Goal: Task Accomplishment & Management: Complete application form

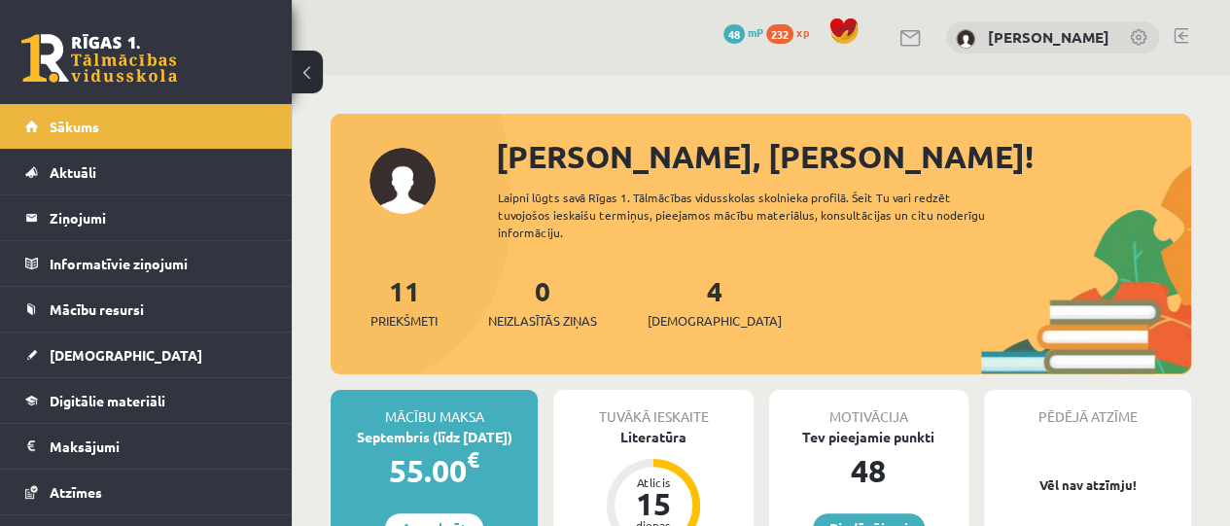
click at [687, 299] on link "4 Ieskaites" at bounding box center [715, 301] width 134 height 57
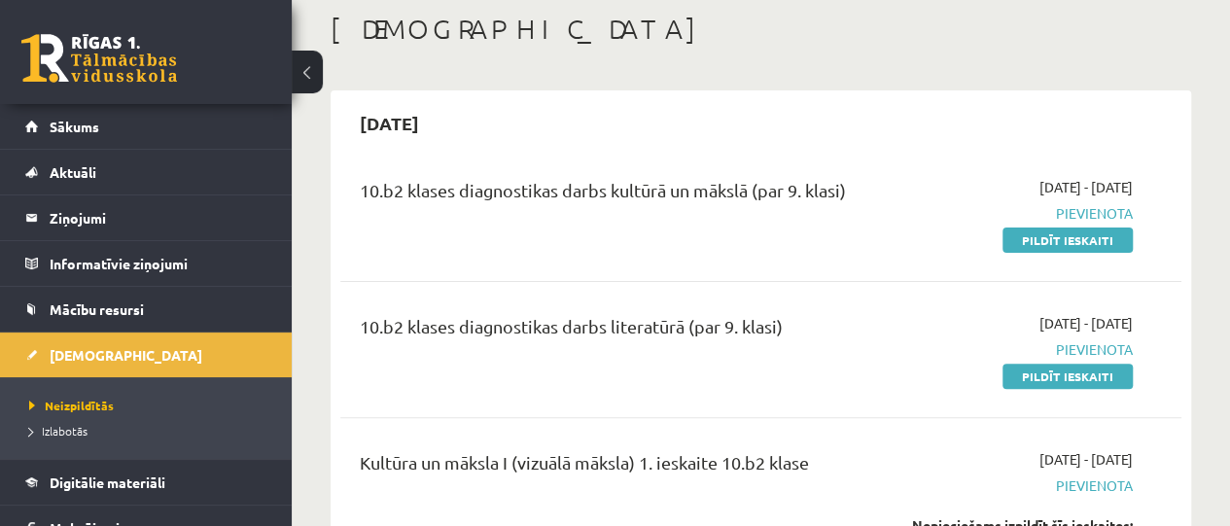
scroll to position [97, 0]
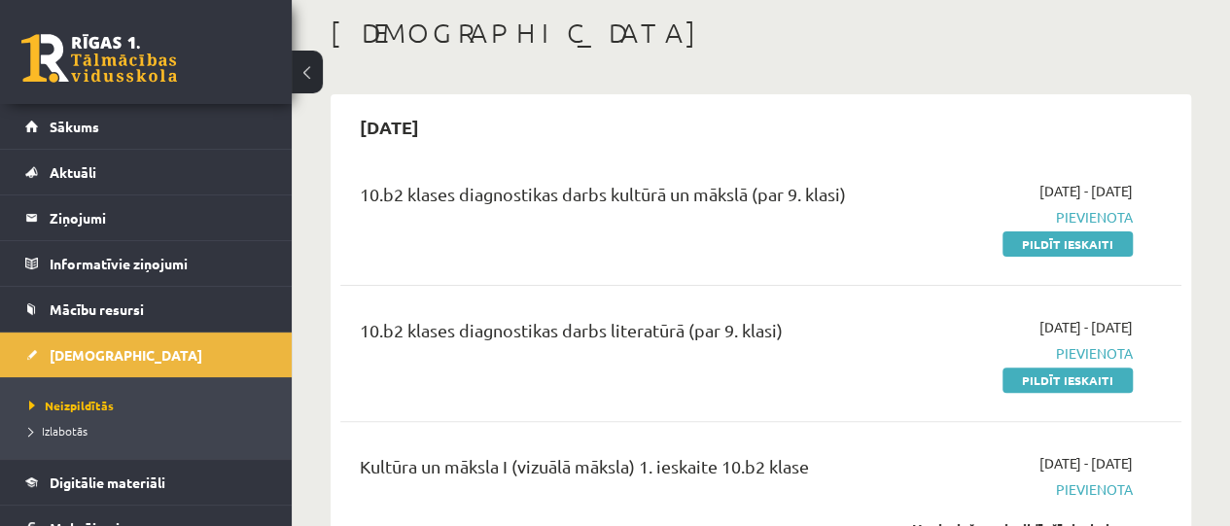
click at [1038, 238] on link "Pildīt ieskaiti" at bounding box center [1068, 244] width 130 height 25
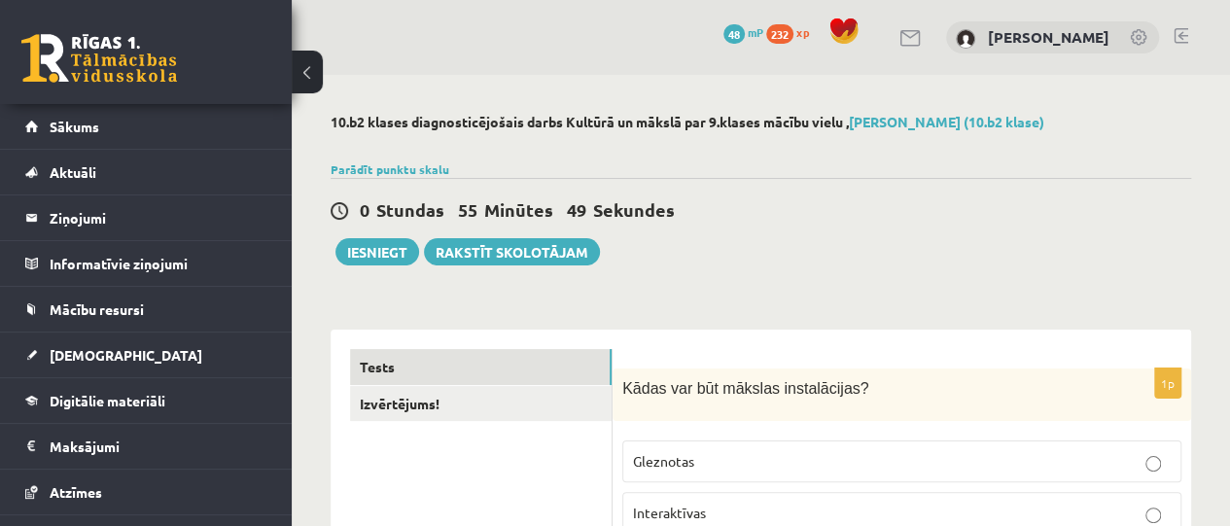
click at [769, 264] on div "0 Stundas 55 Minūtes 49 Sekundes Ieskaite saglabāta! Iesniegt Rakstīt skolotājam" at bounding box center [761, 222] width 861 height 88
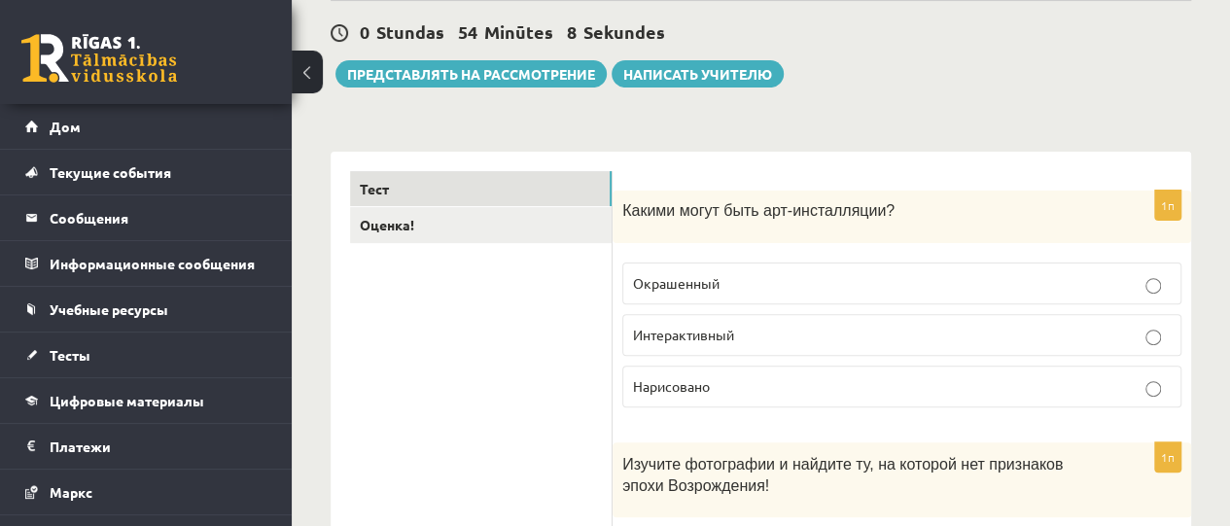
scroll to position [210, 0]
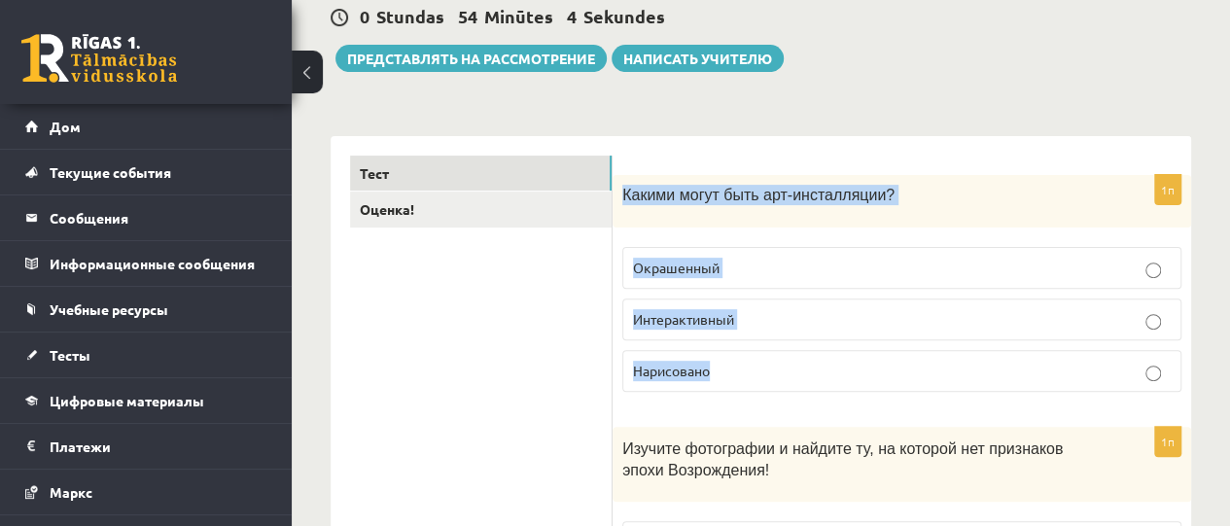
drag, startPoint x: 624, startPoint y: 190, endPoint x: 752, endPoint y: 367, distance: 218.7
click at [752, 367] on div "1п Какими могут быть арт-инсталляции? Окрашенный Интерактивный Нарисовано" at bounding box center [902, 291] width 579 height 232
copy div "Какими могут быть арт-инсталляции? Окрашенный Интерактивный Нарисовано"
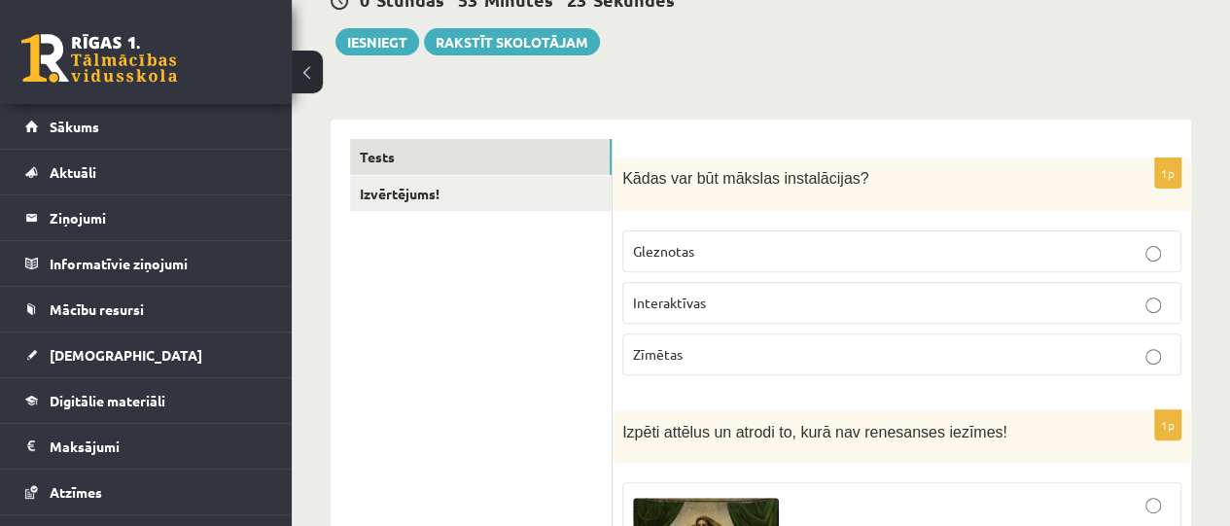
scroll to position [195, 0]
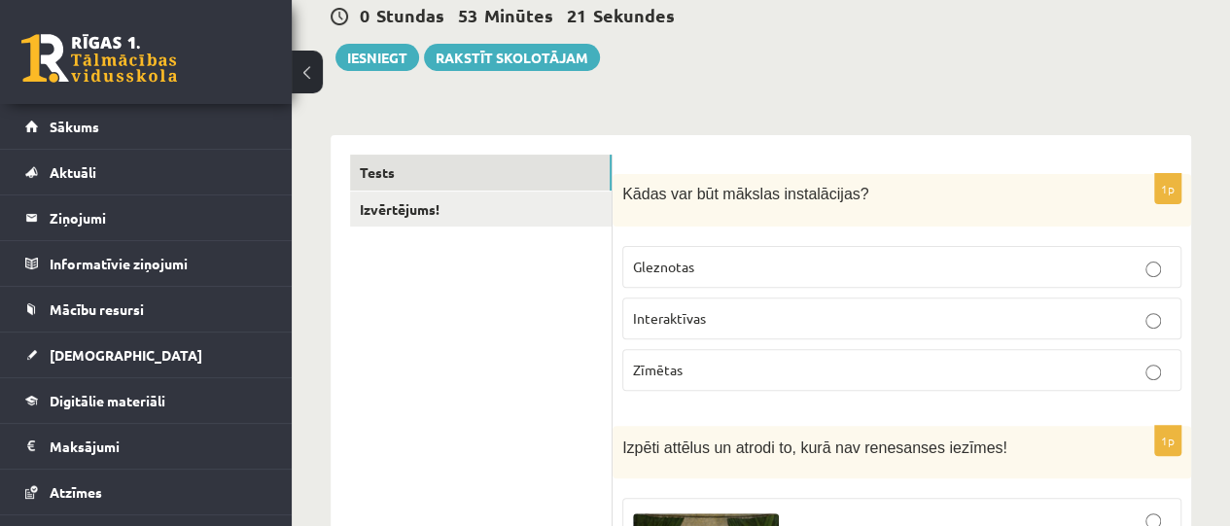
click at [1161, 322] on p "Interaktīvas" at bounding box center [902, 318] width 538 height 20
click at [1082, 181] on div "Kādas var būt mākslas instalācijas?" at bounding box center [902, 200] width 579 height 53
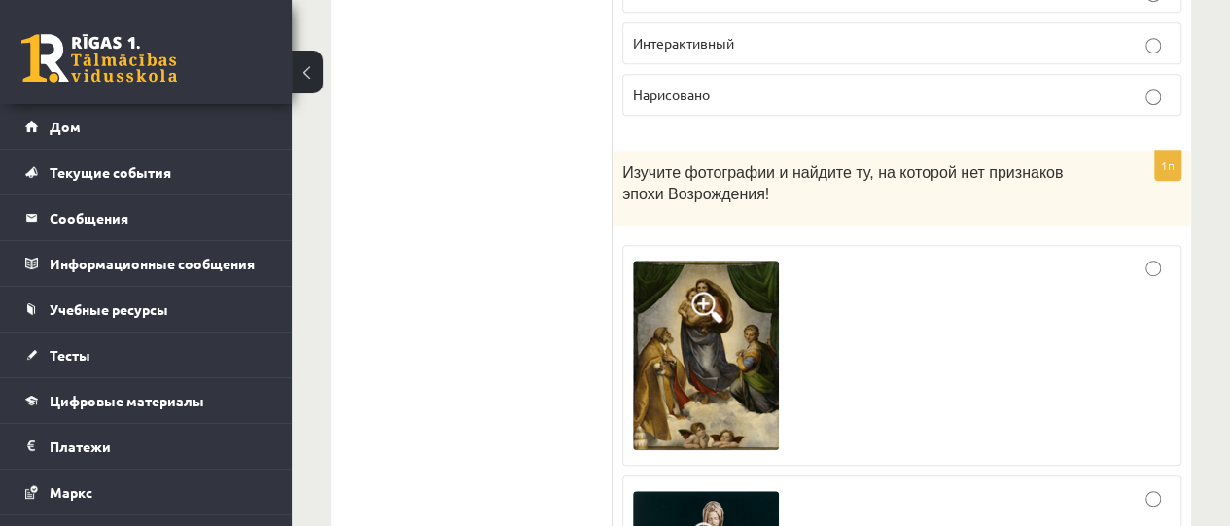
scroll to position [502, 0]
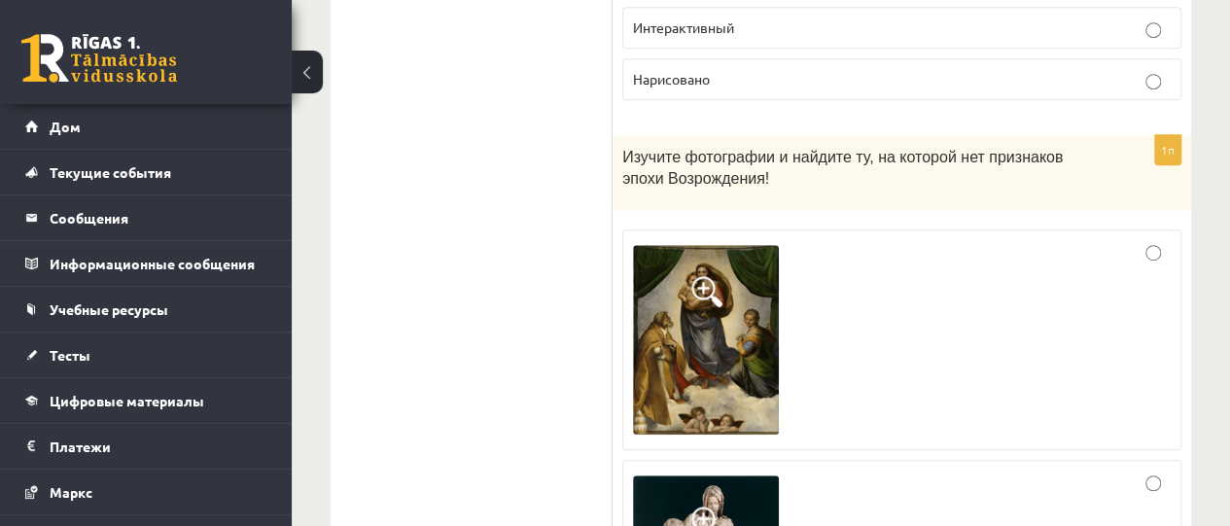
click at [905, 183] on p "Изучите фотографии и найдите ту, на которой нет признаков эпохи Возрождения!" at bounding box center [854, 167] width 462 height 44
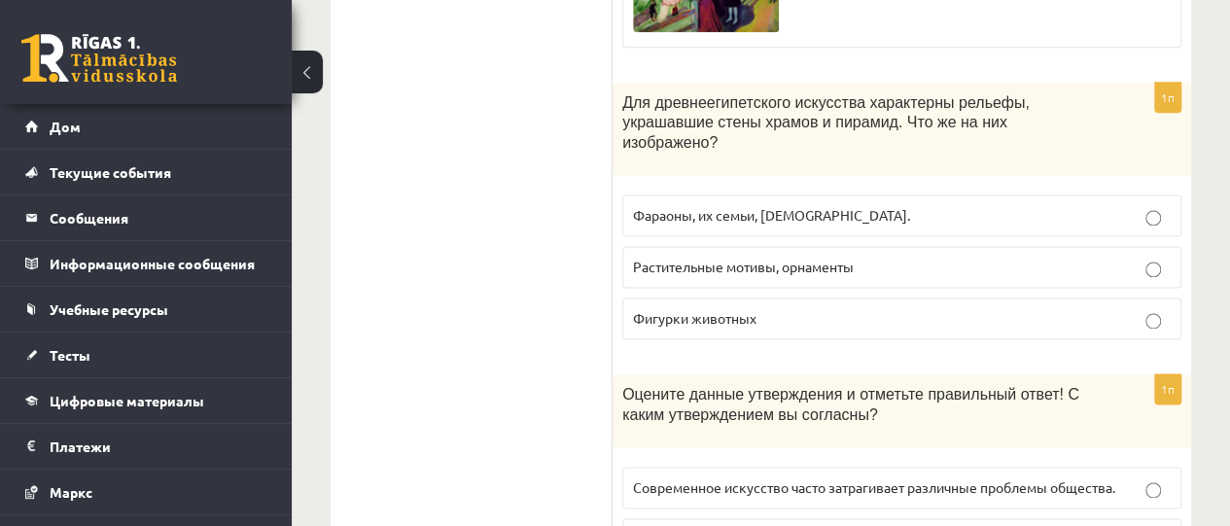
scroll to position [1280, 0]
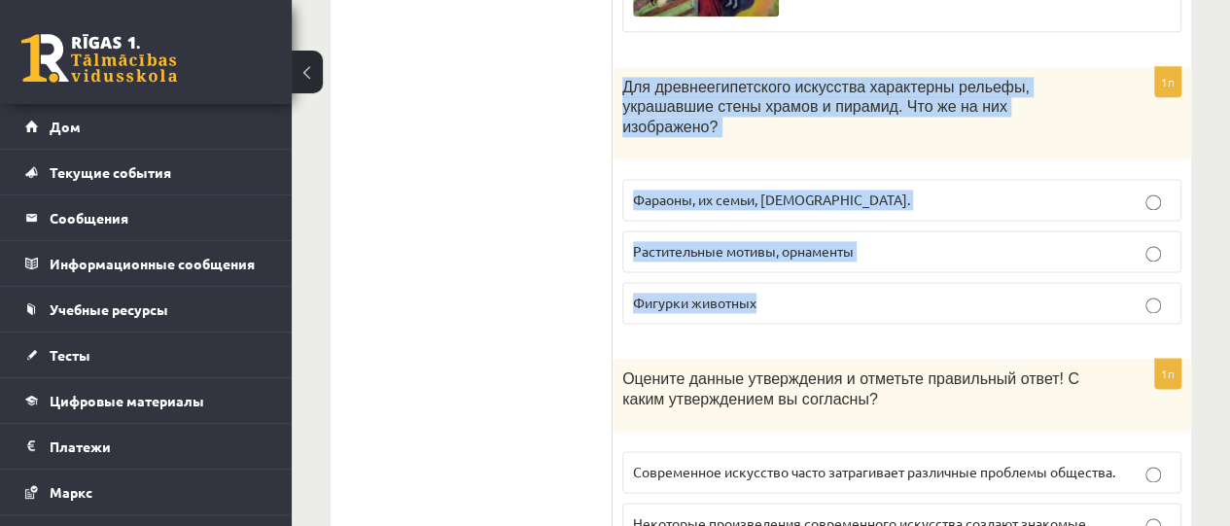
drag, startPoint x: 623, startPoint y: 81, endPoint x: 792, endPoint y: 302, distance: 278.2
click at [792, 302] on div "1п Для древнеегипетского искусства характерны рельефы, украшавшие стены храмов …" at bounding box center [902, 203] width 579 height 272
copy div "Для древнеегипетского искусства характерны рельефы, украшавшие стены храмов и п…"
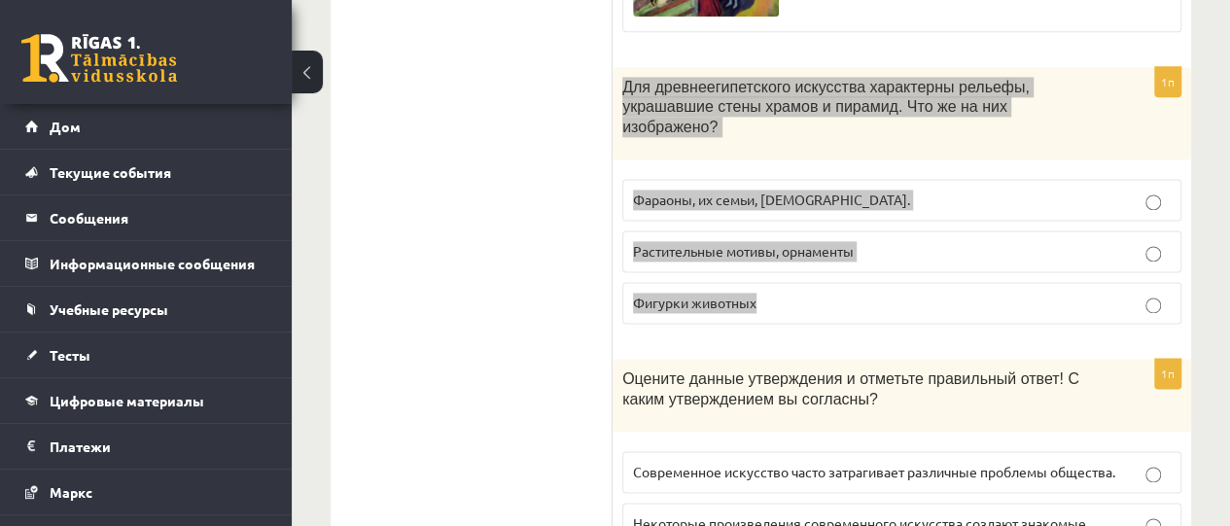
scroll to position [1265, 0]
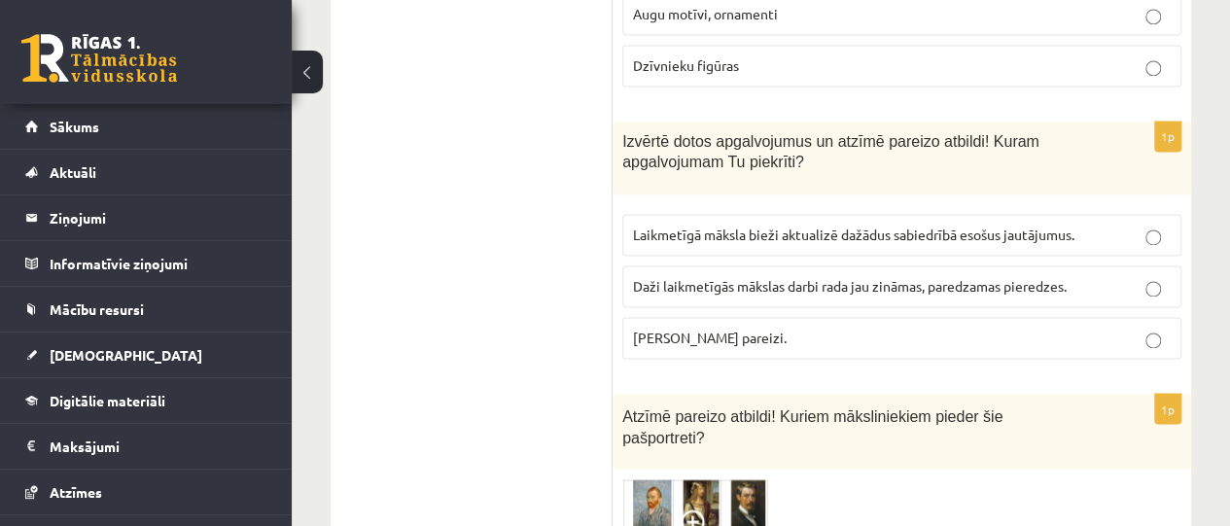
scroll to position [1475, 0]
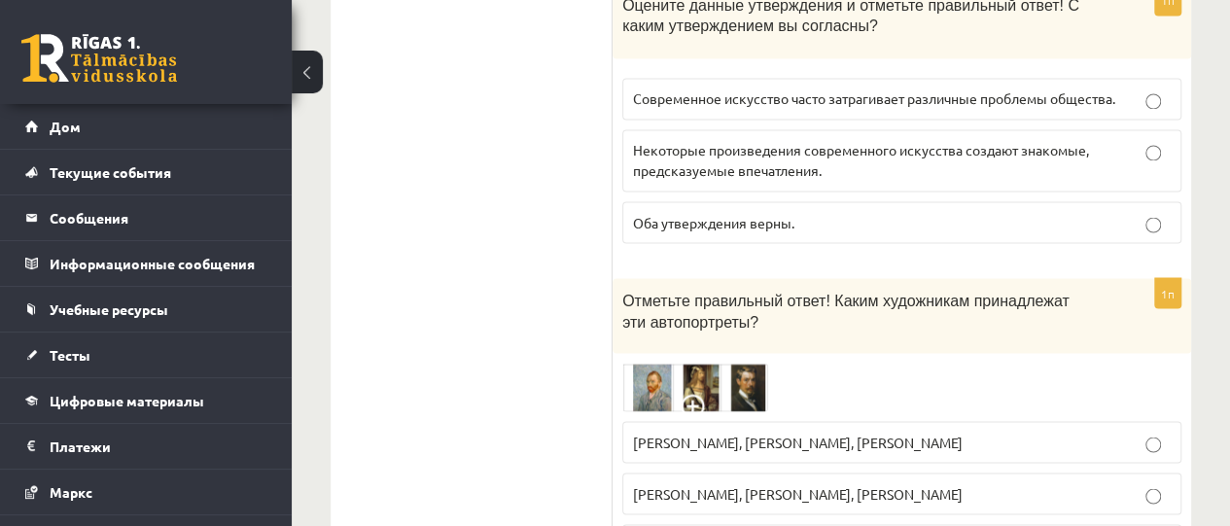
scroll to position [1669, 0]
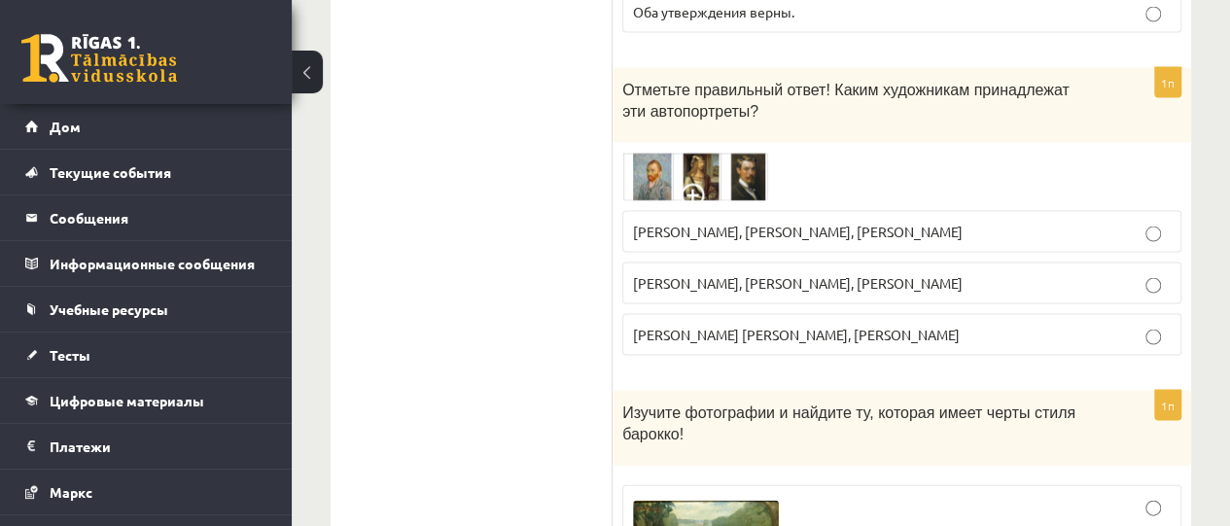
click at [753, 153] on img at bounding box center [696, 177] width 146 height 49
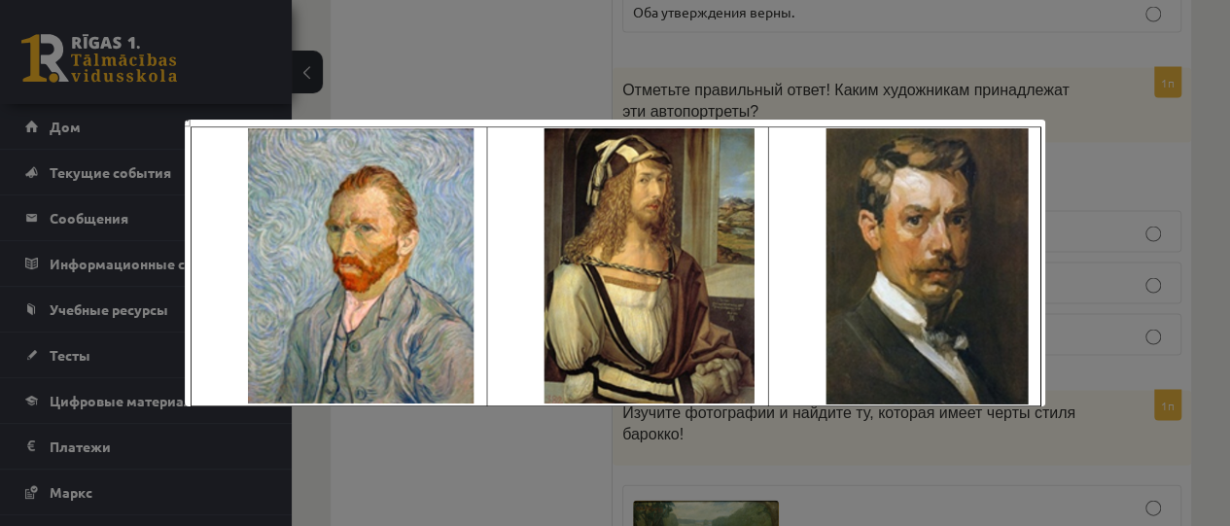
click at [973, 77] on div at bounding box center [615, 263] width 1230 height 526
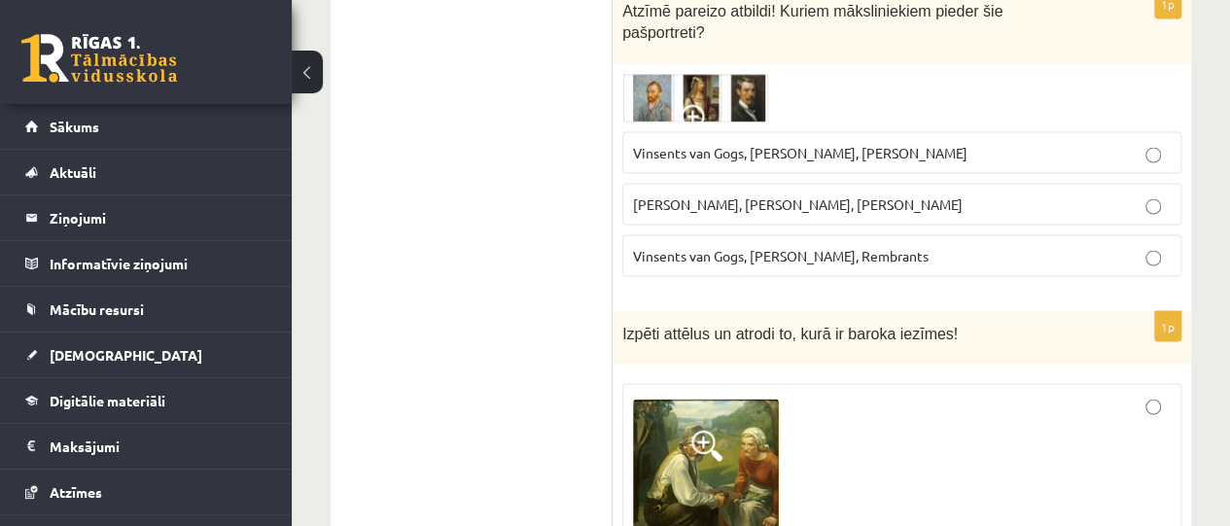
scroll to position [1848, 0]
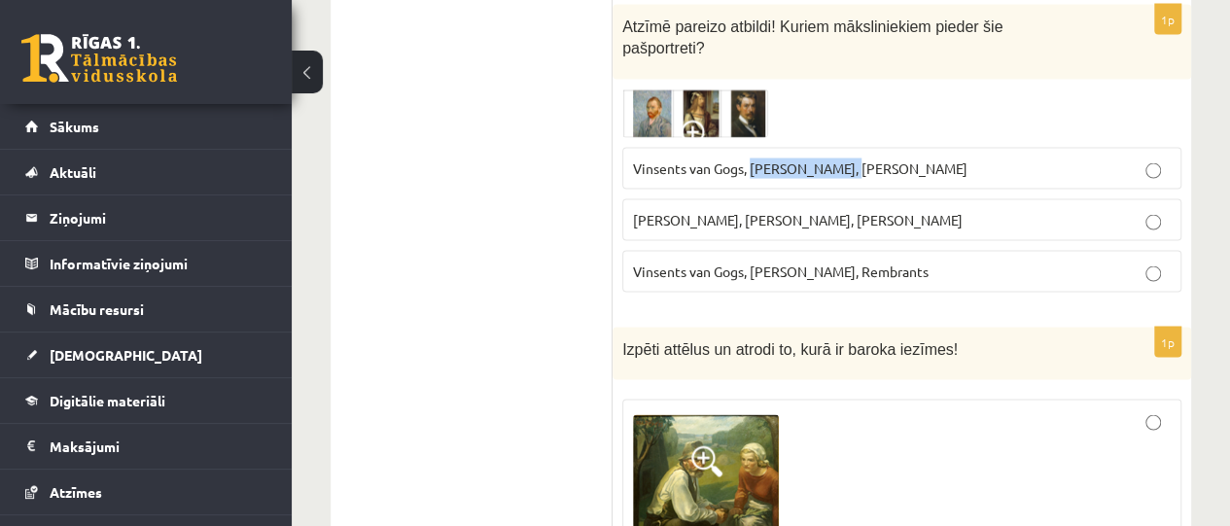
drag, startPoint x: 754, startPoint y: 131, endPoint x: 843, endPoint y: 145, distance: 90.5
click at [843, 159] on p "Vinsents van Gogs, Albrehts Dīrers, Janis Rozentāls" at bounding box center [902, 169] width 538 height 20
copy span "Albrehts Dīrers"
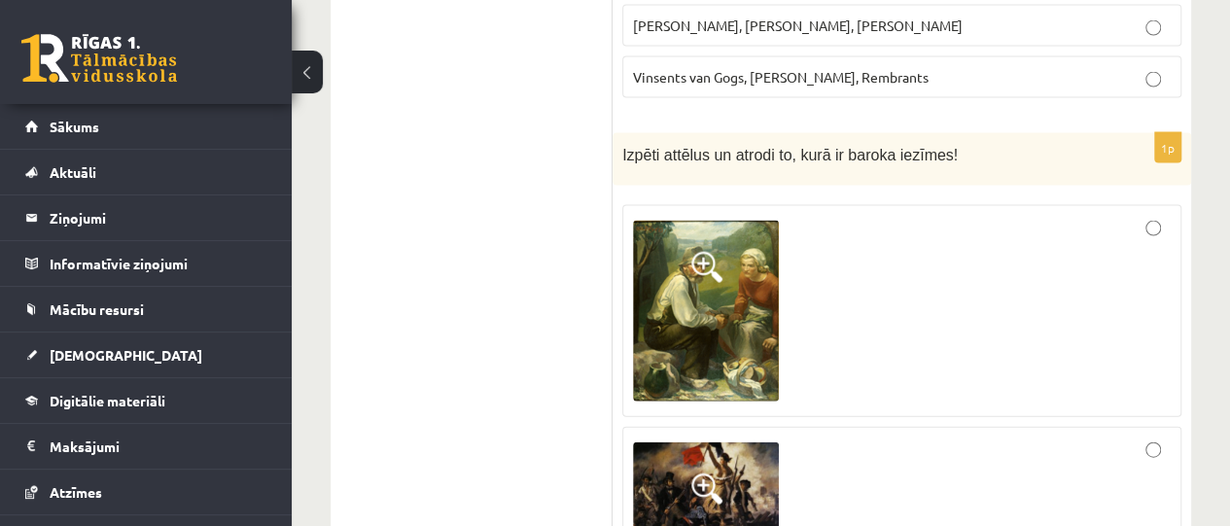
scroll to position [2058, 0]
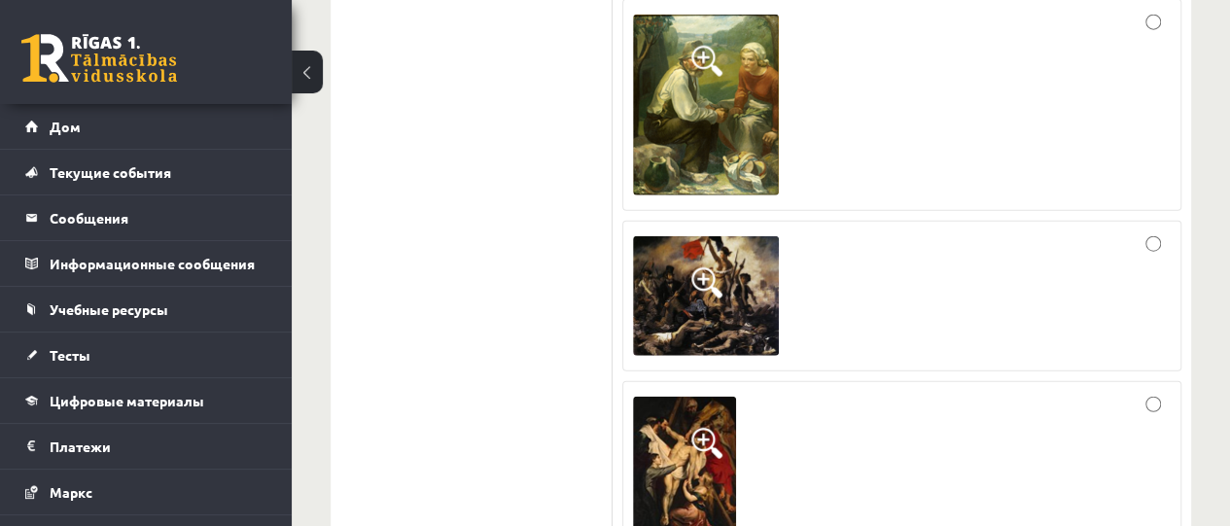
scroll to position [2335, 0]
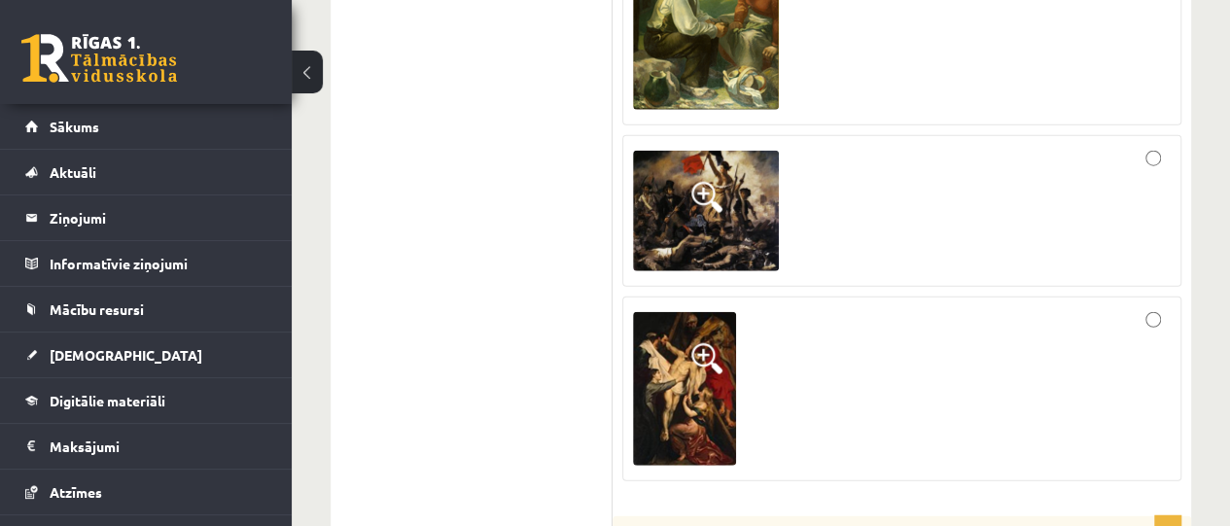
click at [1152, 146] on div at bounding box center [902, 211] width 538 height 130
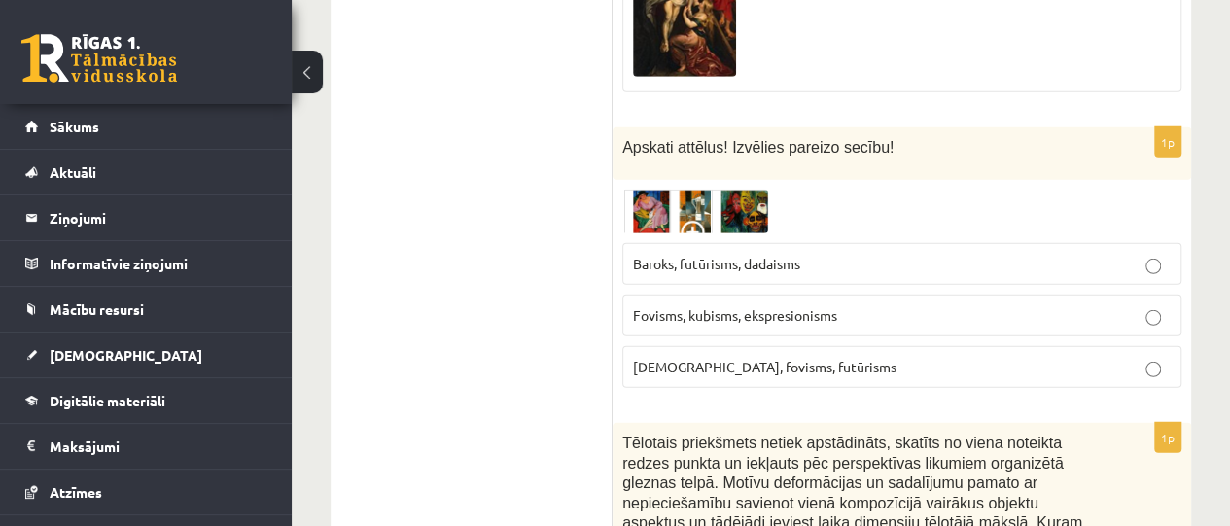
scroll to position [2739, 0]
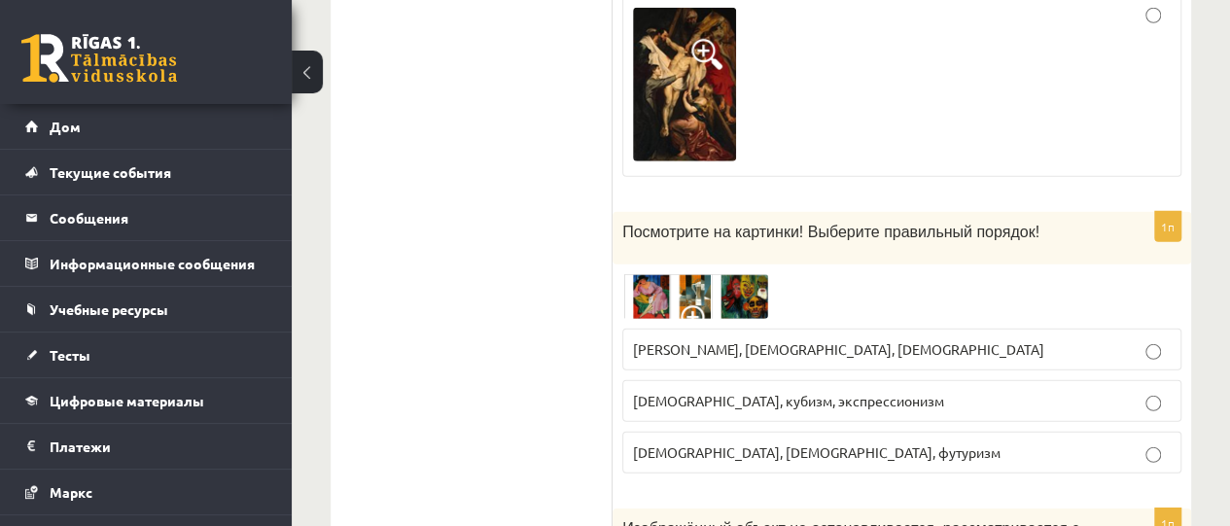
click at [685, 305] on span at bounding box center [696, 320] width 31 height 31
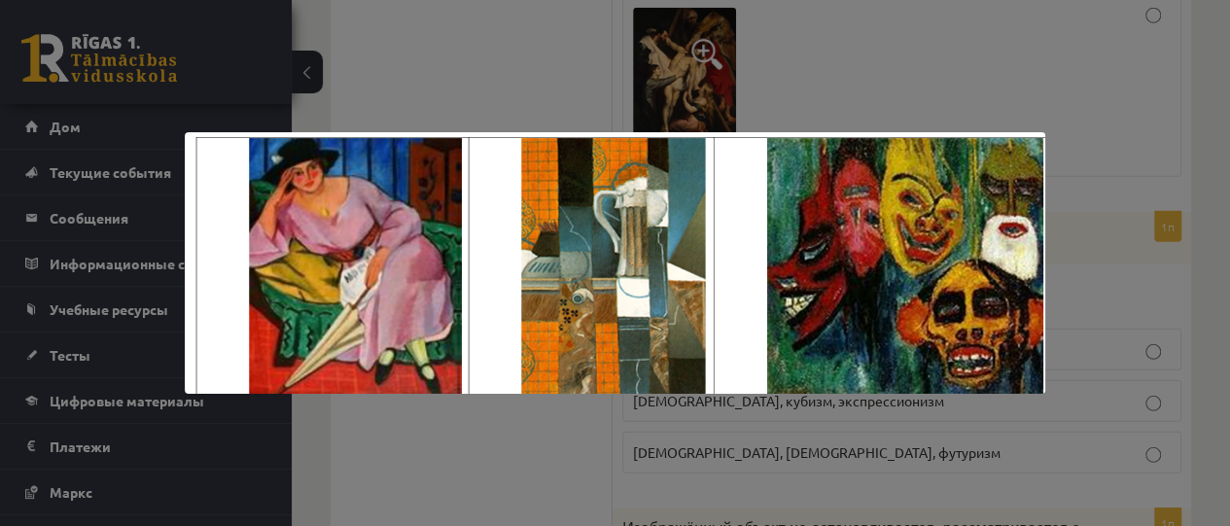
click at [450, 89] on div at bounding box center [615, 263] width 1230 height 526
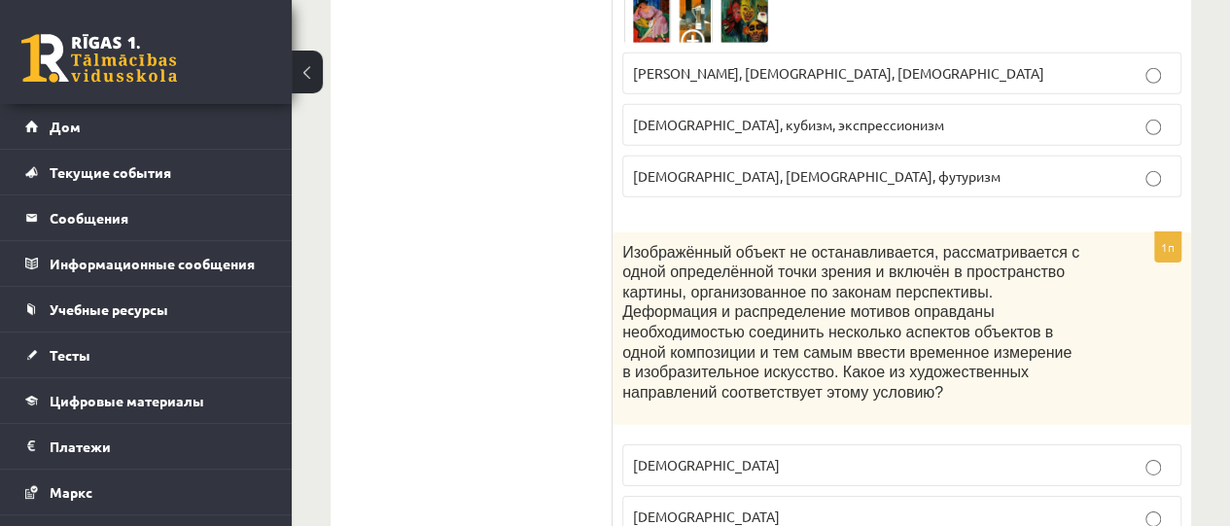
scroll to position [3031, 0]
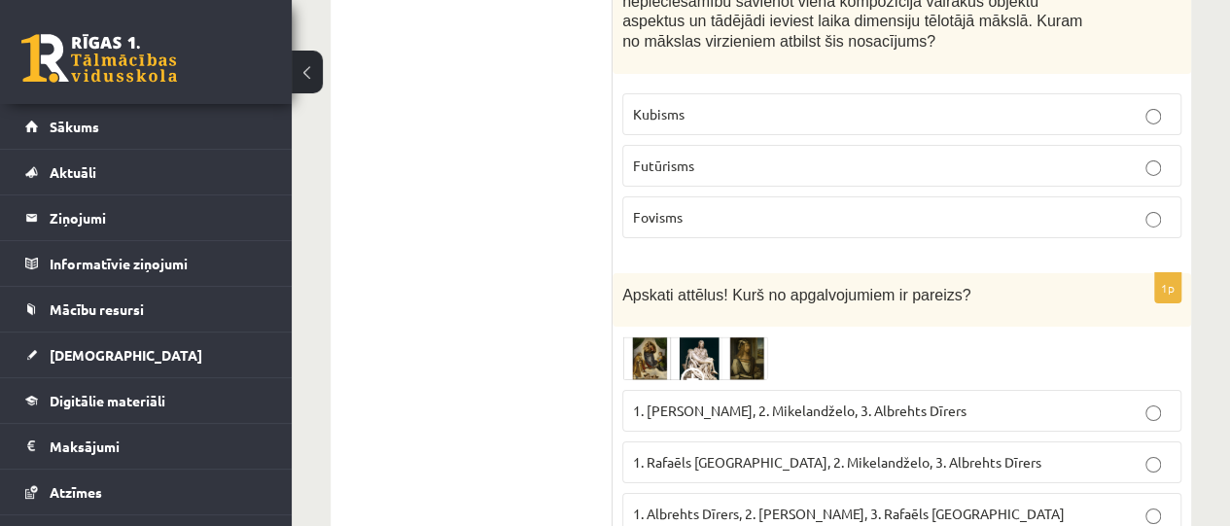
scroll to position [3210, 0]
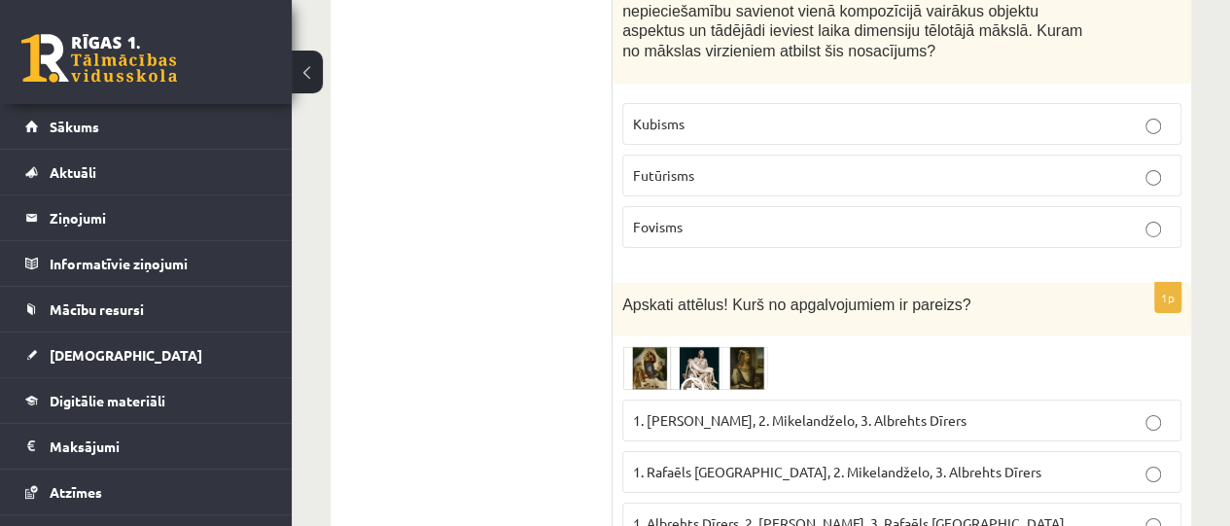
scroll to position [3307, 0]
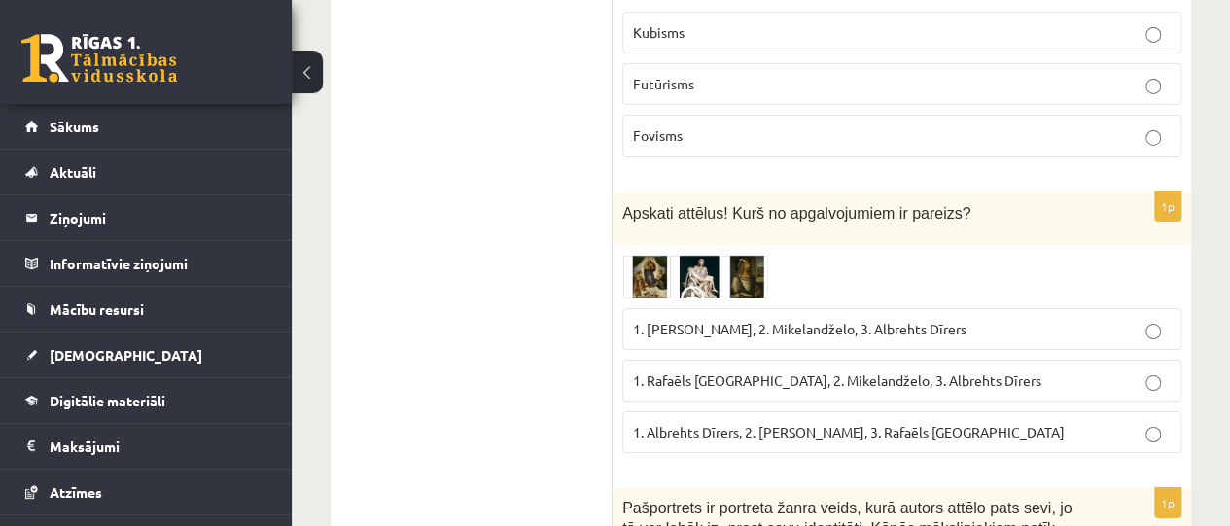
click at [634, 255] on img at bounding box center [696, 277] width 146 height 45
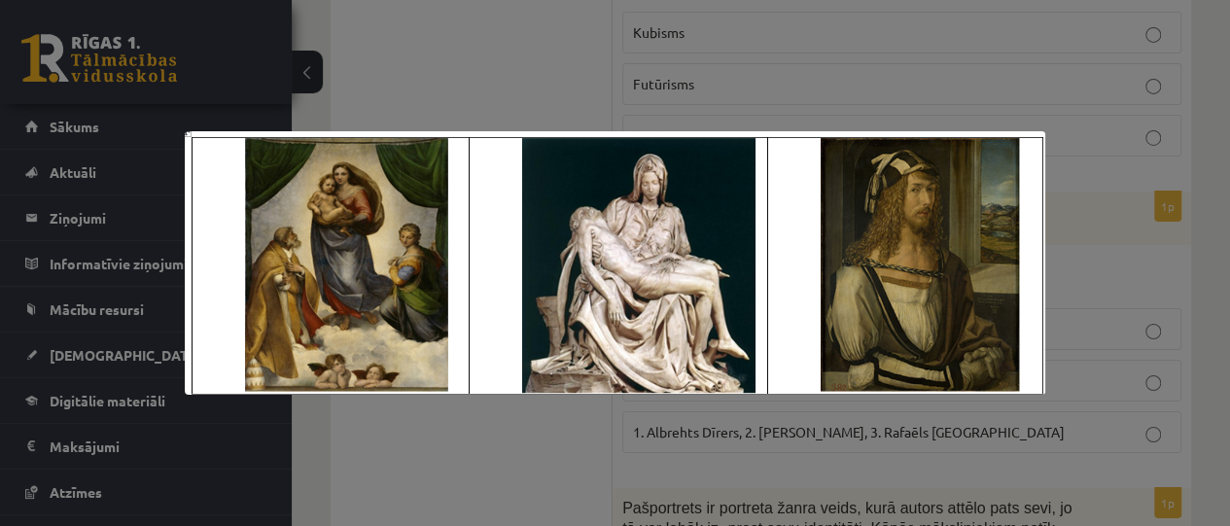
click at [574, 112] on div at bounding box center [615, 263] width 1230 height 526
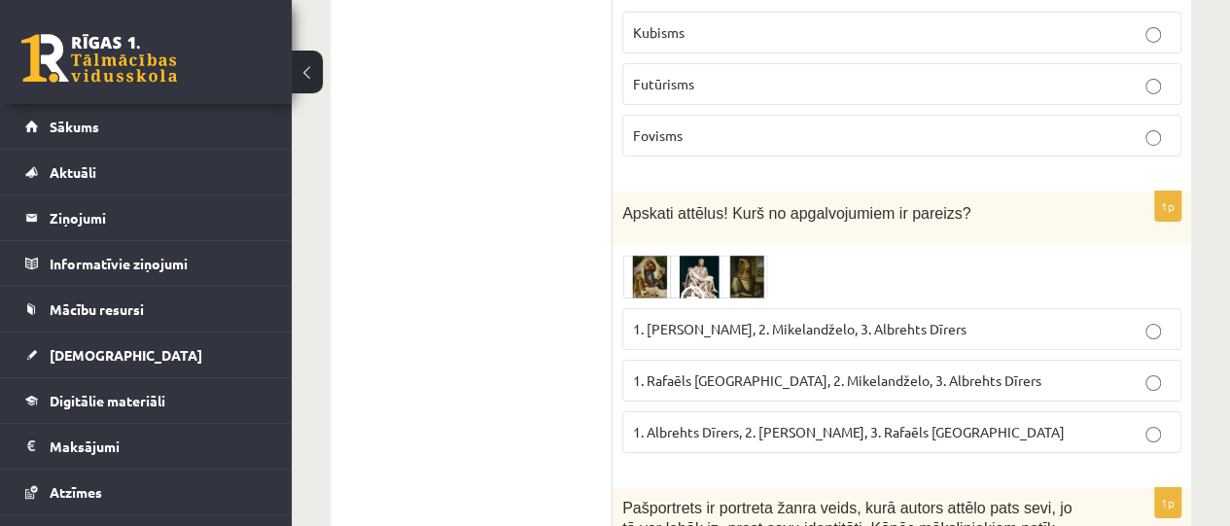
click at [860, 371] on p "1. Rafaēls Sancio da Urbīno, 2. Mikelandželo, 3. Albrehts Dīrers" at bounding box center [902, 381] width 538 height 20
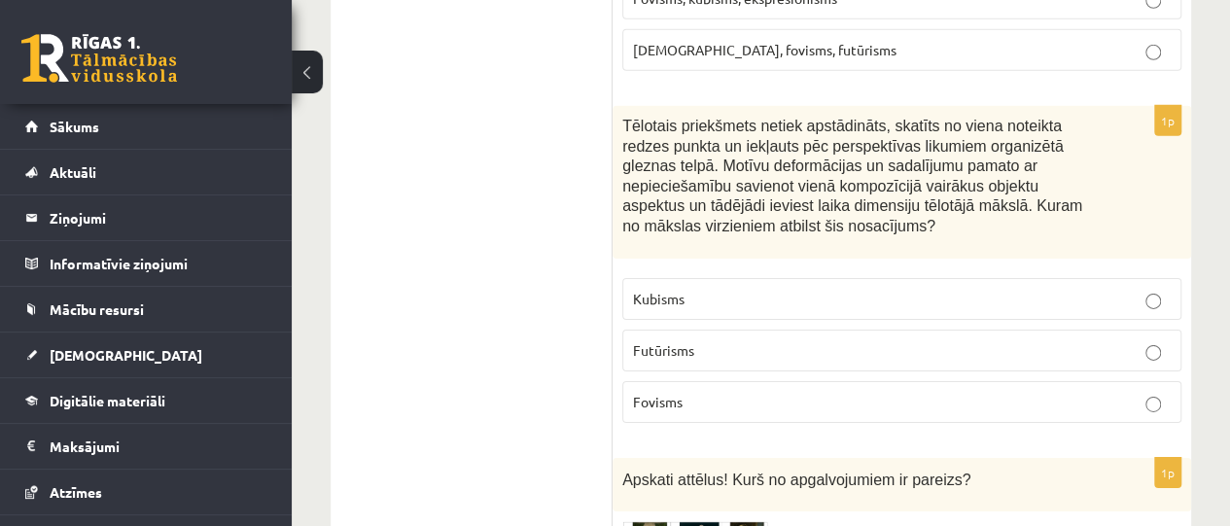
scroll to position [3015, 0]
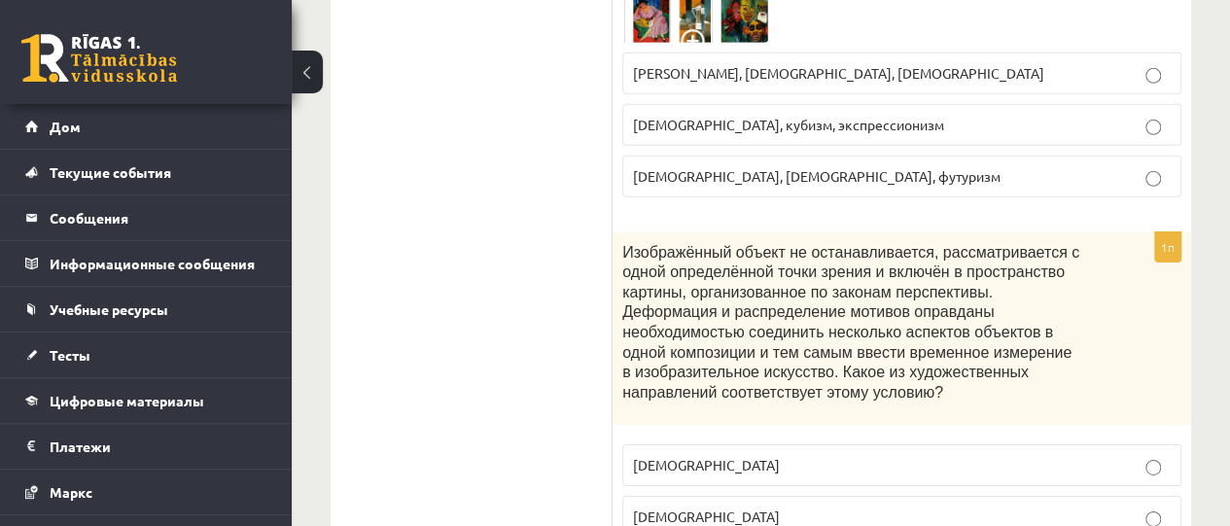
scroll to position [3031, 0]
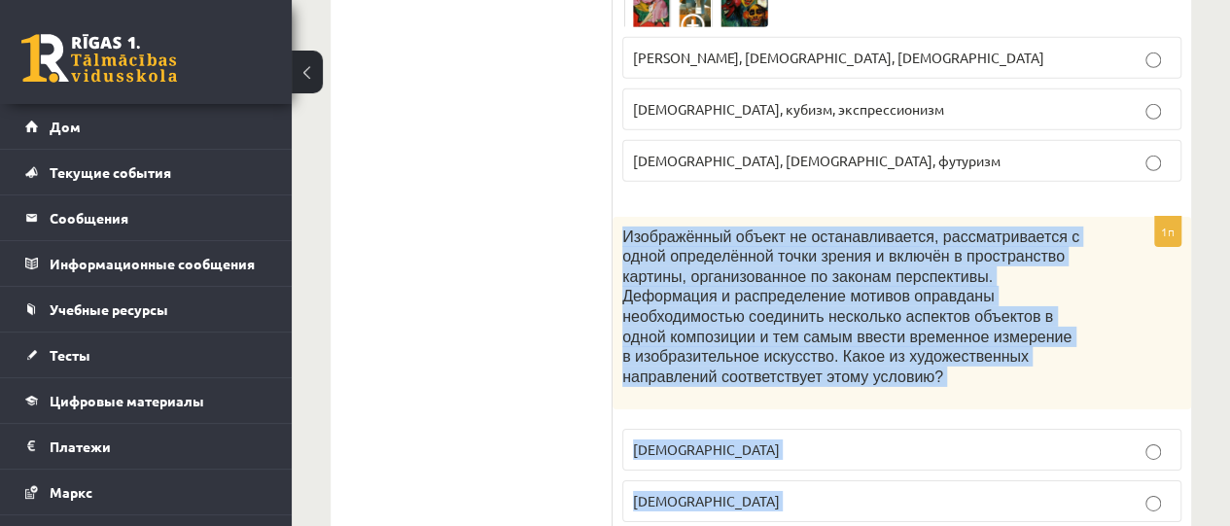
drag, startPoint x: 624, startPoint y: 197, endPoint x: 716, endPoint y: 499, distance: 315.4
click at [716, 499] on div "1п Изображённый объект не останавливается, рассматривается с одной определённой…" at bounding box center [902, 403] width 579 height 373
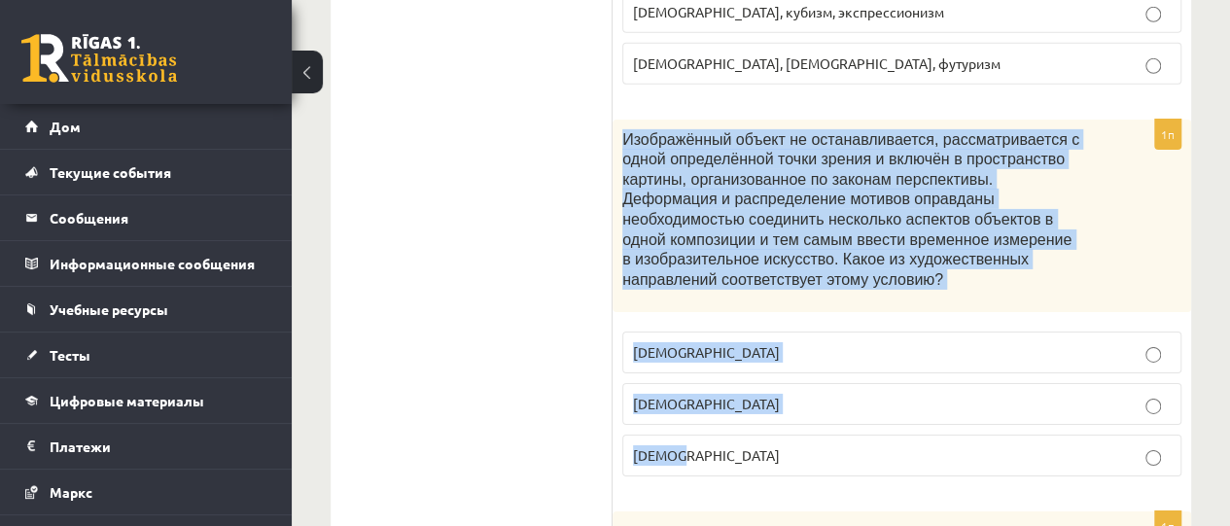
copy div "Изображённый объект не останавливается, рассматривается с одной определённой то…"
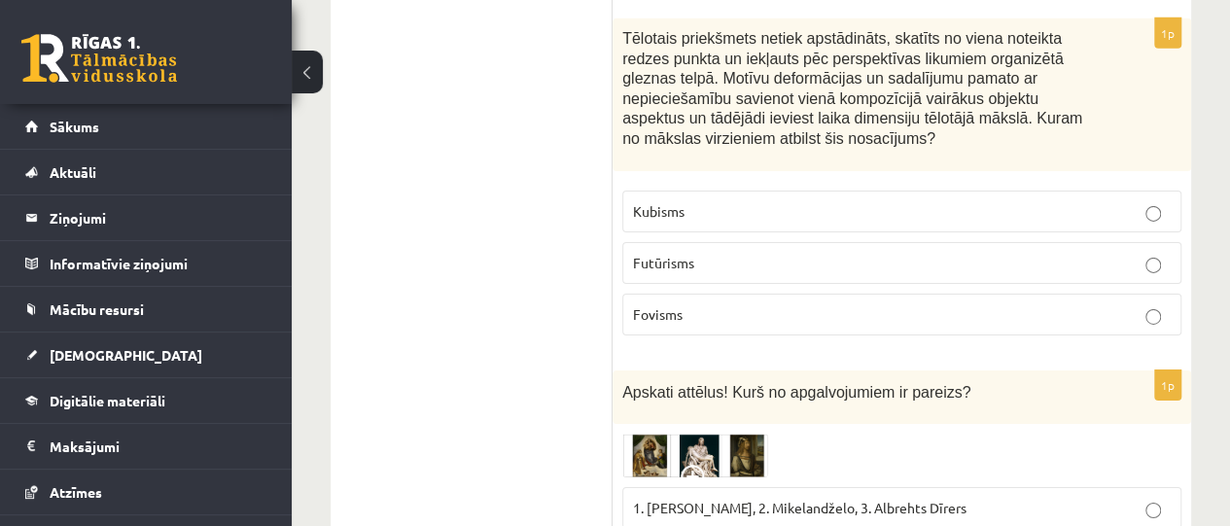
scroll to position [3113, 0]
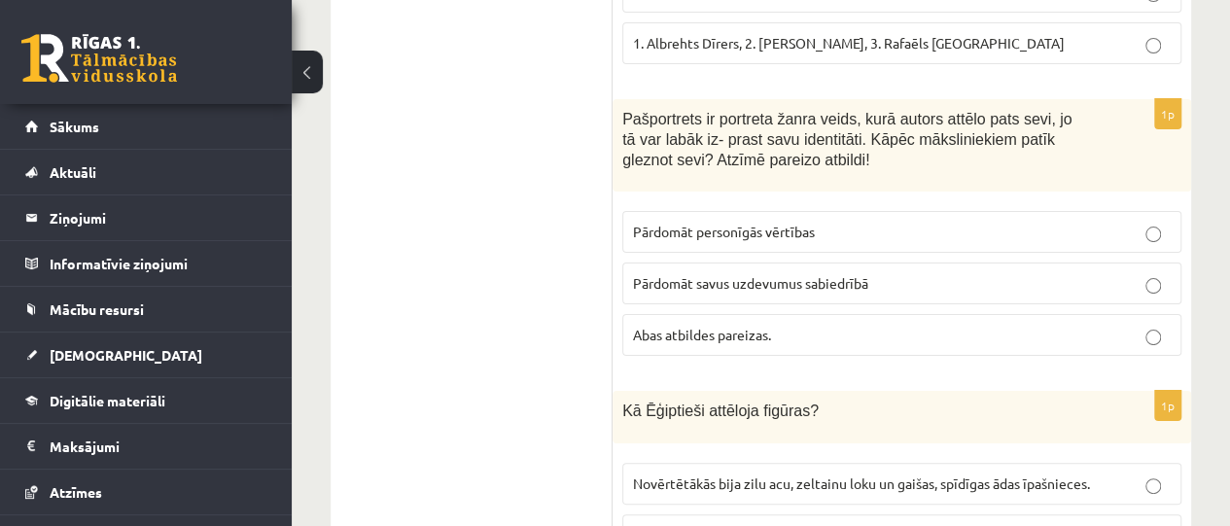
scroll to position [3712, 0]
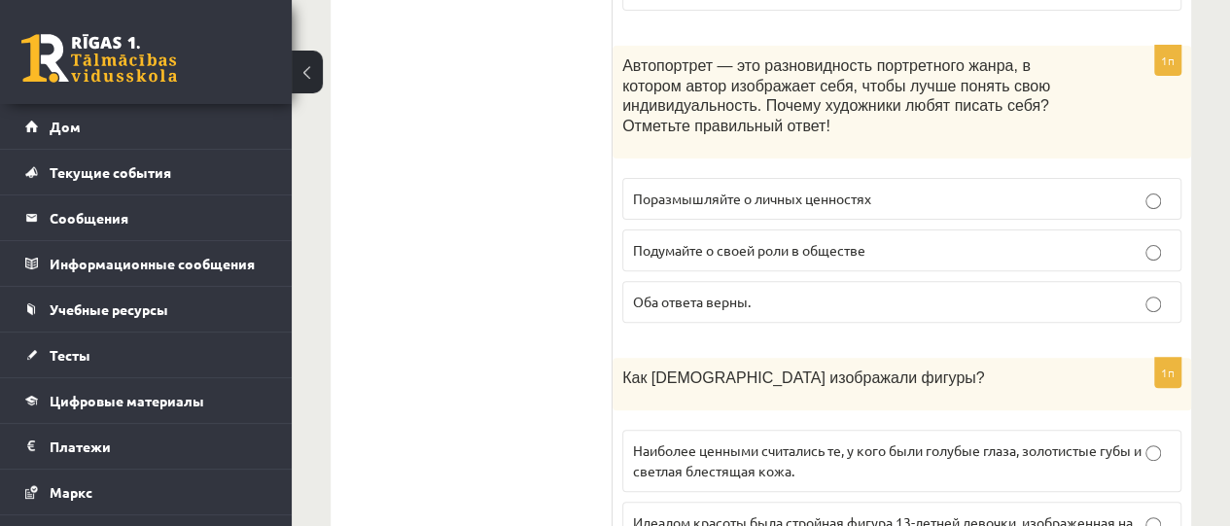
scroll to position [3906, 0]
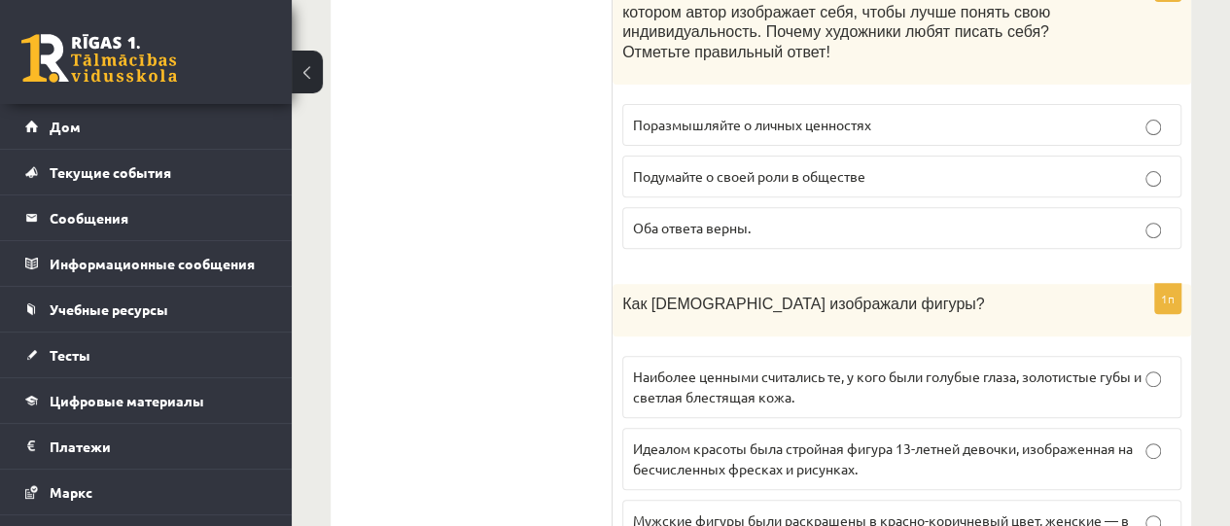
scroll to position [4004, 0]
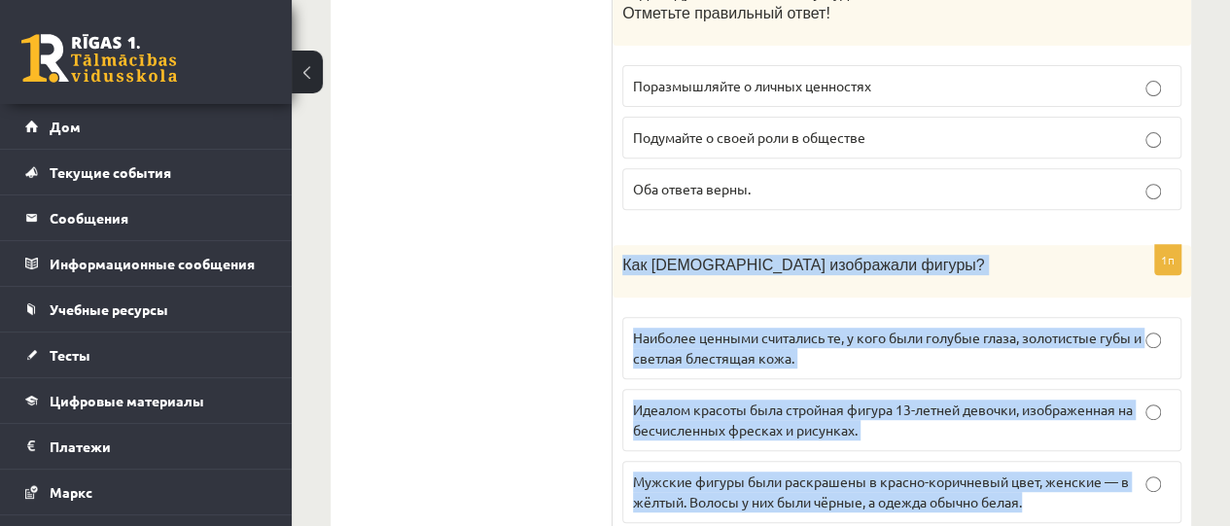
drag, startPoint x: 621, startPoint y: 199, endPoint x: 1058, endPoint y: 466, distance: 512.5
click at [1058, 466] on div "1п Как египтяне изображали фигуры? Наиболее ценными считались те, у кого были г…" at bounding box center [902, 392] width 579 height 294
copy div "Как египтяне изображали фигуры? Наиболее ценными считались те, у кого были голу…"
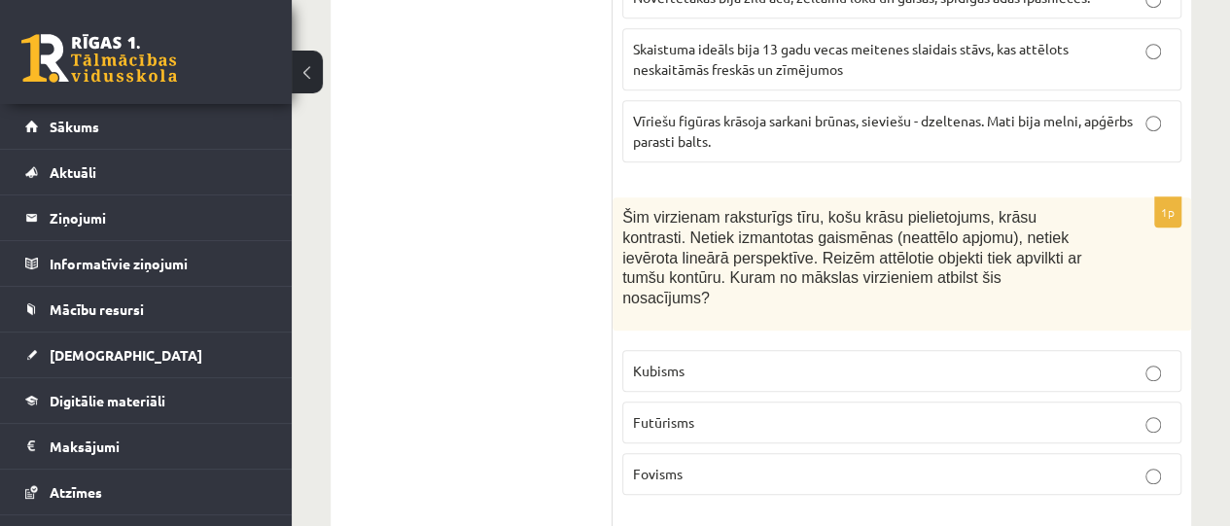
scroll to position [4198, 0]
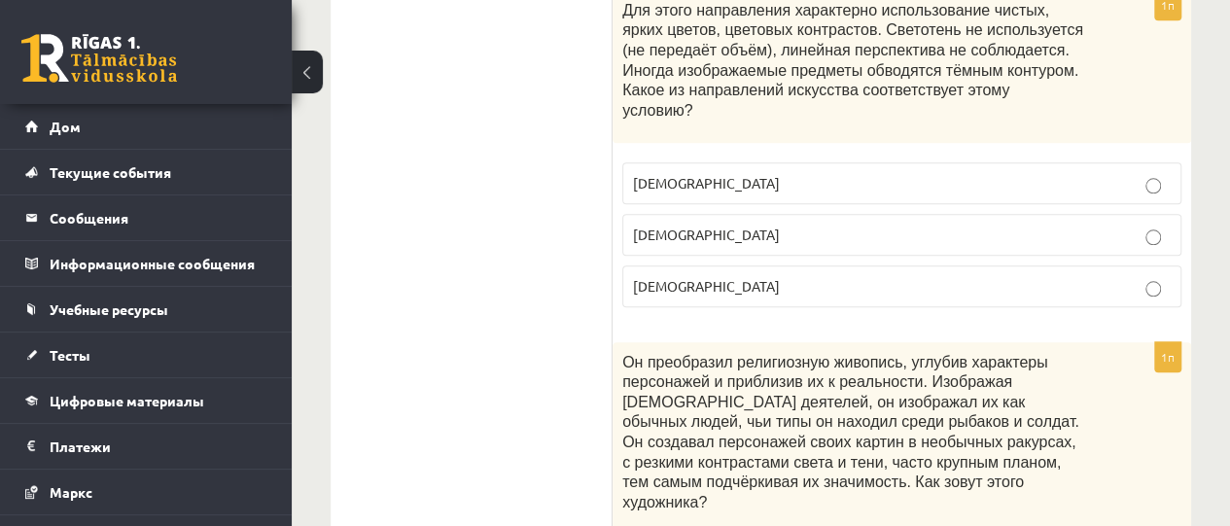
scroll to position [4587, 0]
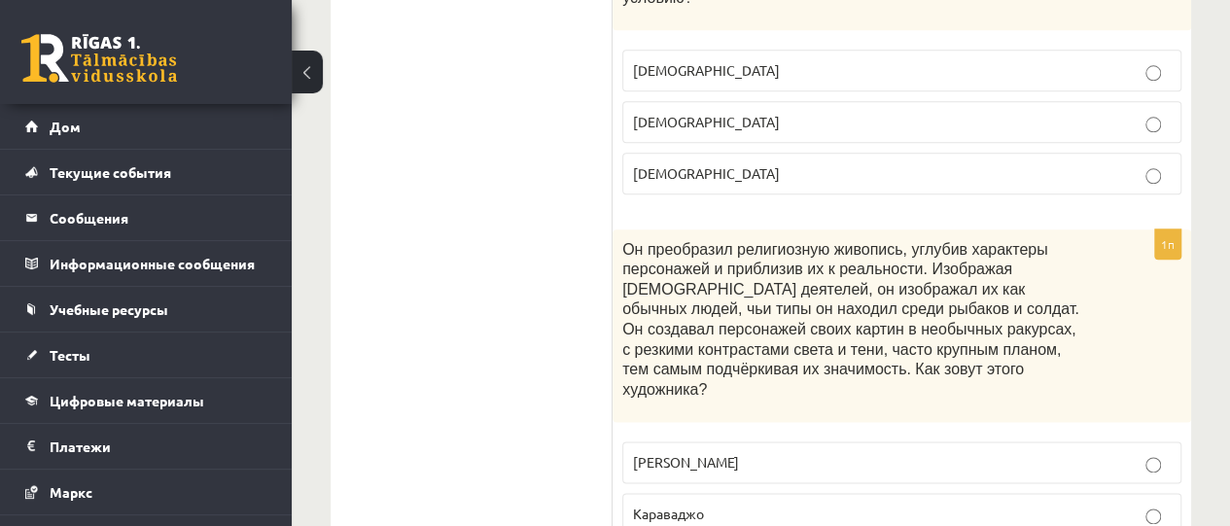
scroll to position [4782, 0]
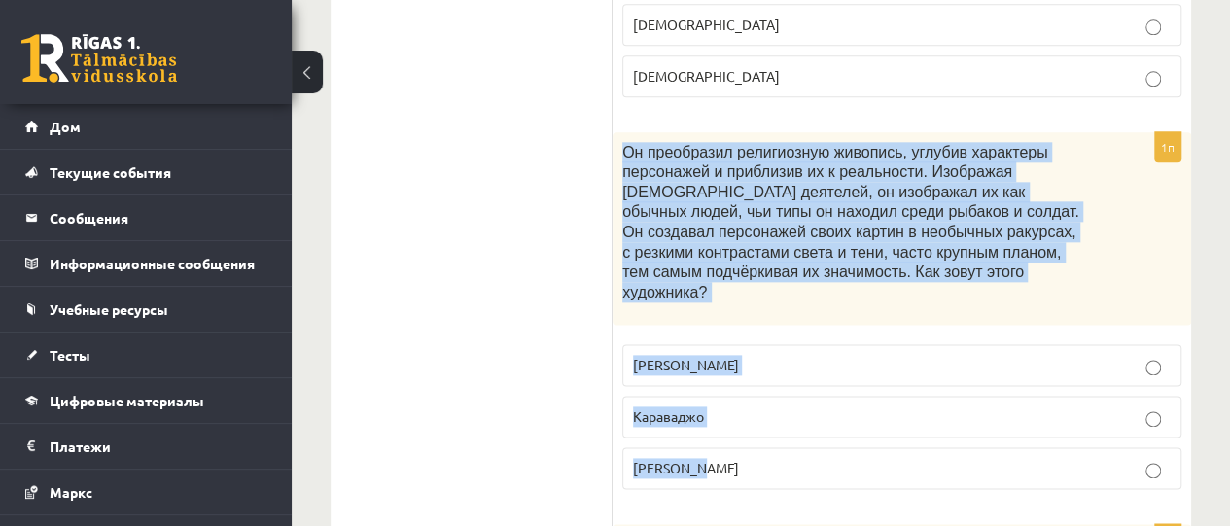
drag, startPoint x: 623, startPoint y: 61, endPoint x: 725, endPoint y: 370, distance: 324.8
click at [725, 370] on div "1п Он преобразил религиозную живопись, углубив характеры персонажей и приблизив…" at bounding box center [902, 318] width 579 height 373
copy div "Он преобразил религиозную живопись, углубив характеры персонажей и приблизив их…"
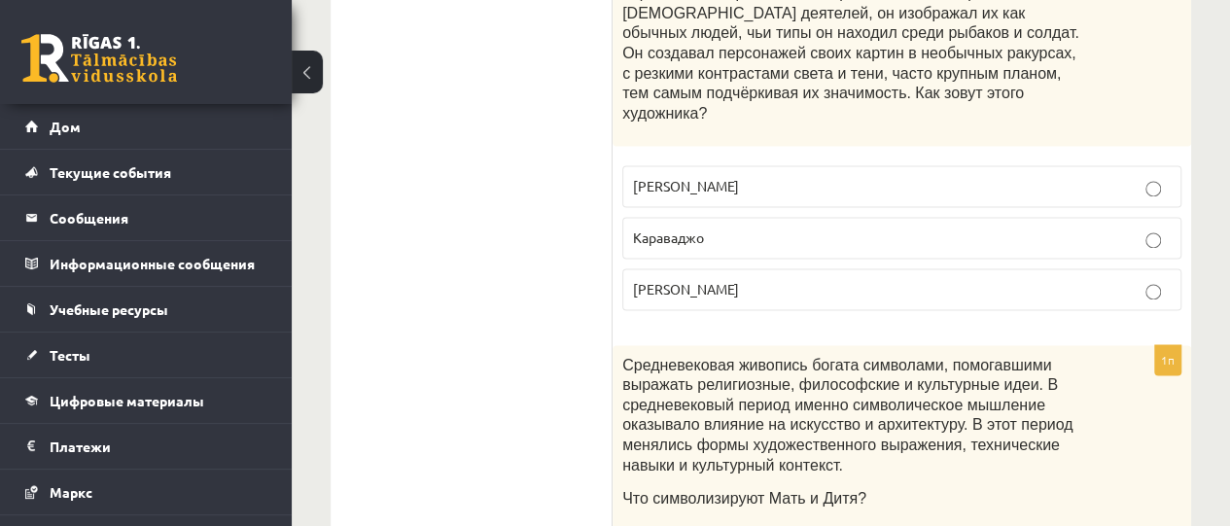
scroll to position [4976, 0]
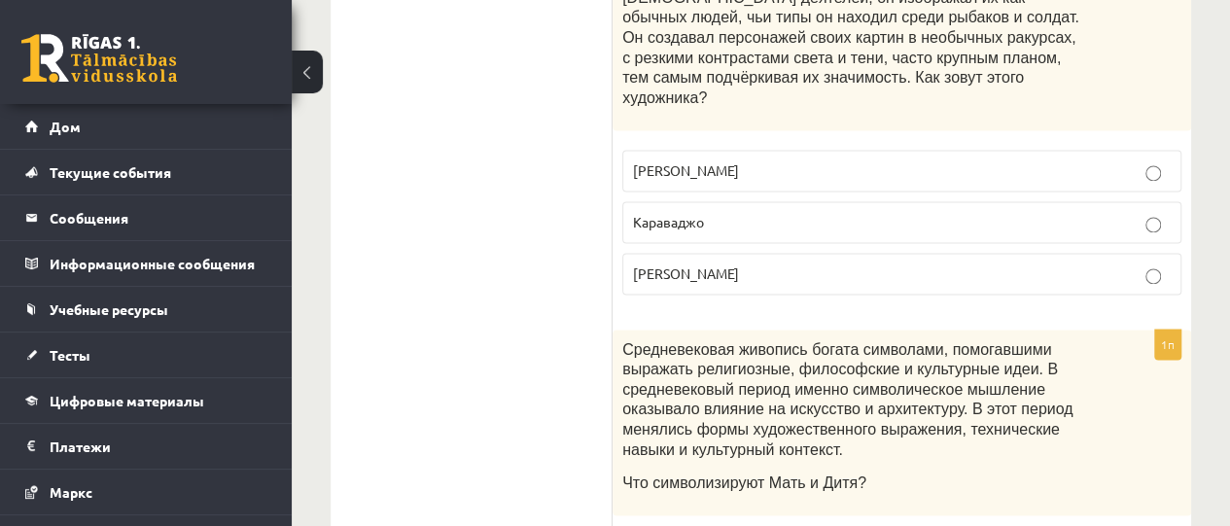
click at [519, 284] on ul "Тест Оценка!" at bounding box center [481, 516] width 263 height 10255
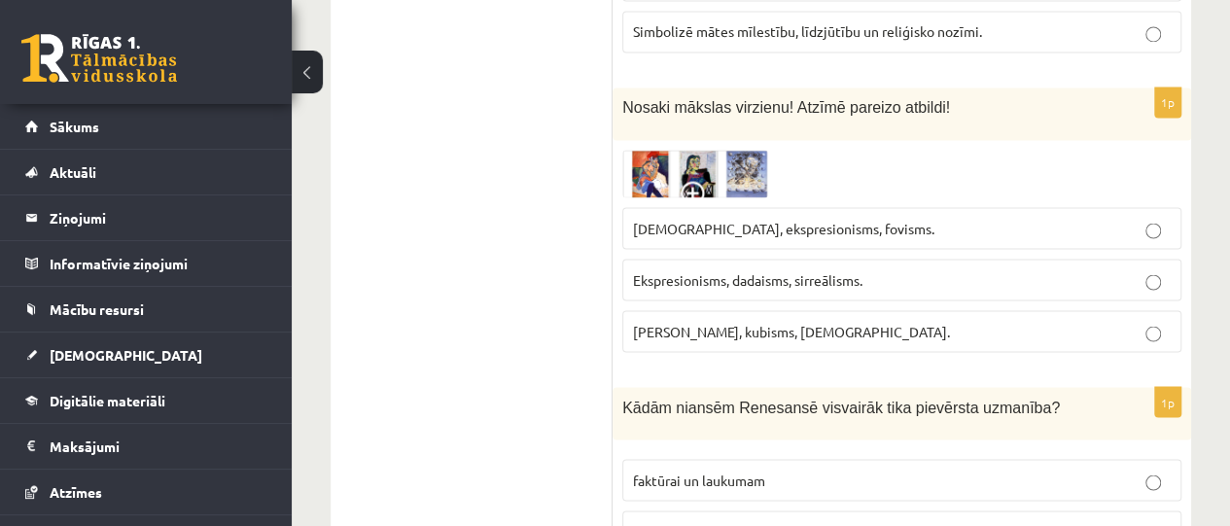
scroll to position [5297, 0]
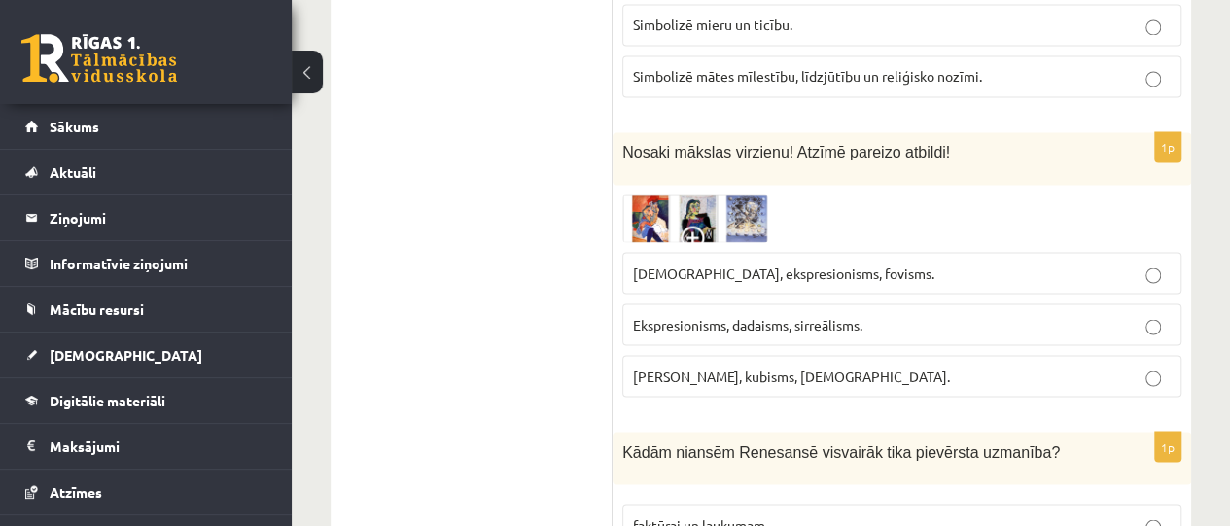
click at [703, 195] on img at bounding box center [696, 219] width 146 height 48
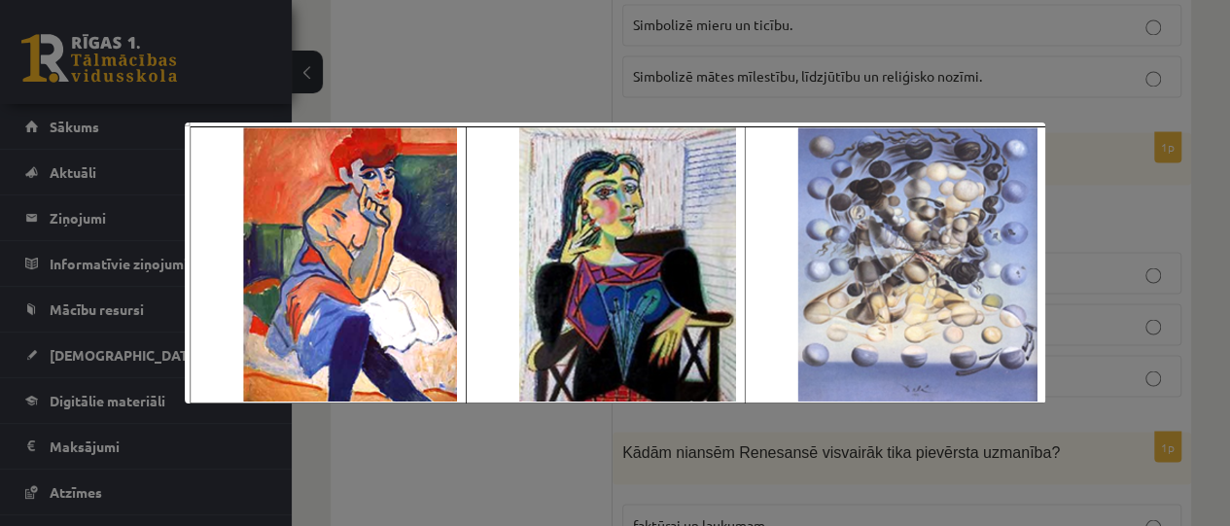
click at [365, 448] on div at bounding box center [615, 263] width 1230 height 526
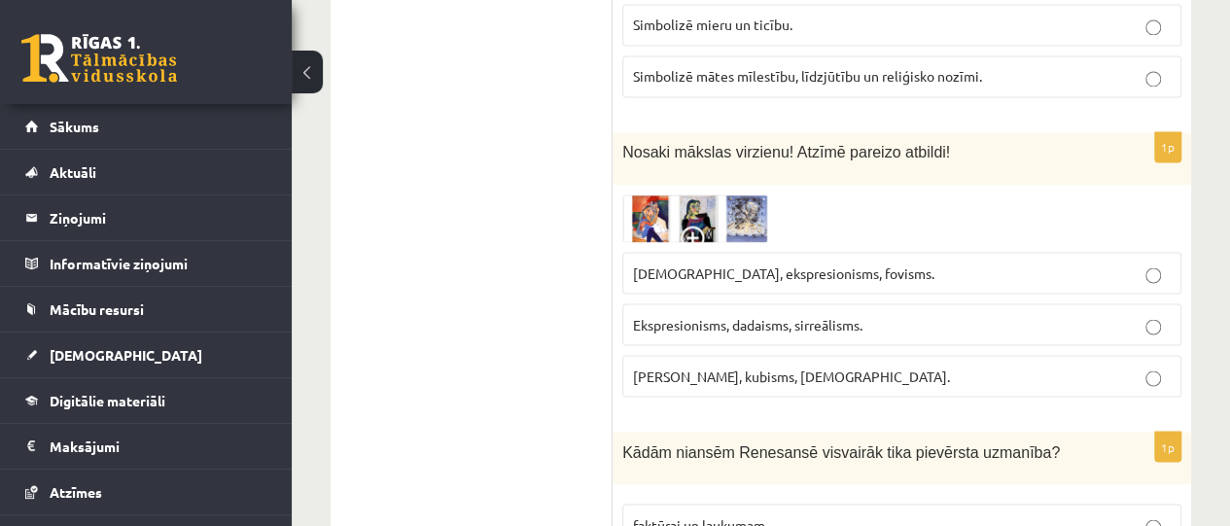
click at [636, 195] on img at bounding box center [696, 219] width 146 height 48
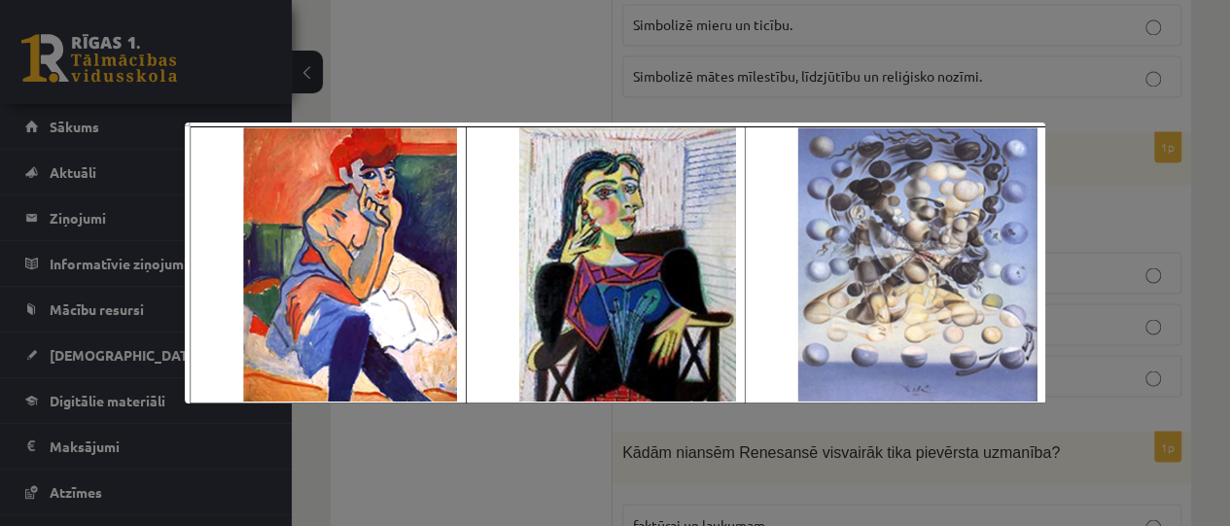
click at [584, 61] on div at bounding box center [615, 263] width 1230 height 526
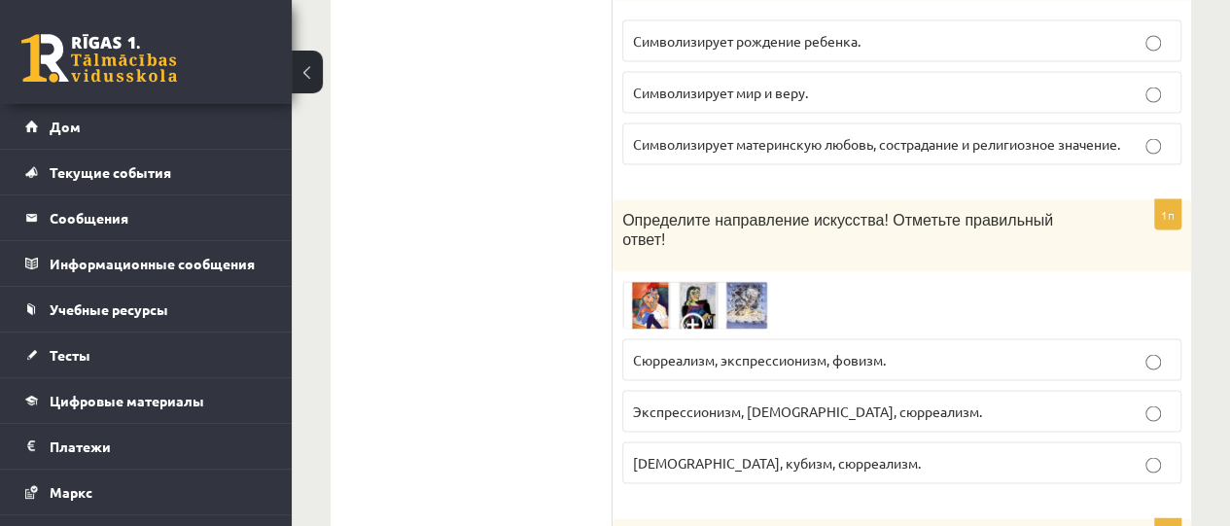
scroll to position [5509, 0]
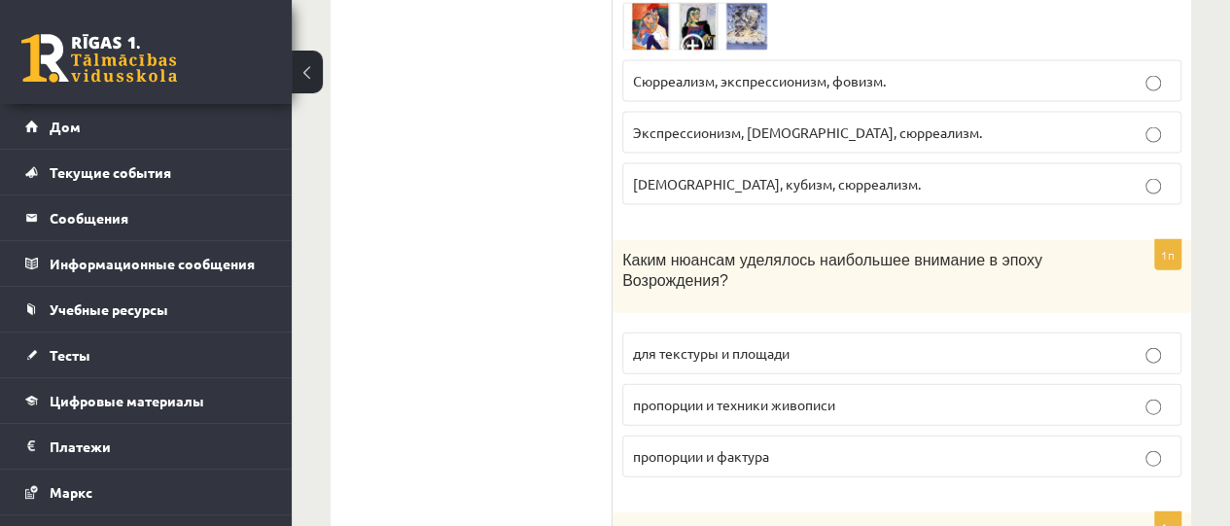
scroll to position [5800, 0]
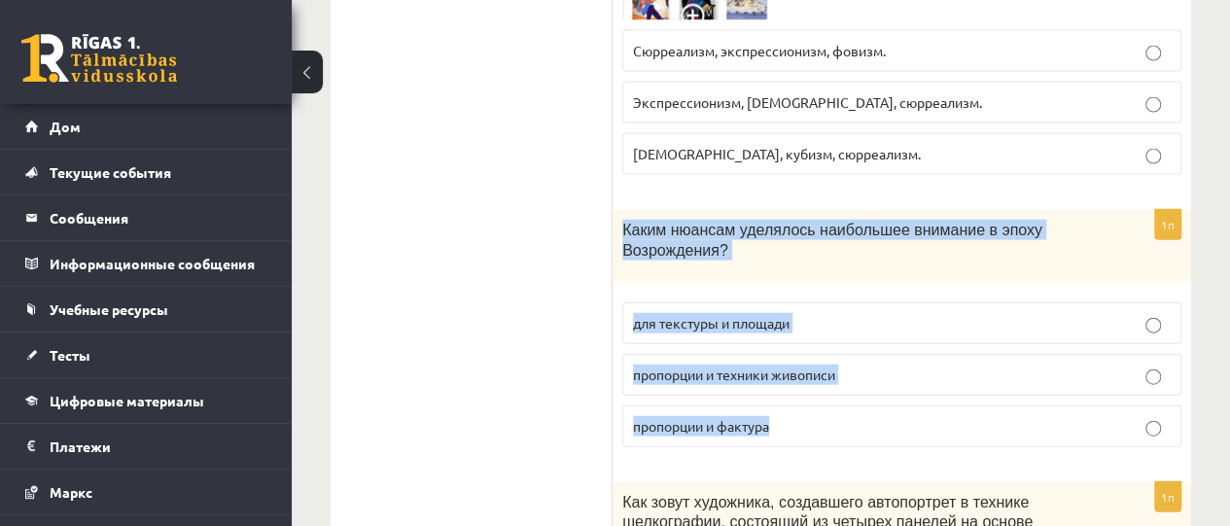
drag, startPoint x: 624, startPoint y: 96, endPoint x: 864, endPoint y: 321, distance: 329.0
click at [864, 321] on div "1п Каким нюансам уделялось наибольшее внимание в эпоху Возрождения? для текстур…" at bounding box center [902, 336] width 579 height 253
copy div "Каким нюансам уделялось наибольшее внимание в эпоху Возрождения? для текстуры и…"
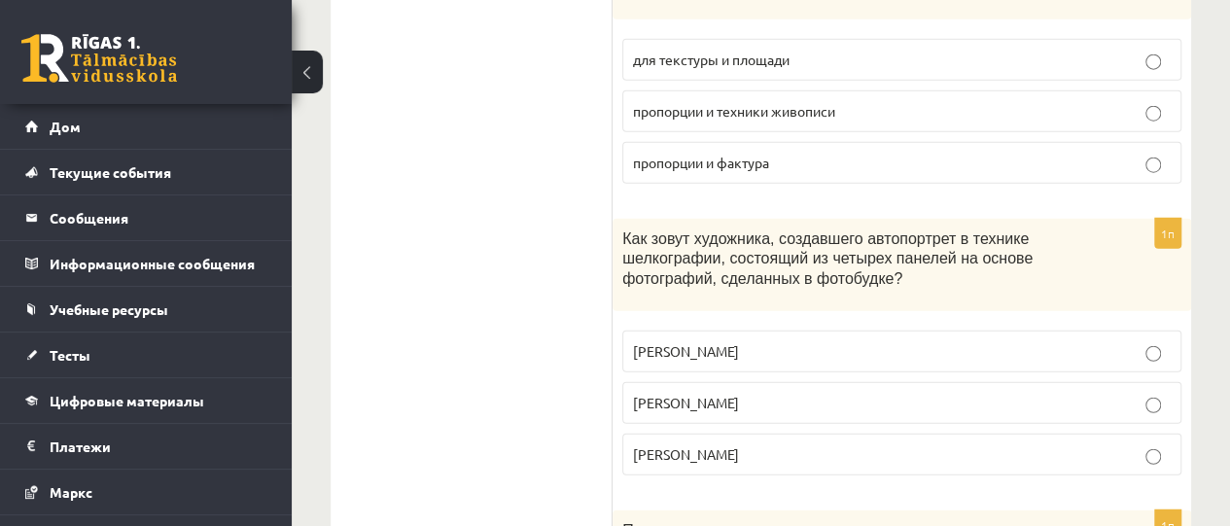
scroll to position [6092, 0]
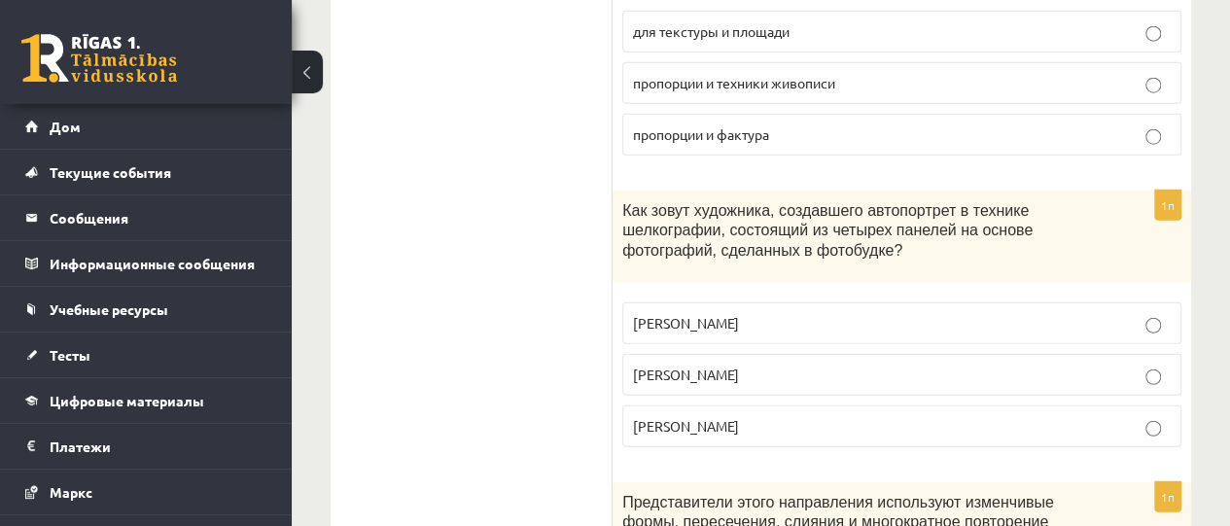
drag, startPoint x: 623, startPoint y: 72, endPoint x: 792, endPoint y: 310, distance: 292.3
click at [792, 310] on div "1п Как зовут художника, создавшего автопортрет в технике шелкографии, состоящий…" at bounding box center [902, 327] width 579 height 272
copy div "Как зовут художника, создавшего автопортрет в технике шелкографии, состоящий из…"
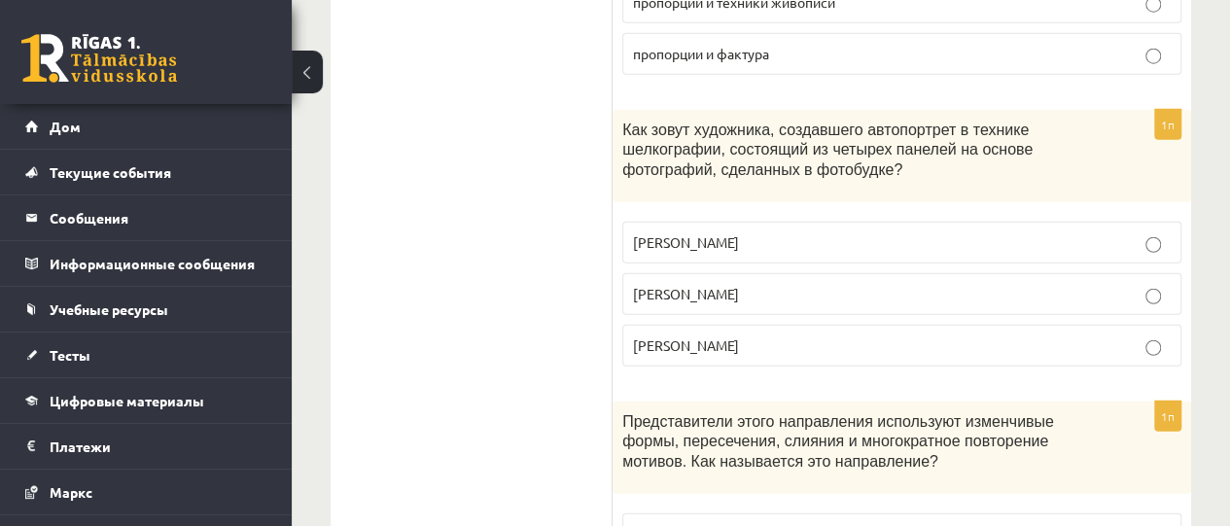
scroll to position [6189, 0]
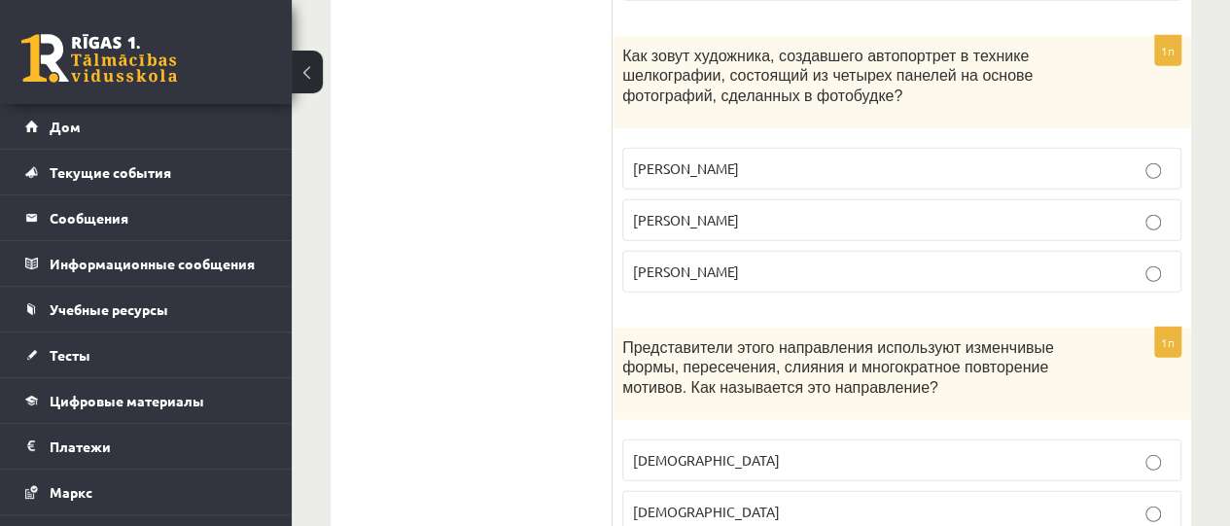
scroll to position [6287, 0]
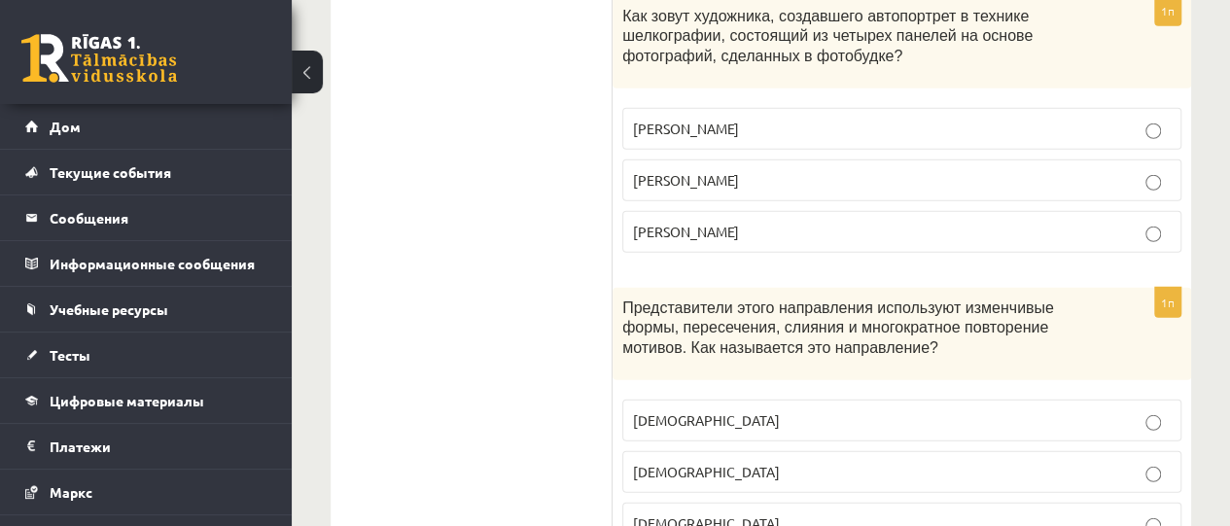
click at [784, 300] on font "Представители этого направления используют изменчивые формы, пересечения, слиян…" at bounding box center [839, 328] width 432 height 56
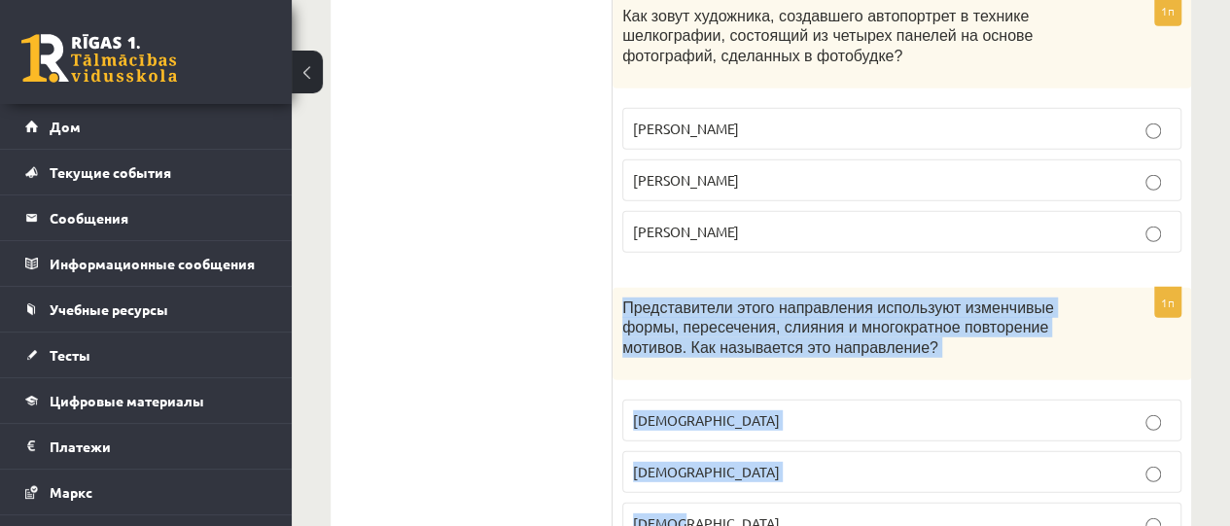
drag, startPoint x: 623, startPoint y: 165, endPoint x: 792, endPoint y: 415, distance: 301.9
click at [792, 415] on div "1п Представители этого направления используют изменчивые формы, пересечения, сл…" at bounding box center [902, 424] width 579 height 272
copy div "Представители этого направления используют изменчивые формы, пересечения, слиян…"
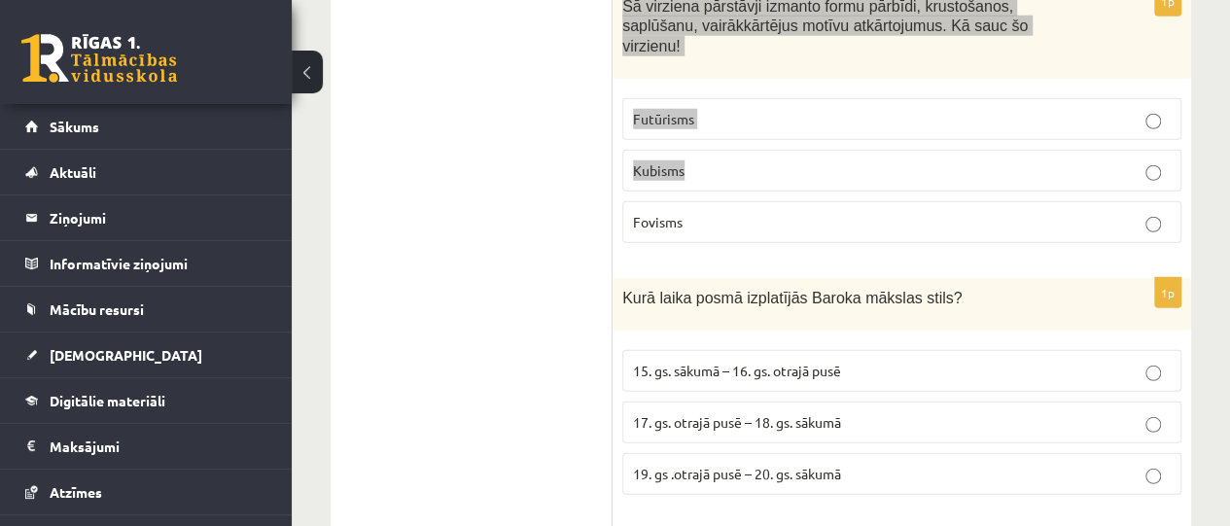
scroll to position [6270, 0]
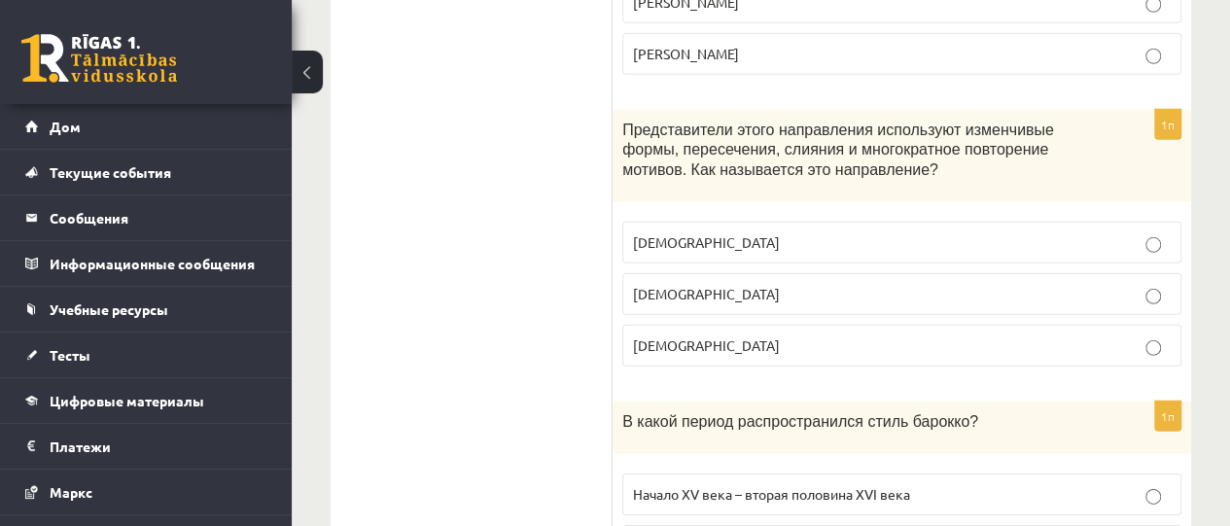
scroll to position [6481, 0]
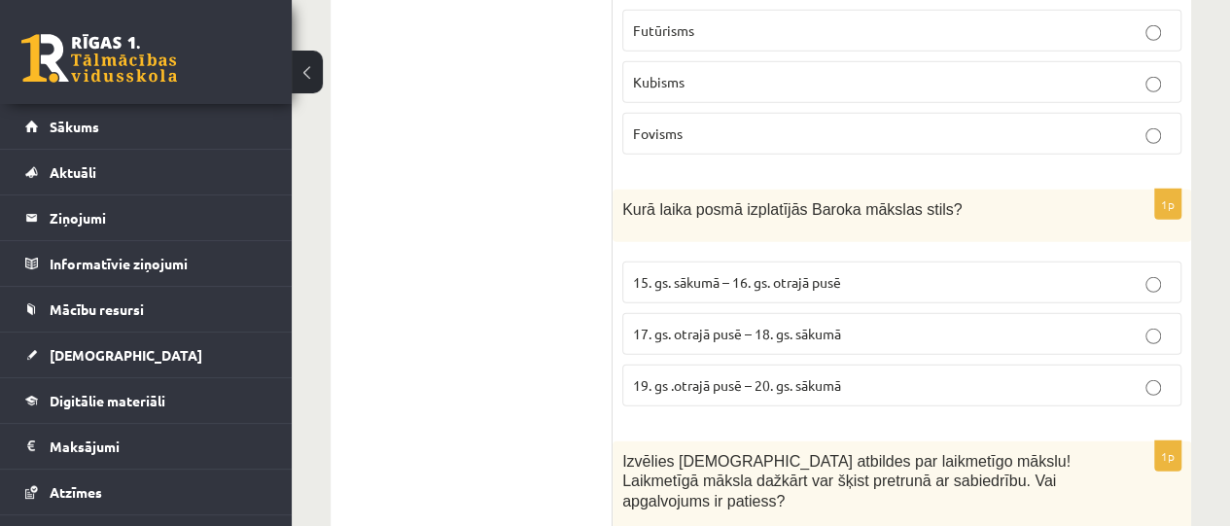
scroll to position [6367, 0]
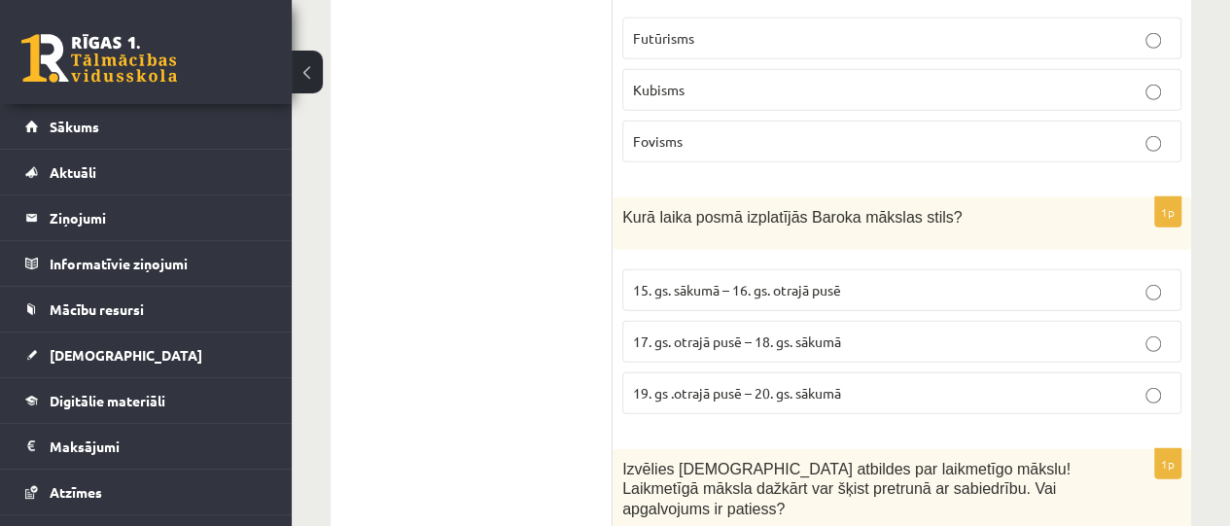
click at [1144, 280] on p "15. gs. sākumā – 16. gs. otrajā pusē" at bounding box center [902, 290] width 538 height 20
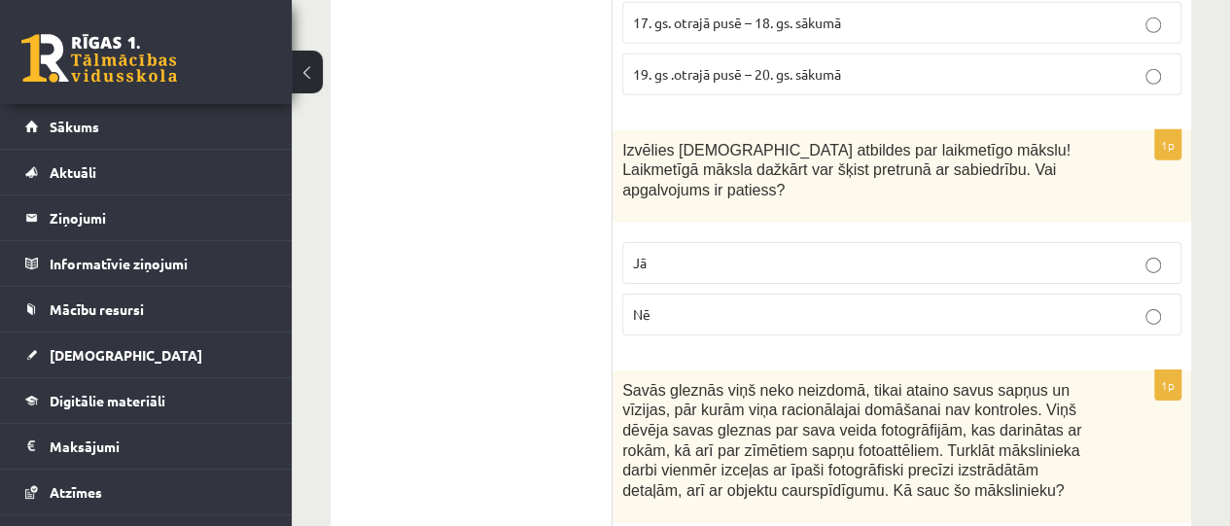
scroll to position [6659, 0]
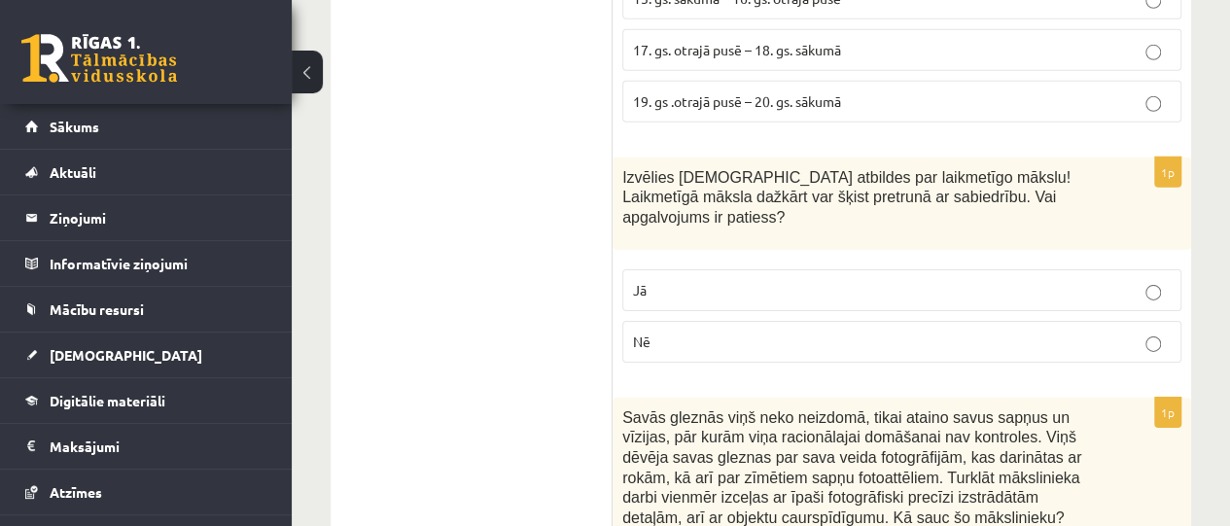
click at [1161, 280] on p "Jā" at bounding box center [902, 290] width 538 height 20
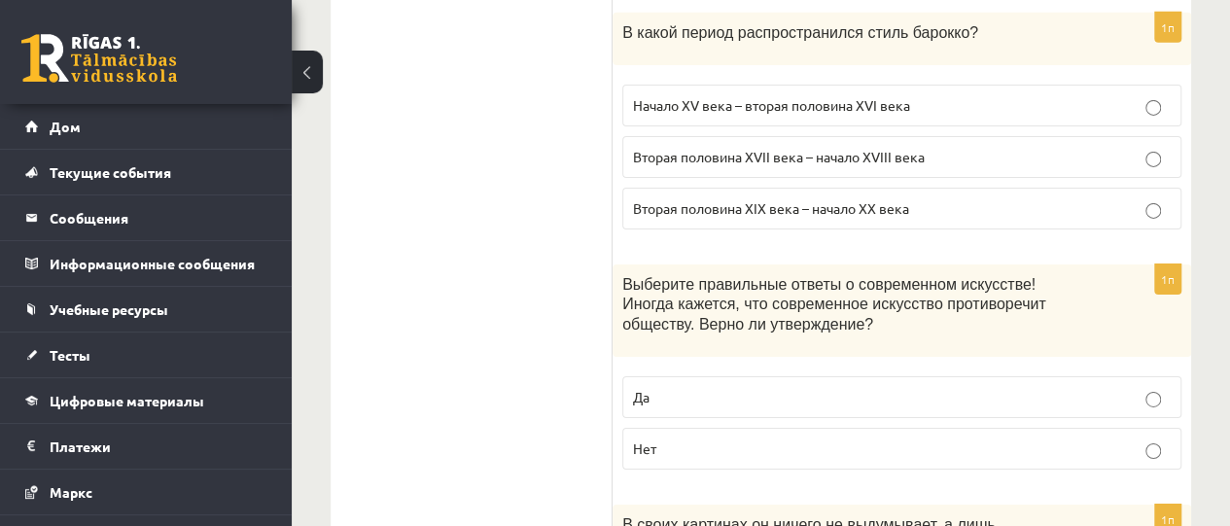
scroll to position [6870, 0]
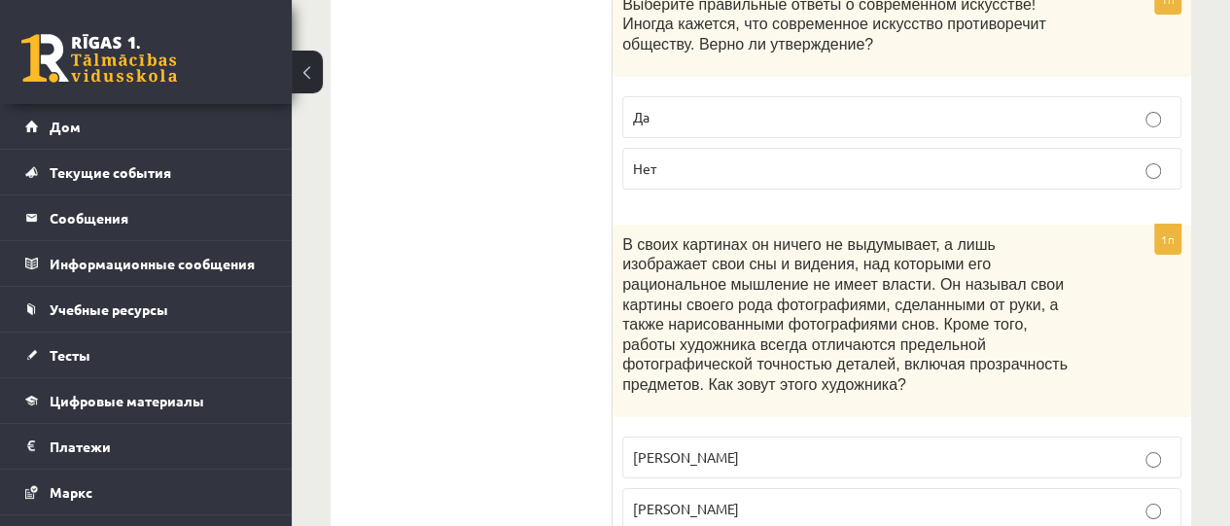
scroll to position [7162, 0]
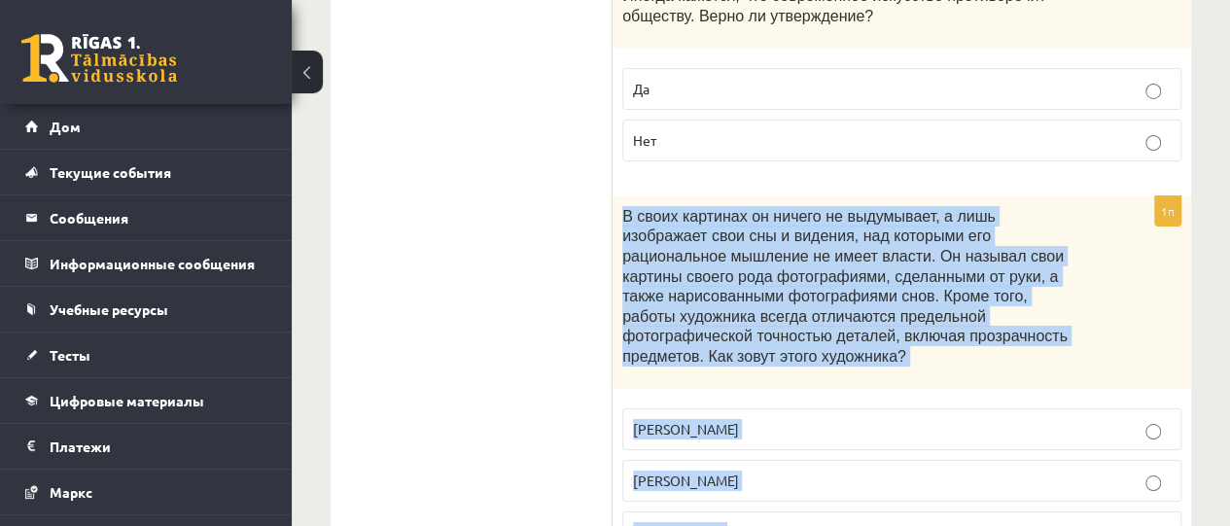
drag, startPoint x: 623, startPoint y: 73, endPoint x: 792, endPoint y: 365, distance: 337.3
click at [792, 365] on div "1п В своих картинах он ничего не выдумывает, а лишь изображает свои сны и виден…" at bounding box center [902, 382] width 579 height 373
copy div "В своих картинах он ничего не выдумывает, а лишь изображает свои сны и видения,…"
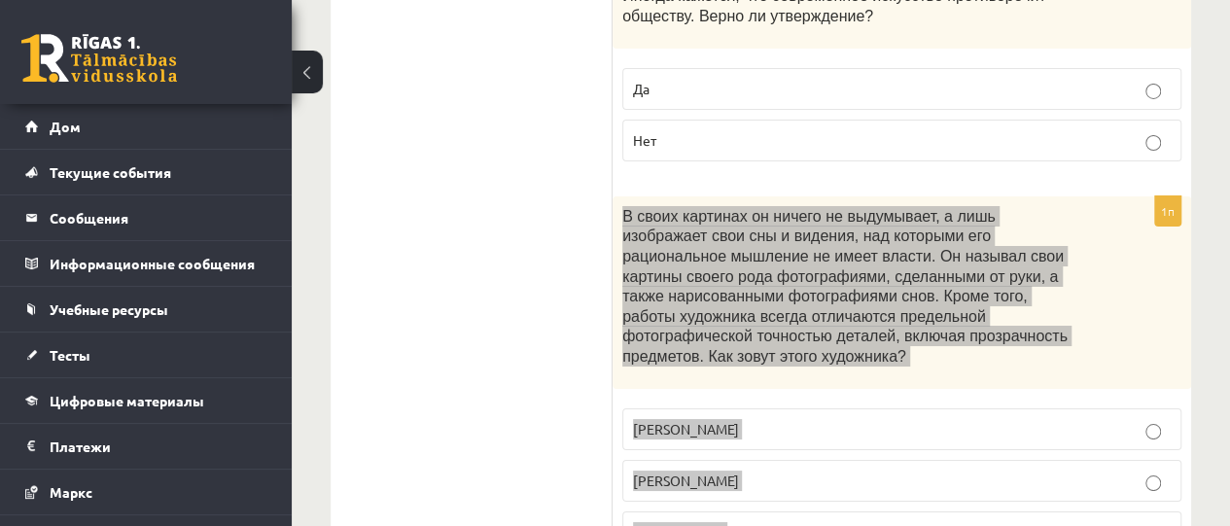
scroll to position [7146, 0]
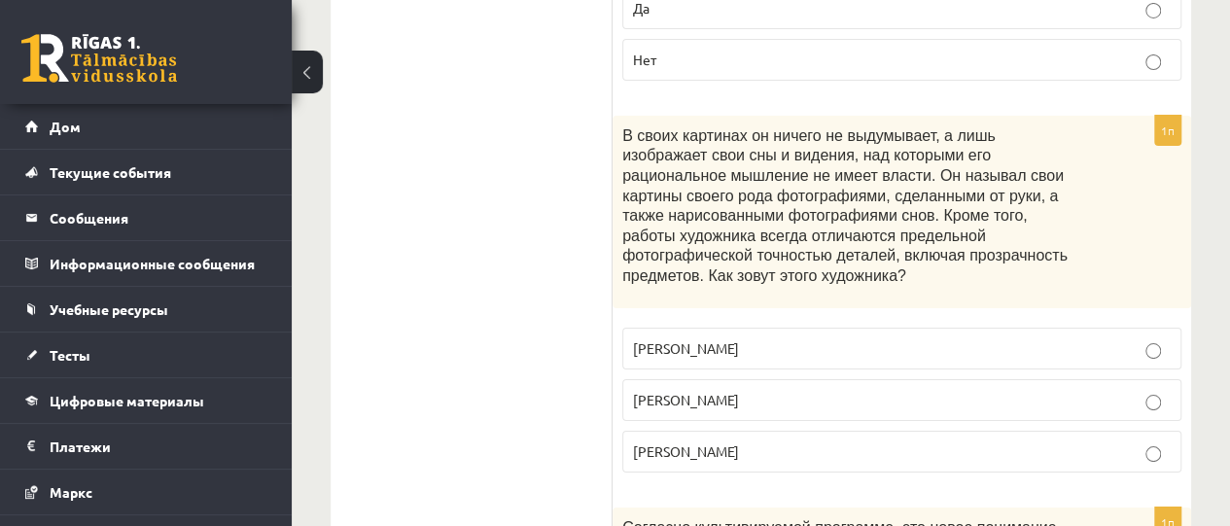
scroll to position [7259, 0]
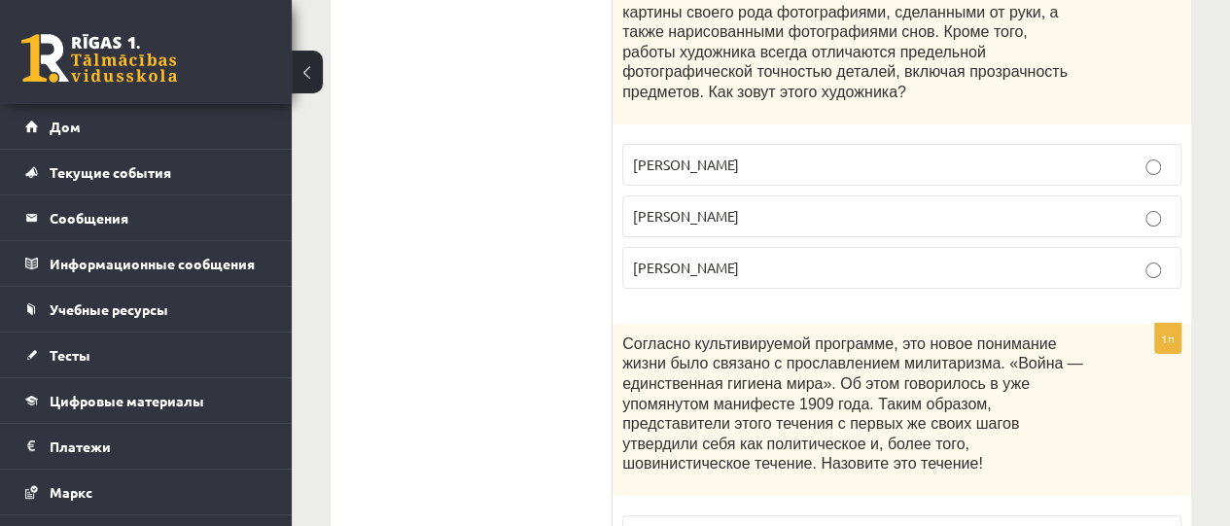
scroll to position [7454, 0]
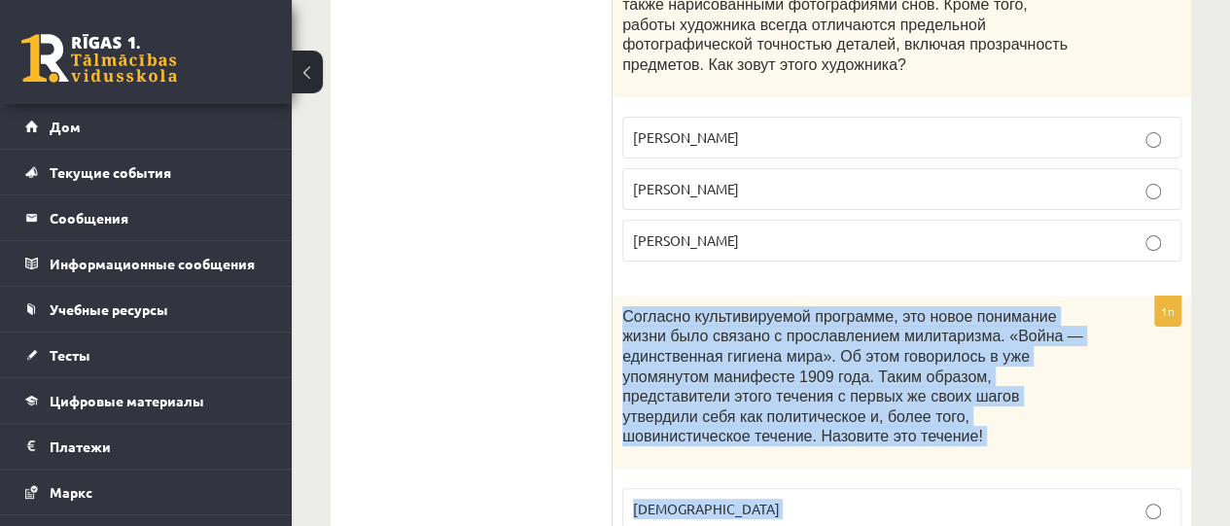
drag, startPoint x: 623, startPoint y: 153, endPoint x: 763, endPoint y: 456, distance: 334.3
click at [763, 456] on div "1п Согласно культивируемой программе, это новое понимание жизни было связано с …" at bounding box center [902, 473] width 579 height 352
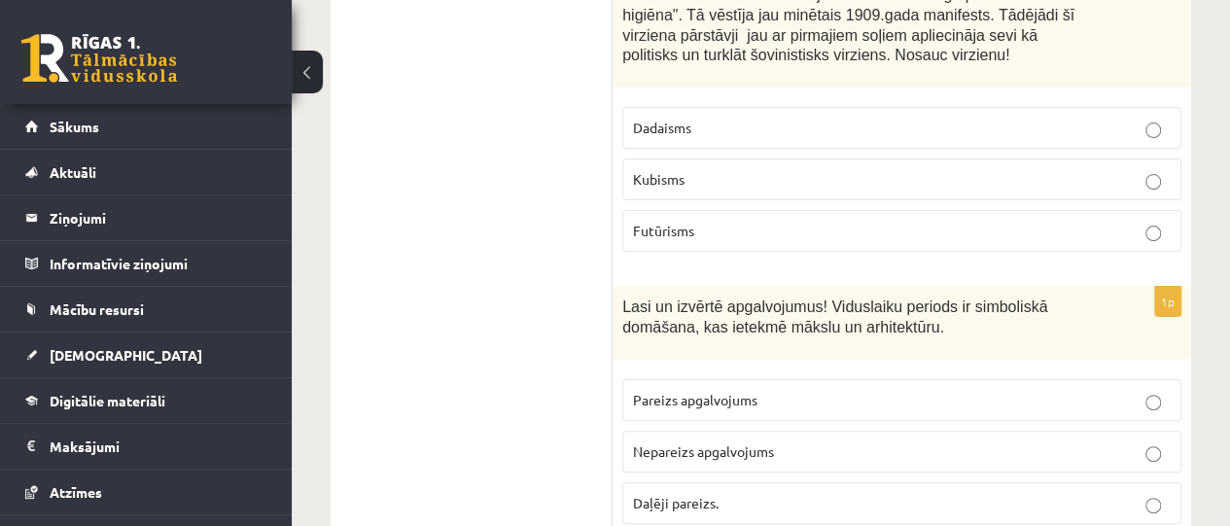
scroll to position [7437, 0]
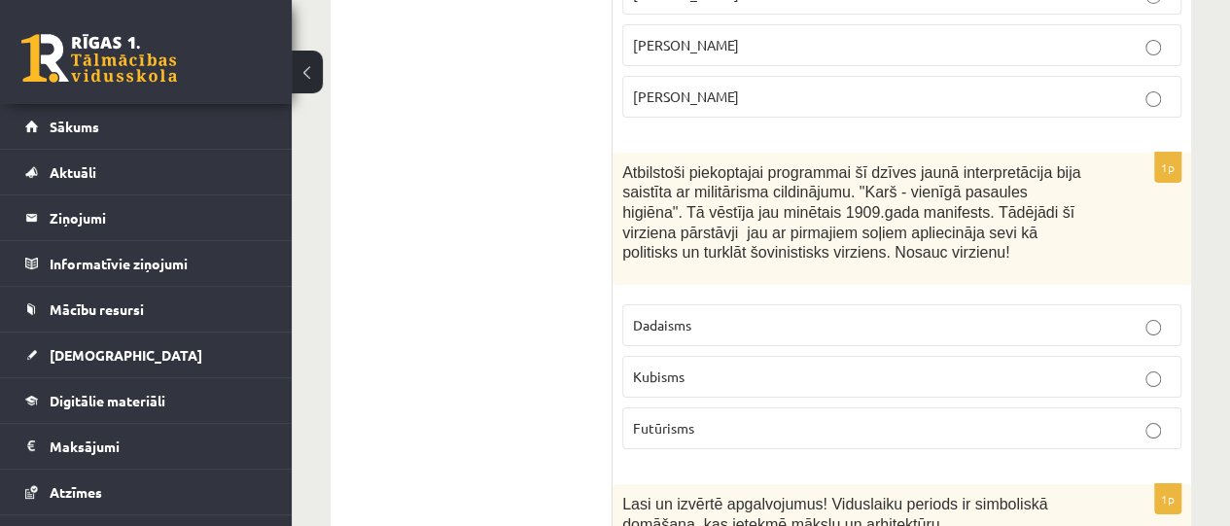
scroll to position [7243, 0]
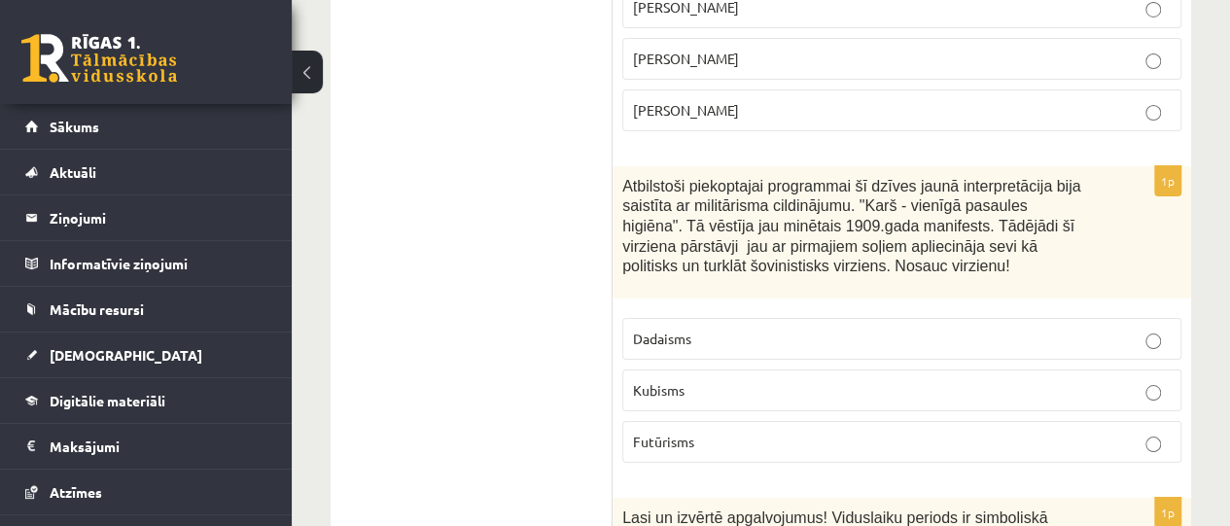
click at [1164, 432] on p "Futūrisms" at bounding box center [902, 442] width 538 height 20
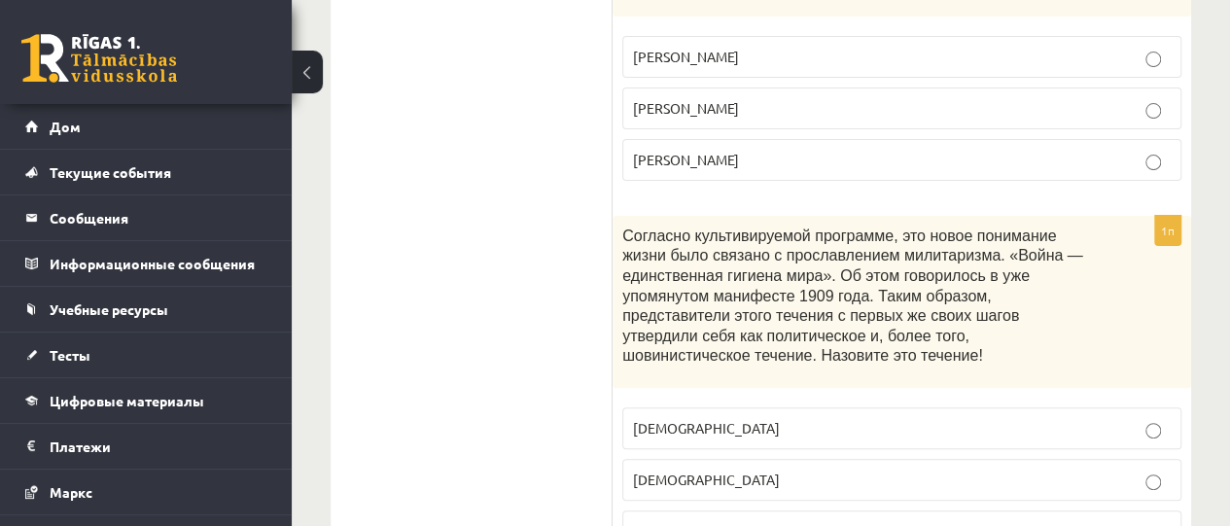
scroll to position [7551, 0]
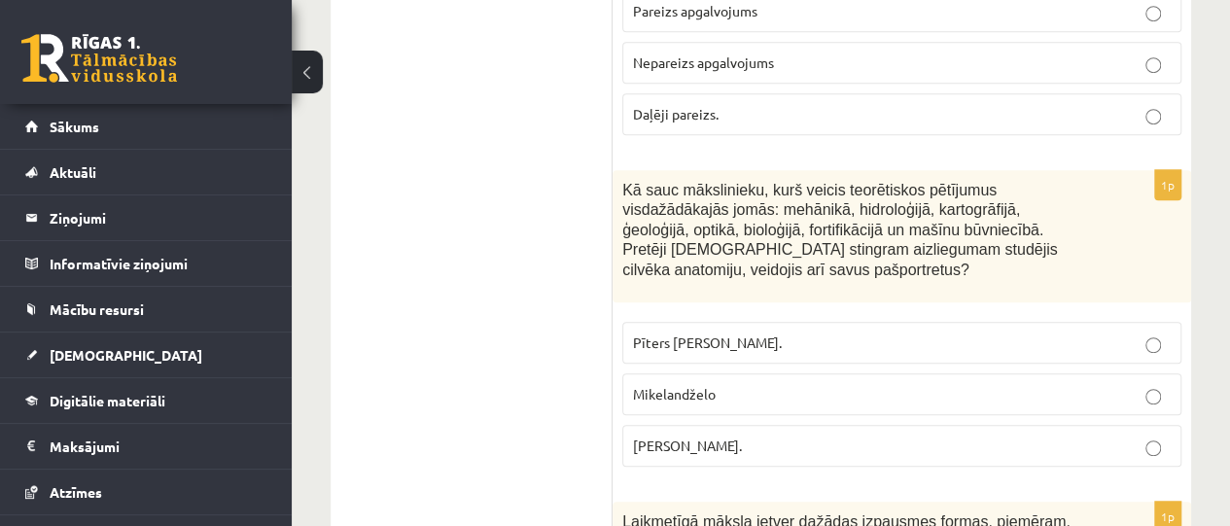
scroll to position [7827, 0]
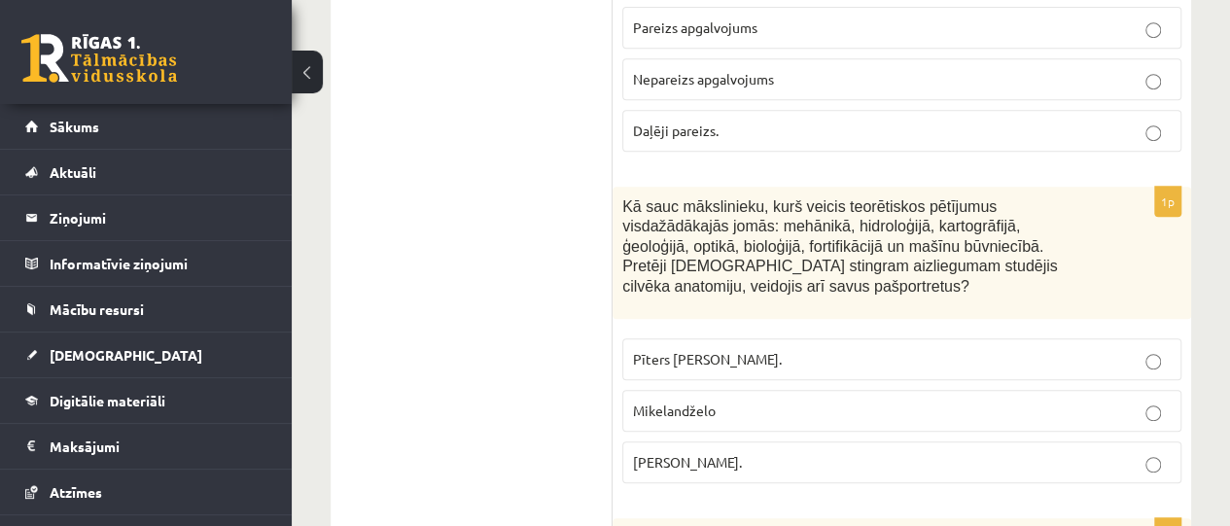
click at [1124, 187] on div "Kā sauc mākslinieku, kurš veicis teorētiskos pētījumus visdažādākajās jomās: me…" at bounding box center [902, 253] width 579 height 132
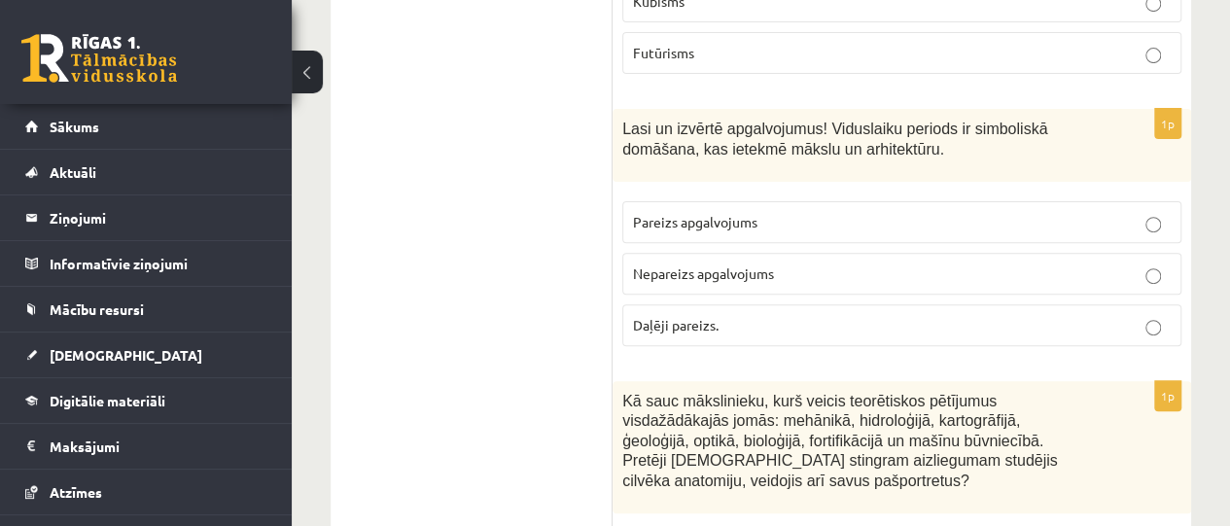
scroll to position [7437, 0]
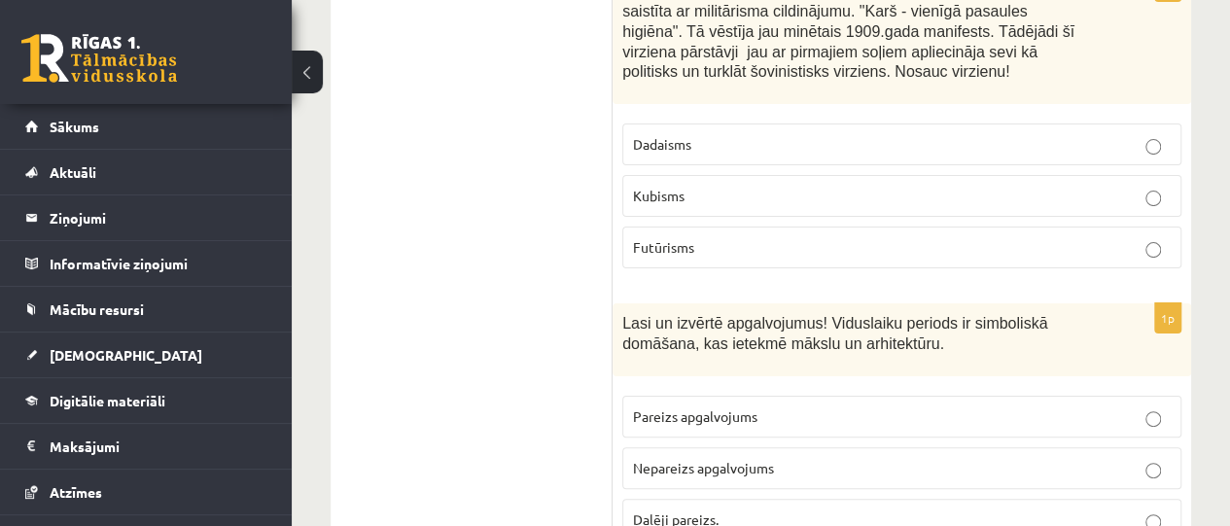
click at [1148, 407] on p "Pareizs apgalvojums" at bounding box center [902, 417] width 538 height 20
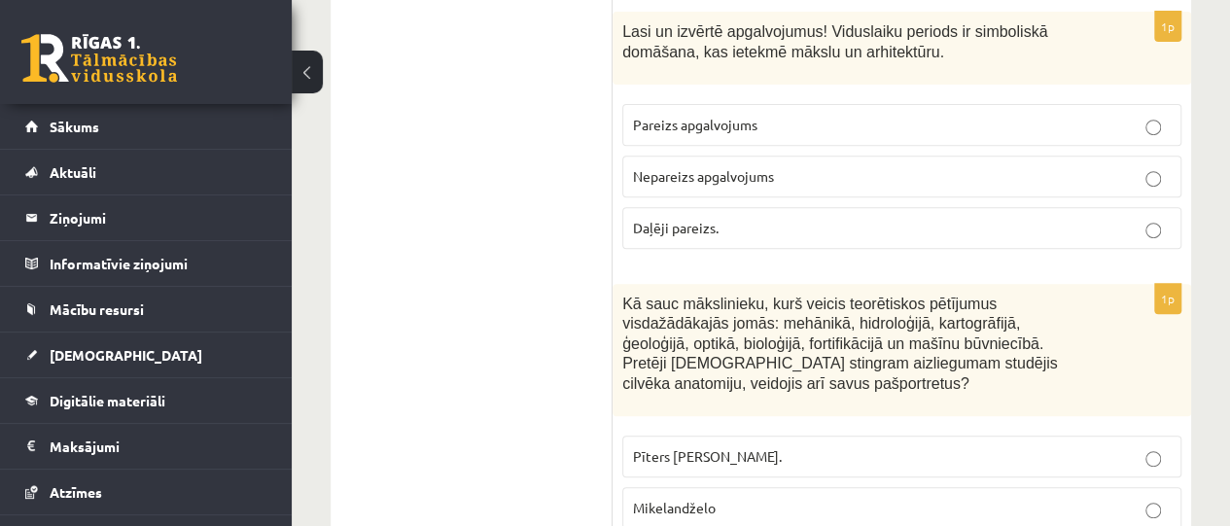
scroll to position [7746, 0]
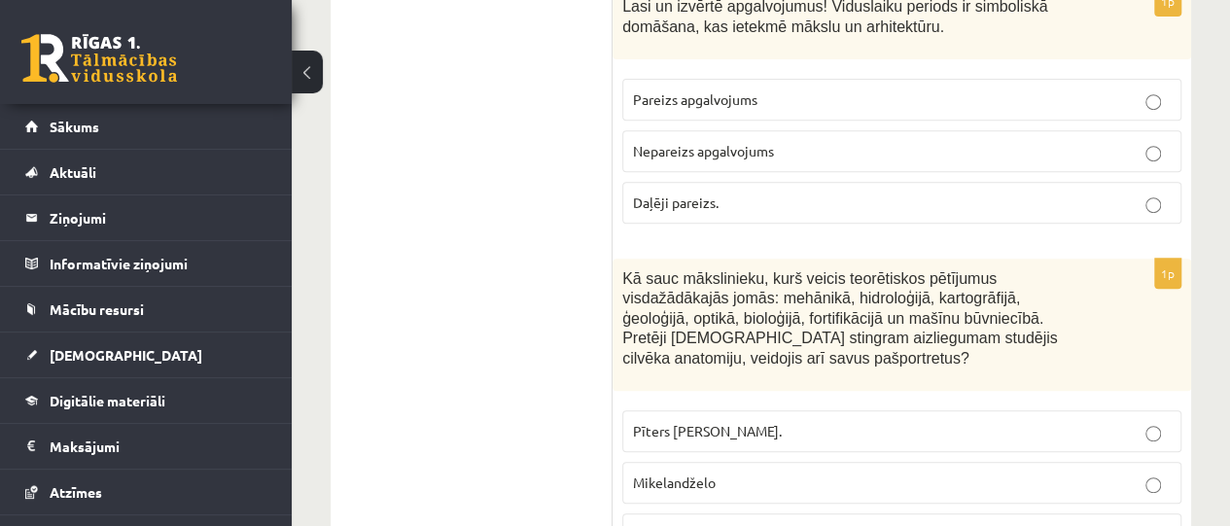
scroll to position [7729, 0]
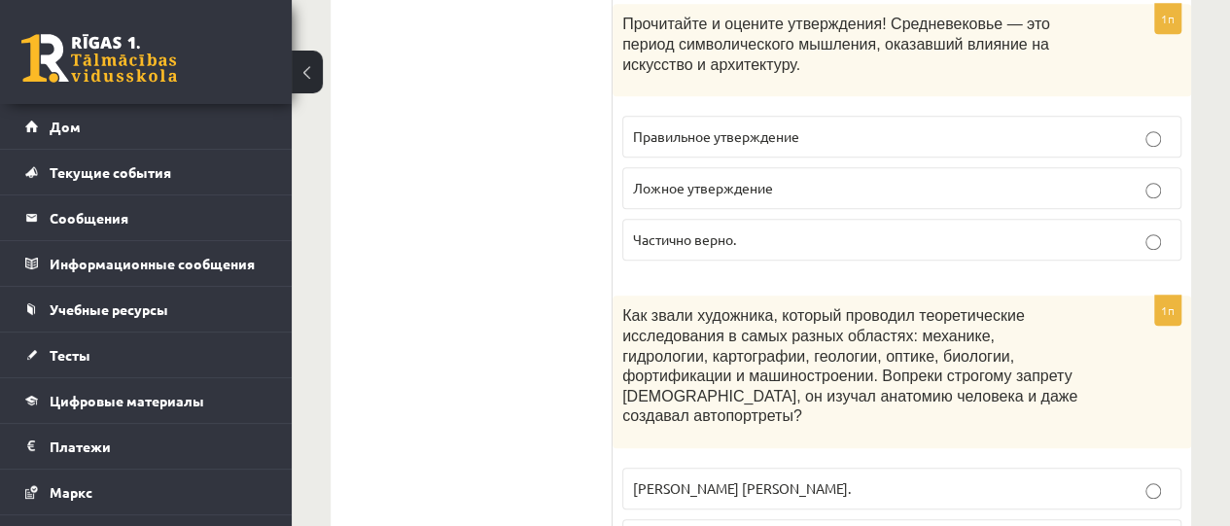
scroll to position [8135, 0]
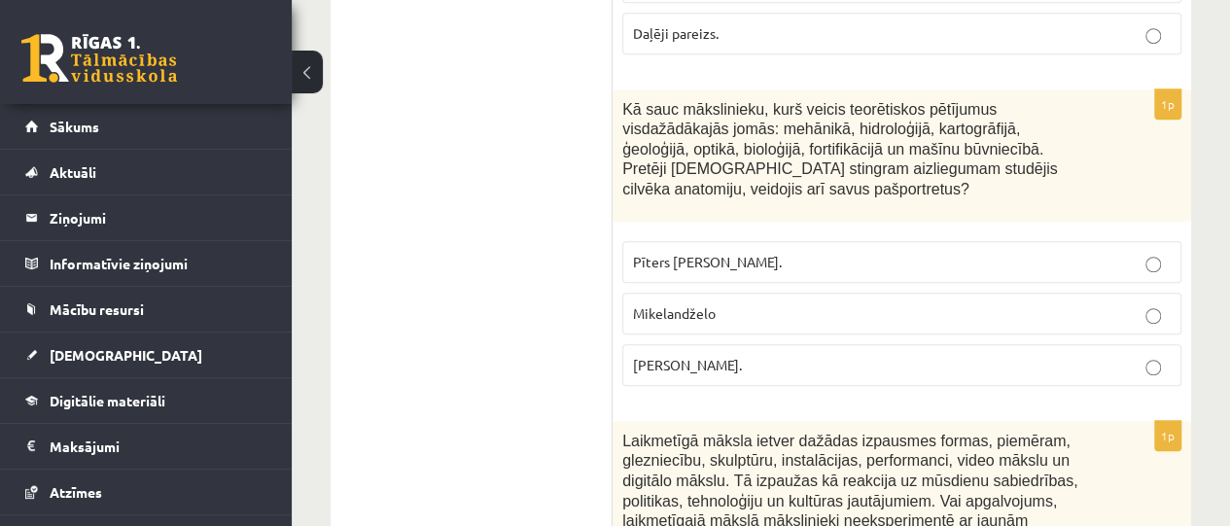
scroll to position [8118, 0]
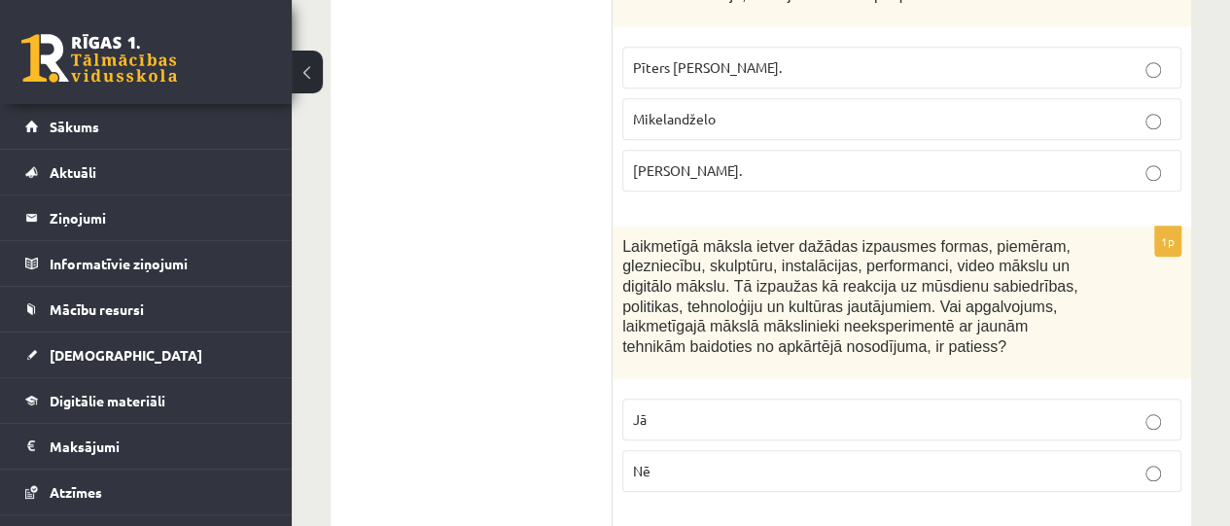
click at [1117, 399] on label "Jā" at bounding box center [902, 420] width 559 height 42
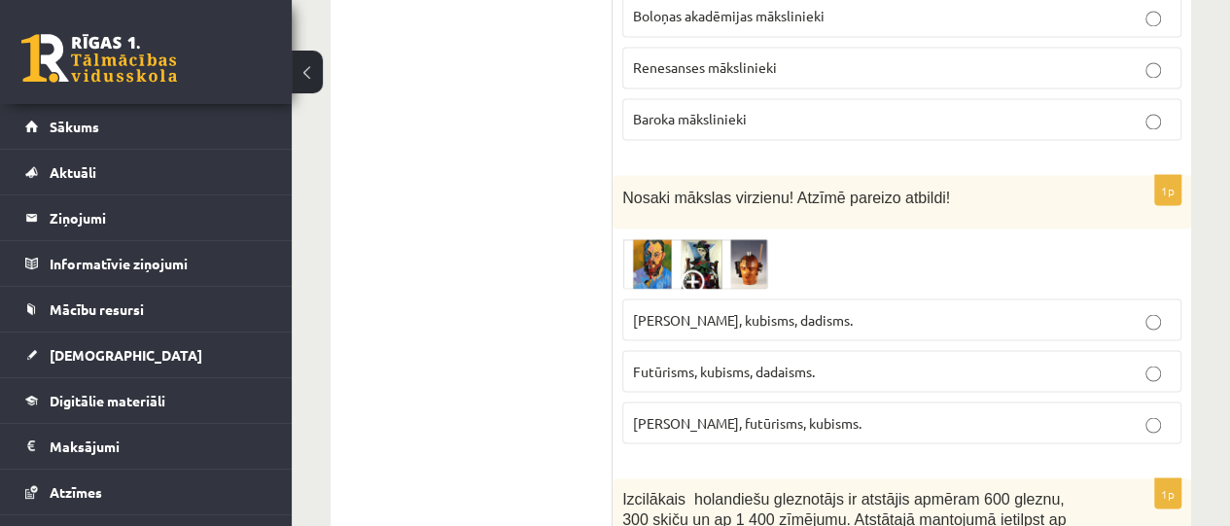
scroll to position [8957, 0]
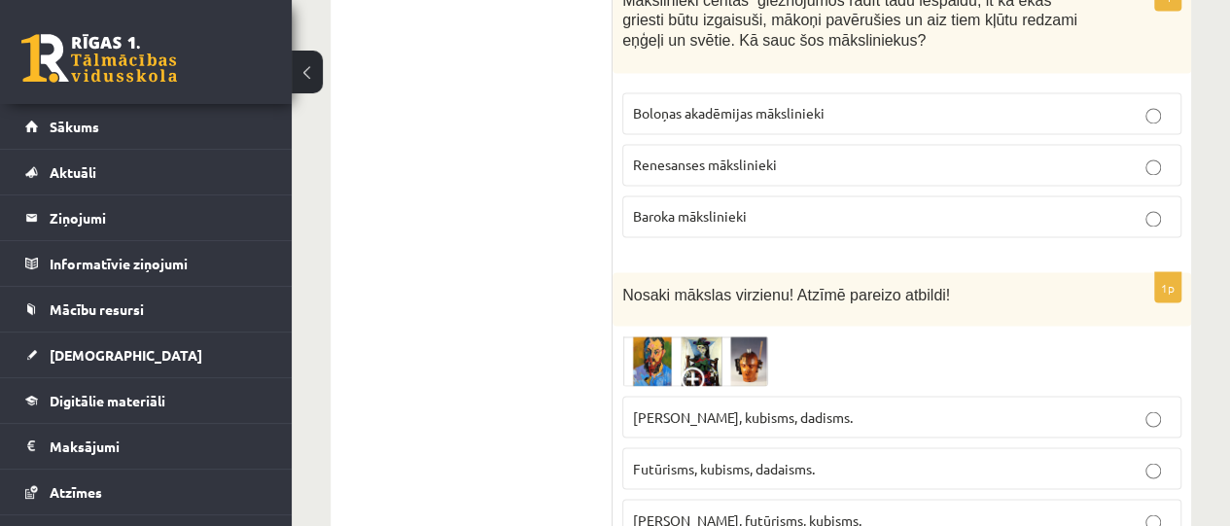
click at [692, 367] on span at bounding box center [696, 382] width 31 height 31
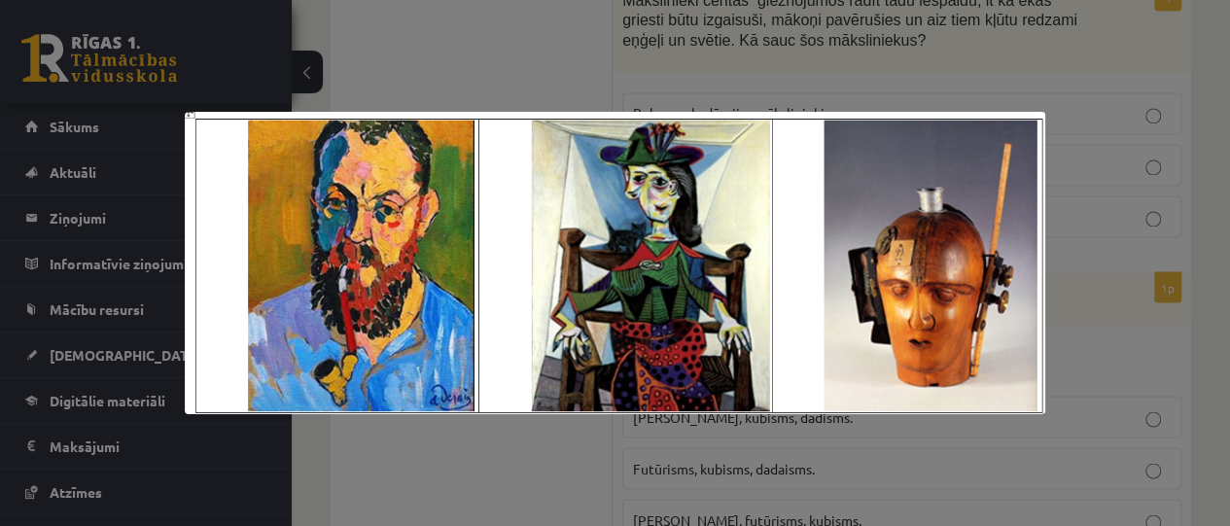
click at [502, 82] on div at bounding box center [615, 263] width 1230 height 526
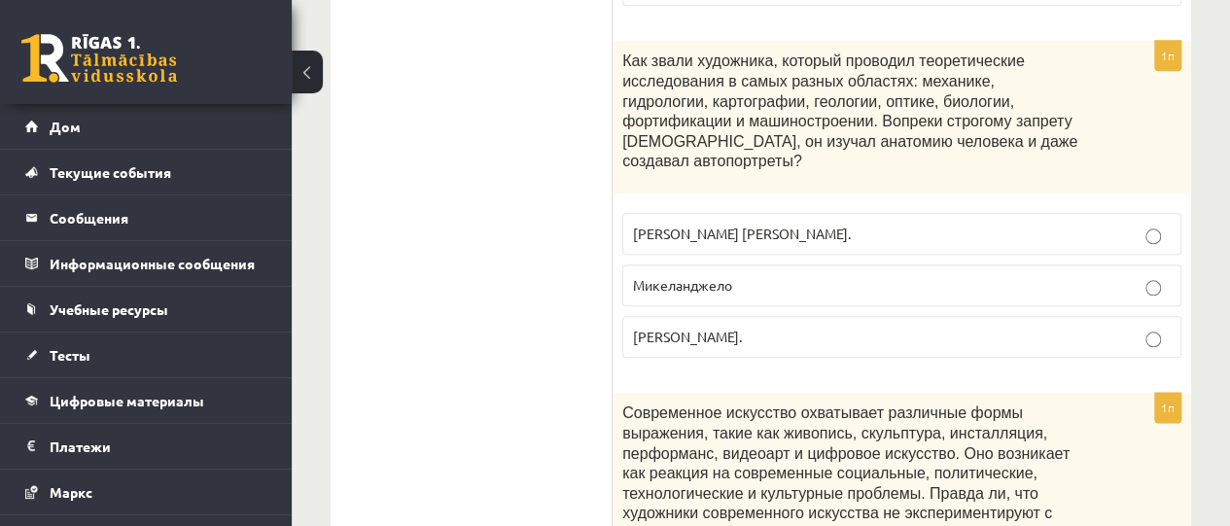
scroll to position [8390, 0]
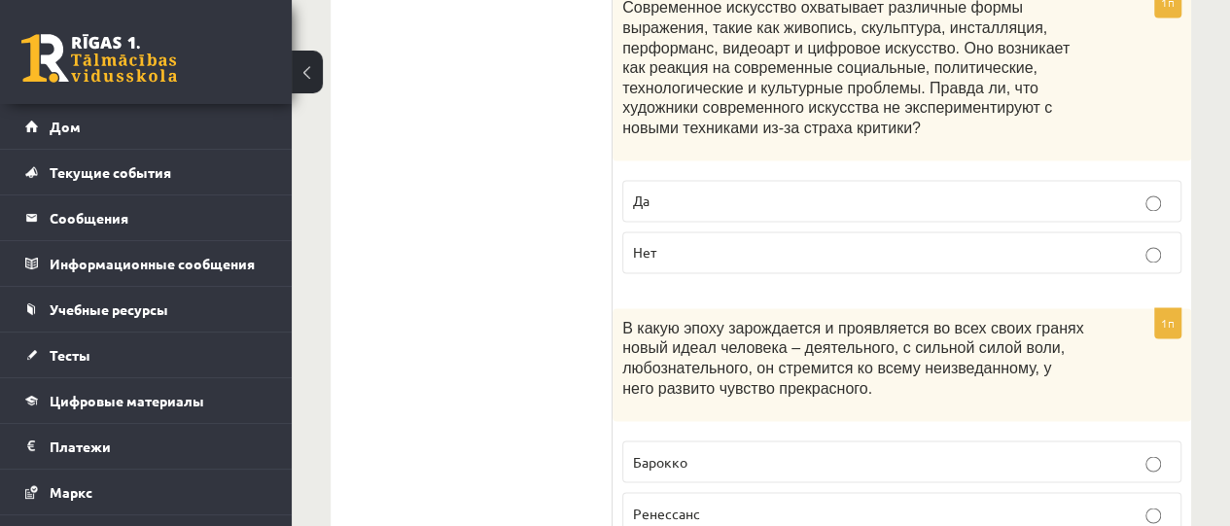
scroll to position [8762, 0]
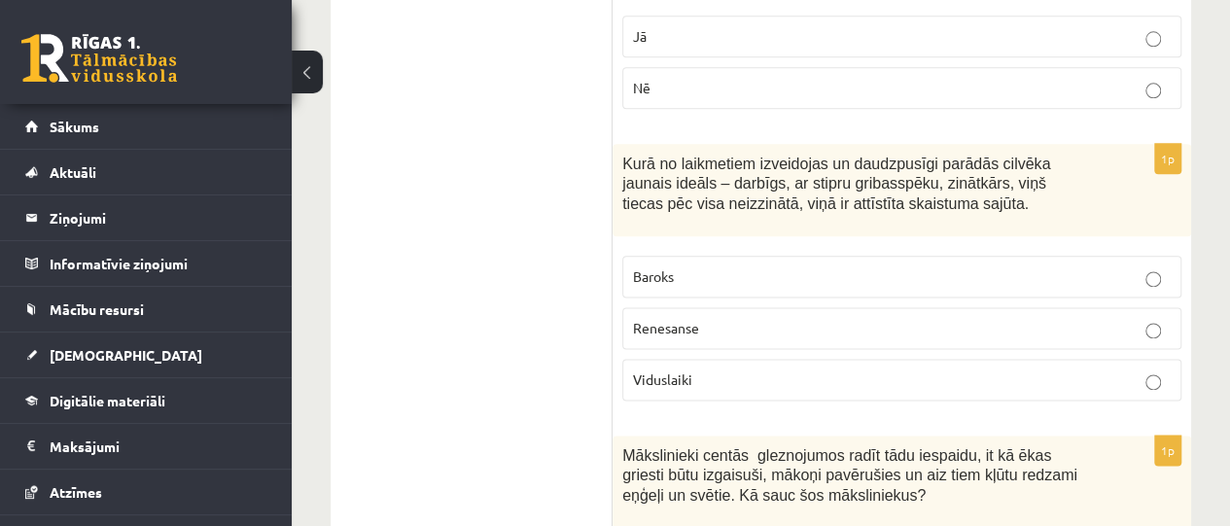
scroll to position [8471, 0]
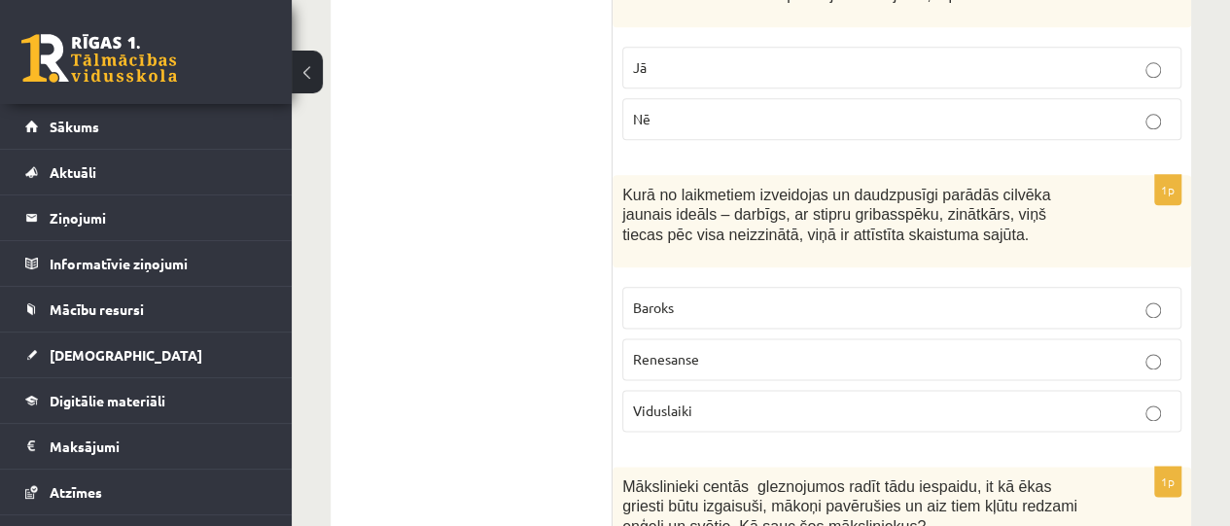
click at [695, 350] on span "Renesanse" at bounding box center [666, 359] width 66 height 18
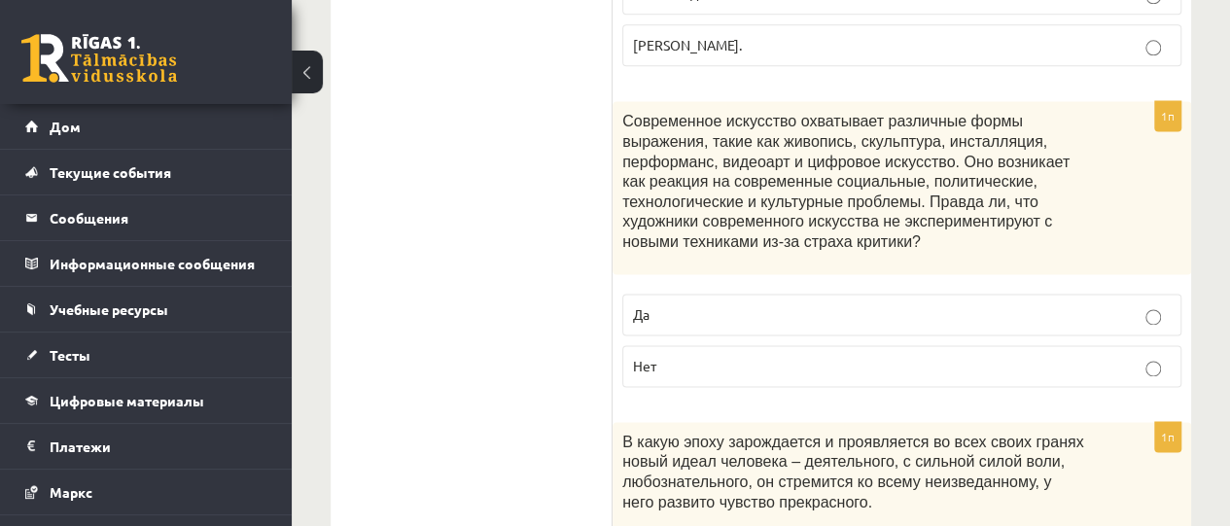
scroll to position [8682, 0]
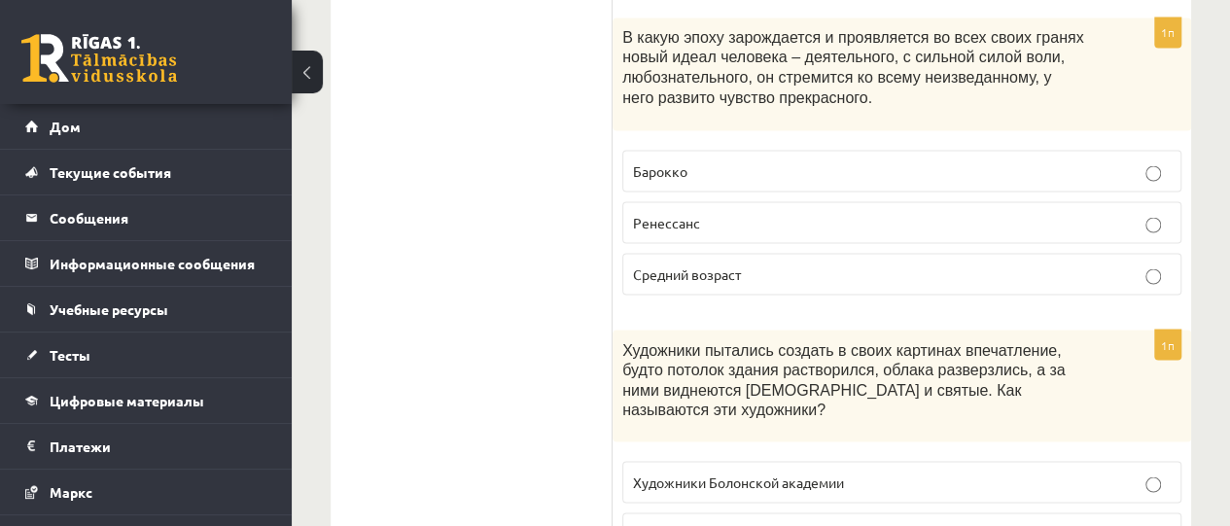
scroll to position [9071, 0]
click at [633, 340] on font "Художники пытались создать в своих картинах впечатление, будто потолок здания р…" at bounding box center [844, 378] width 443 height 77
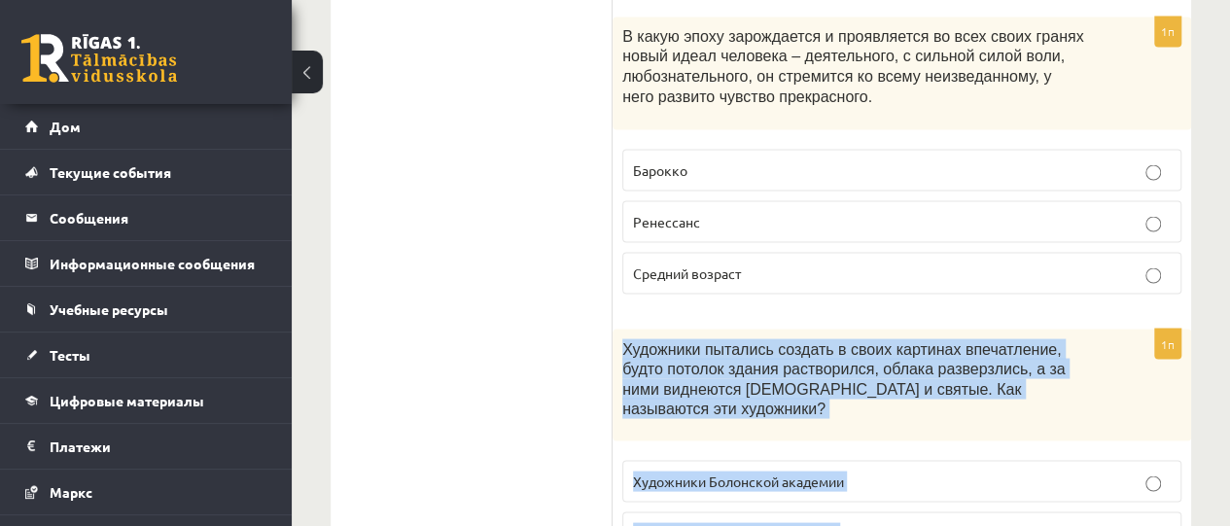
drag, startPoint x: 623, startPoint y: 129, endPoint x: 860, endPoint y: 378, distance: 344.0
click at [860, 378] on div "1п Художники пытались создать в своих картинах впечатление, будто потолок здани…" at bounding box center [902, 475] width 579 height 293
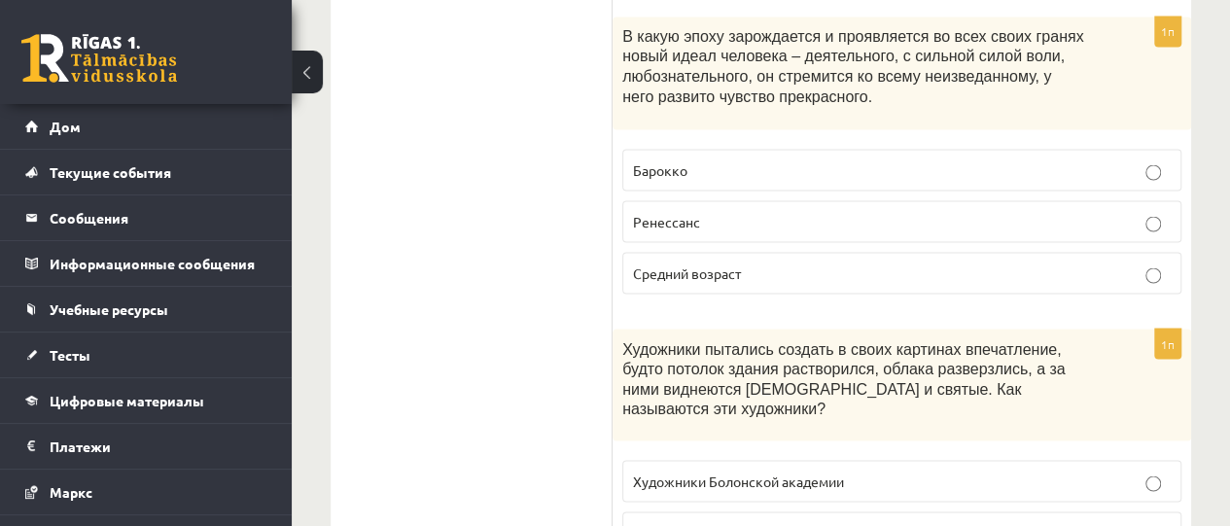
drag, startPoint x: 519, startPoint y: 127, endPoint x: 846, endPoint y: 18, distance: 344.5
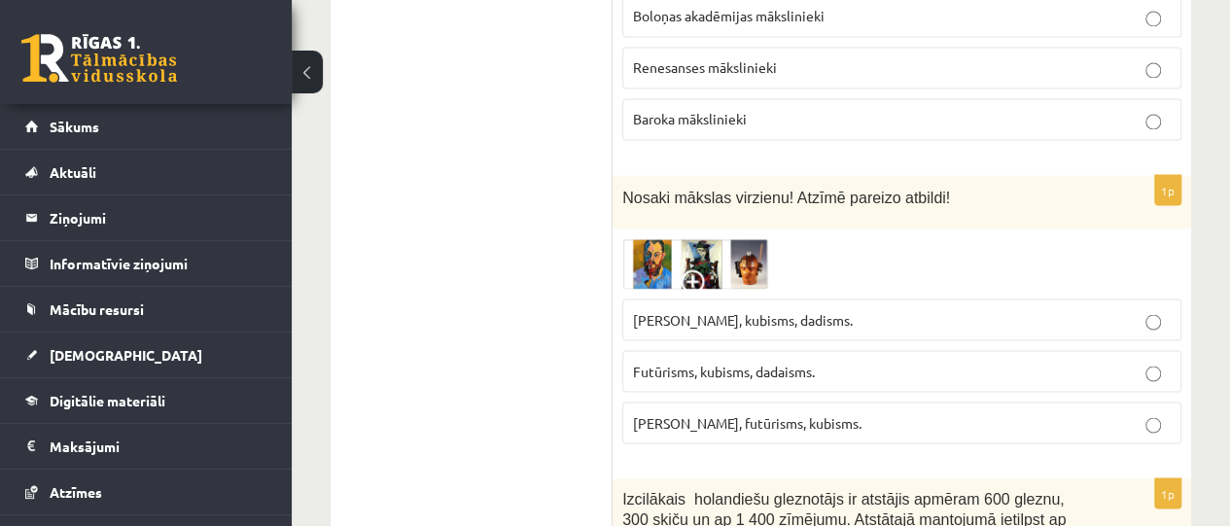
click at [1145, 479] on div "Izcilākais holandiešu gleznotājs ir atstājis apmēram 600 gleznu, 300 skiču un a…" at bounding box center [902, 535] width 579 height 113
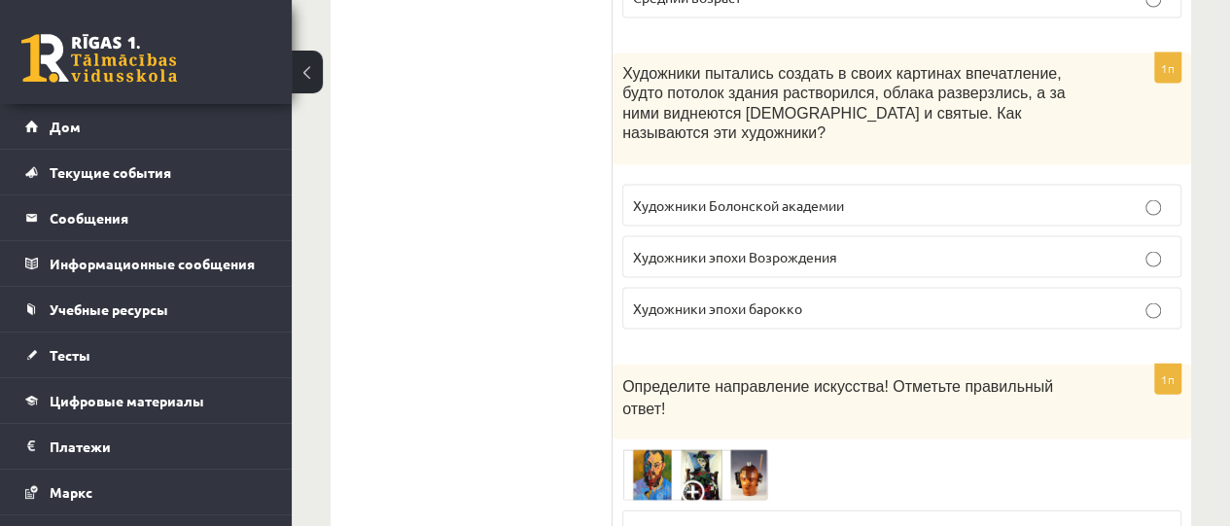
scroll to position [9362, 0]
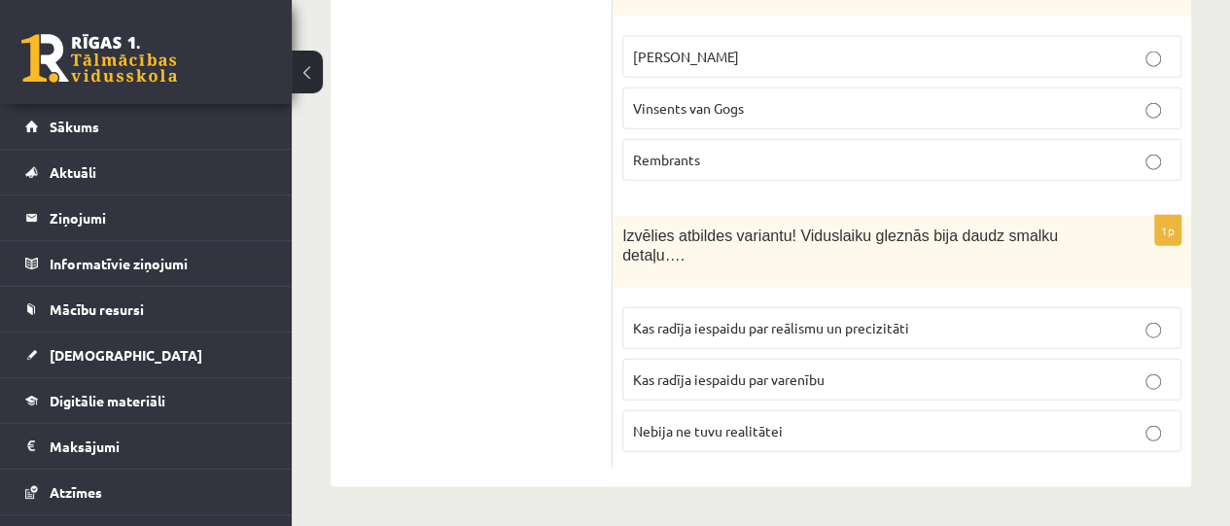
scroll to position [9443, 0]
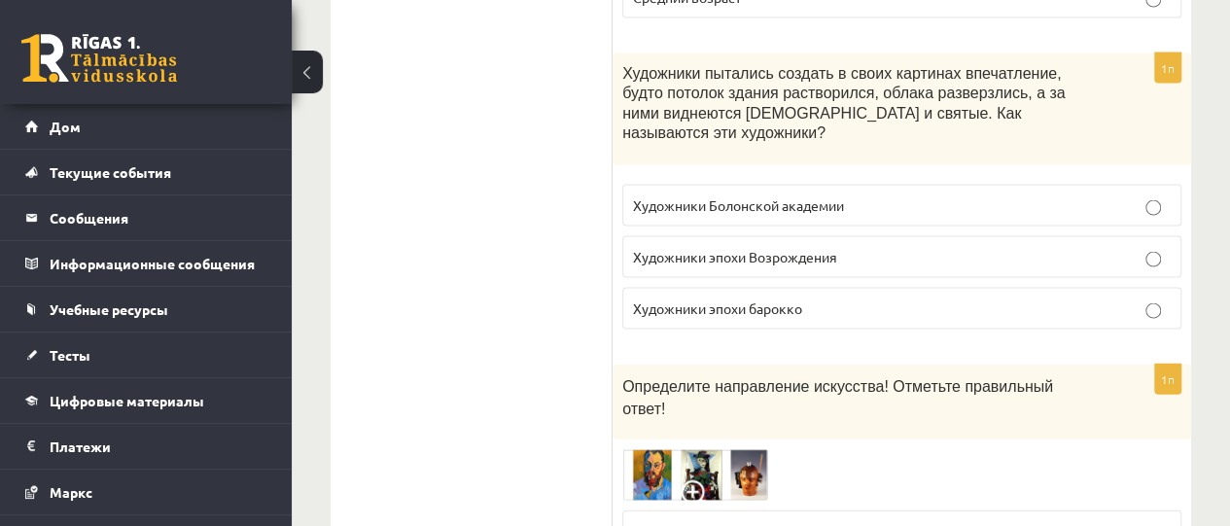
scroll to position [9362, 0]
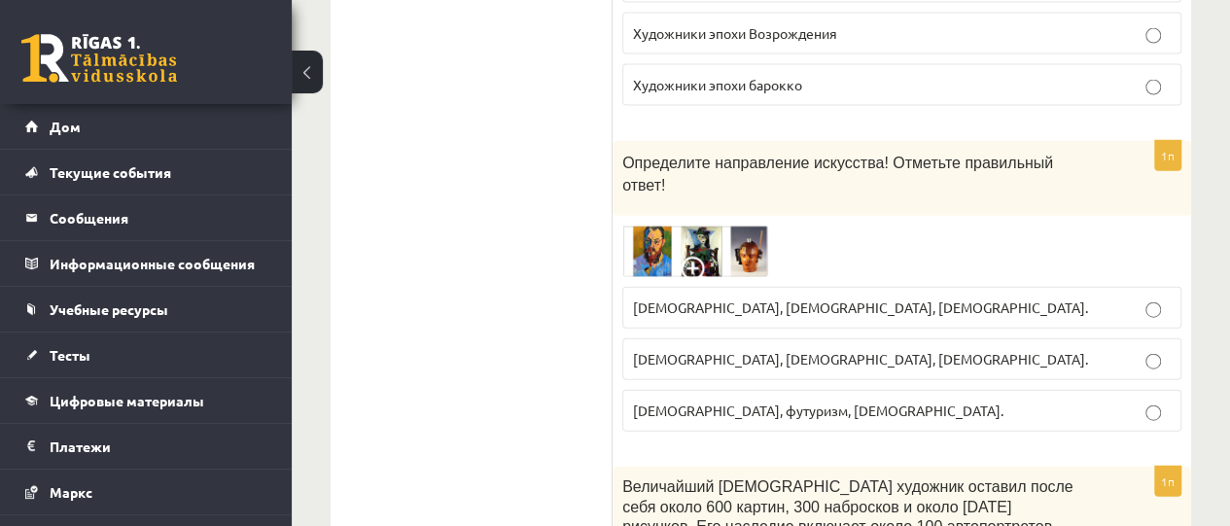
scroll to position [9654, 0]
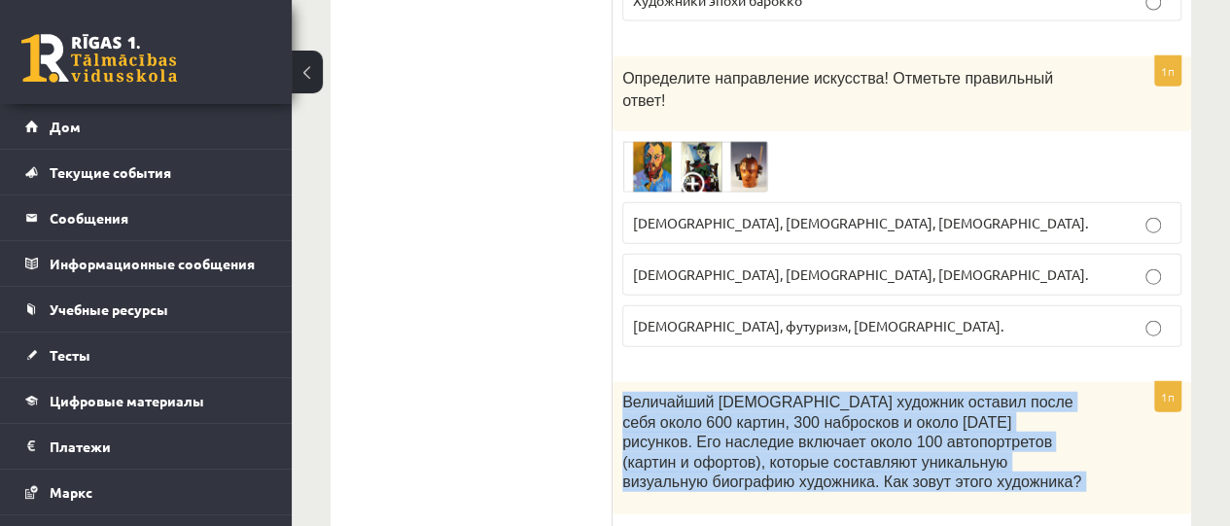
drag, startPoint x: 623, startPoint y: 136, endPoint x: 730, endPoint y: 429, distance: 311.7
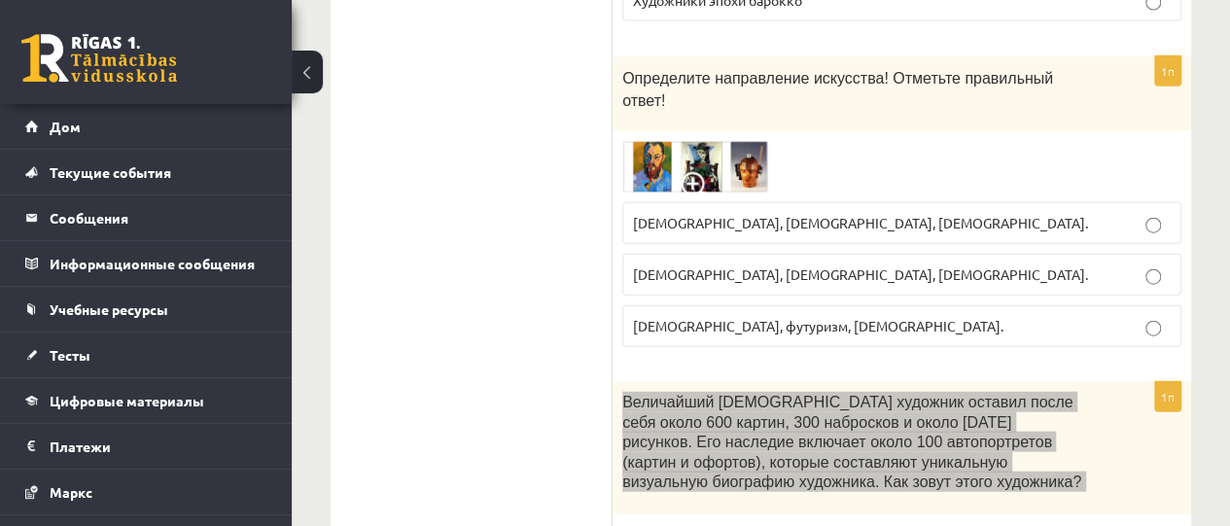
scroll to position [9443, 0]
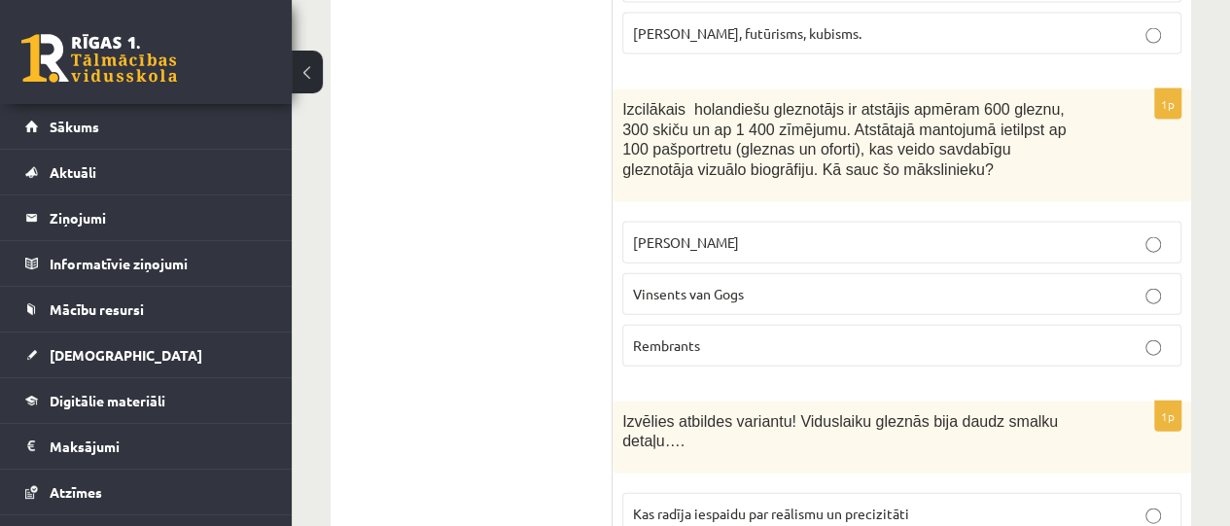
click at [1140, 336] on p "Rembrants" at bounding box center [902, 346] width 538 height 20
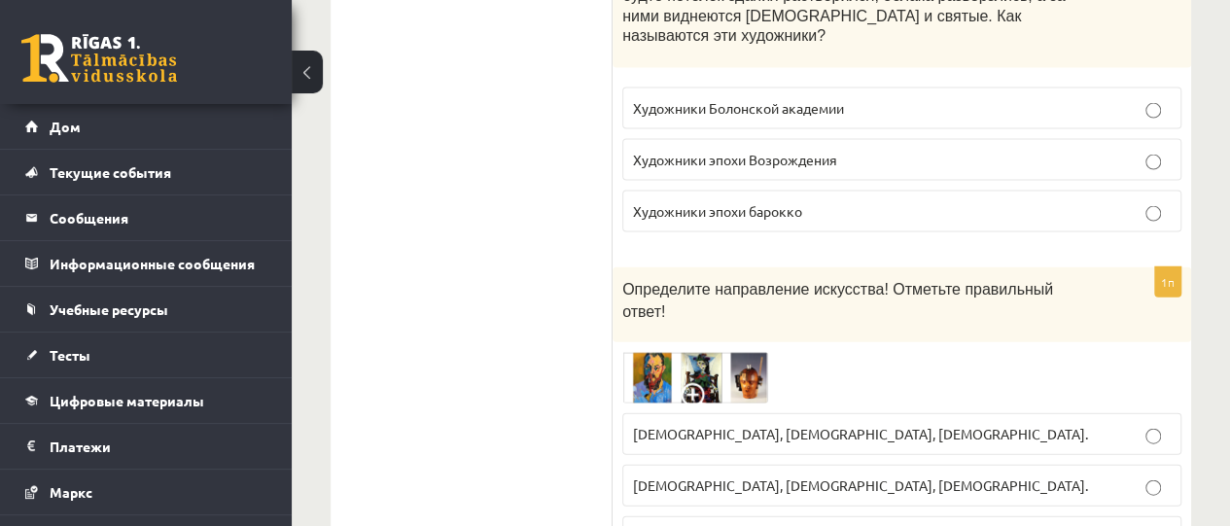
scroll to position [9460, 0]
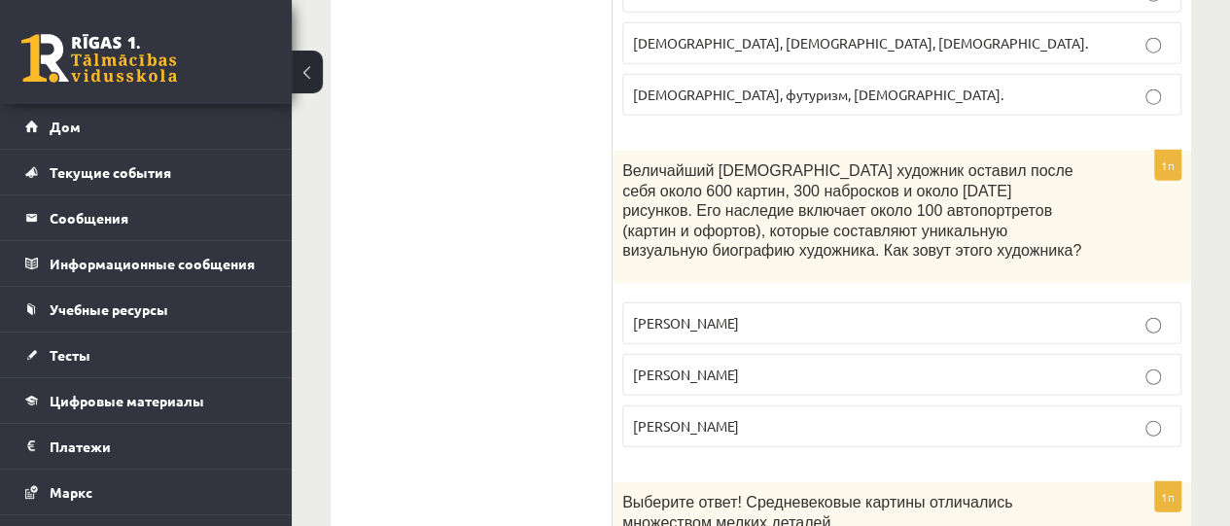
scroll to position [9443, 0]
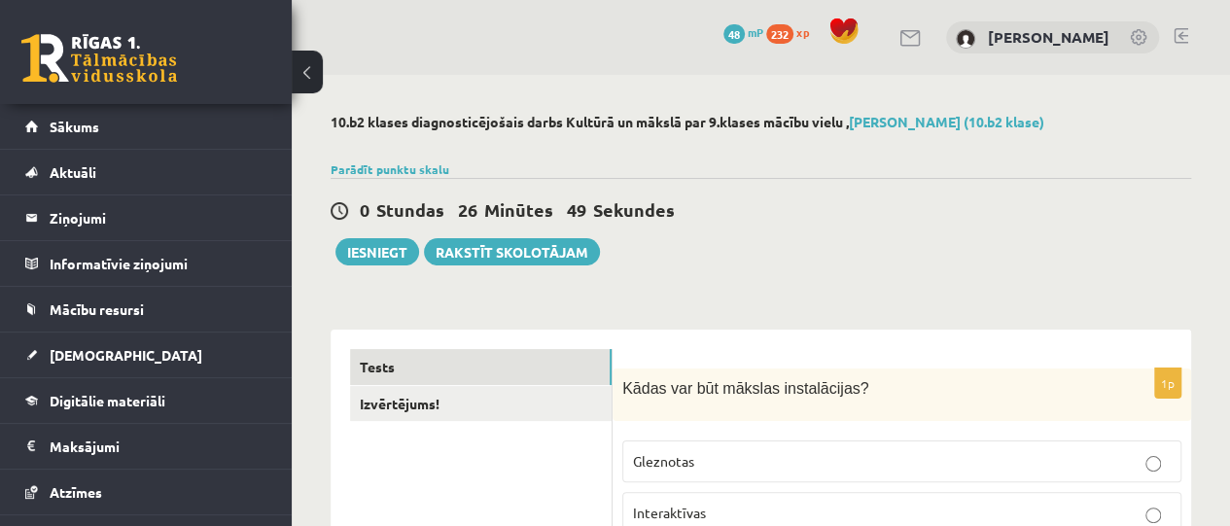
scroll to position [195, 0]
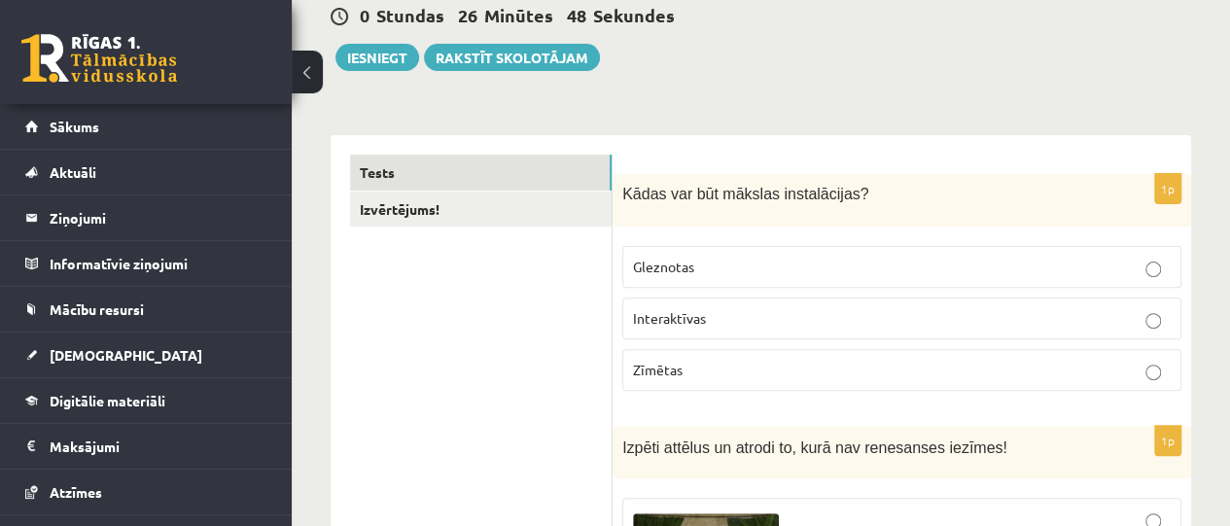
click at [533, 209] on link "Izvērtējums!" at bounding box center [481, 210] width 262 height 36
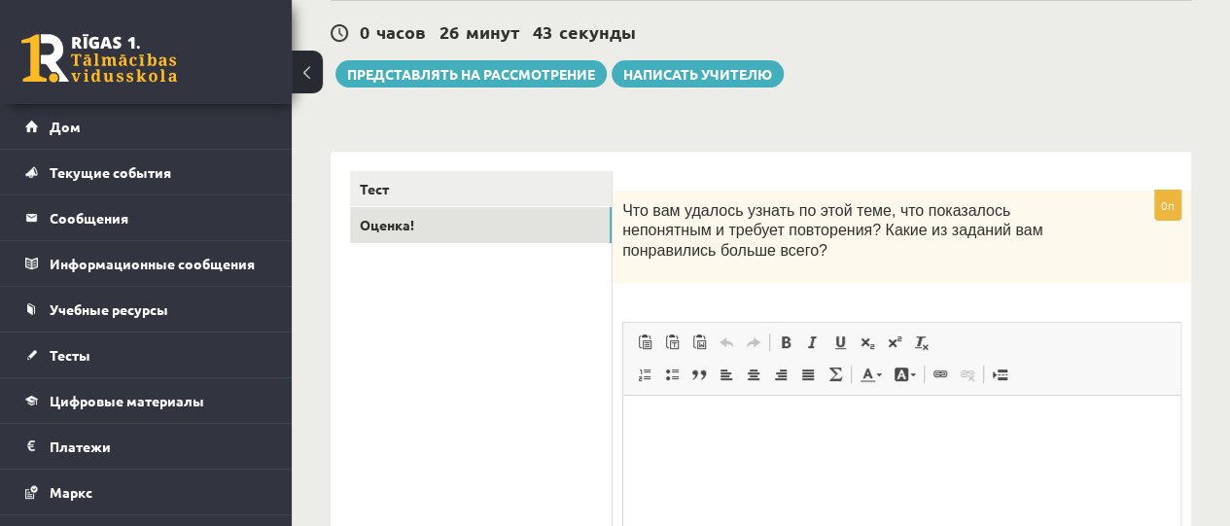
scroll to position [210, 0]
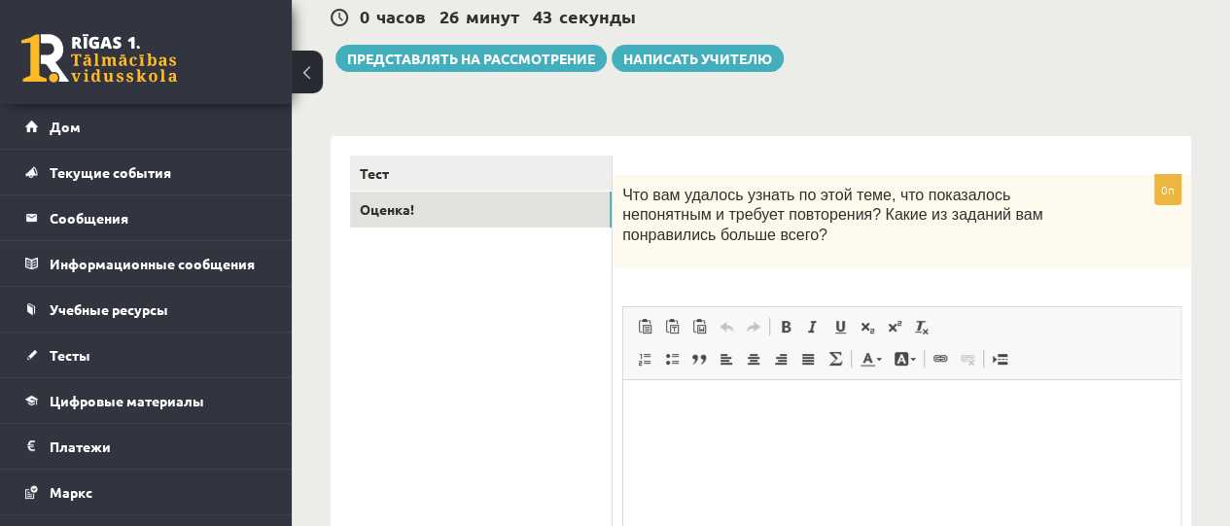
click at [837, 168] on form "0п Что вам удалось узнать по этой теме, что показалось непонятным и требует пов…" at bounding box center [902, 433] width 540 height 555
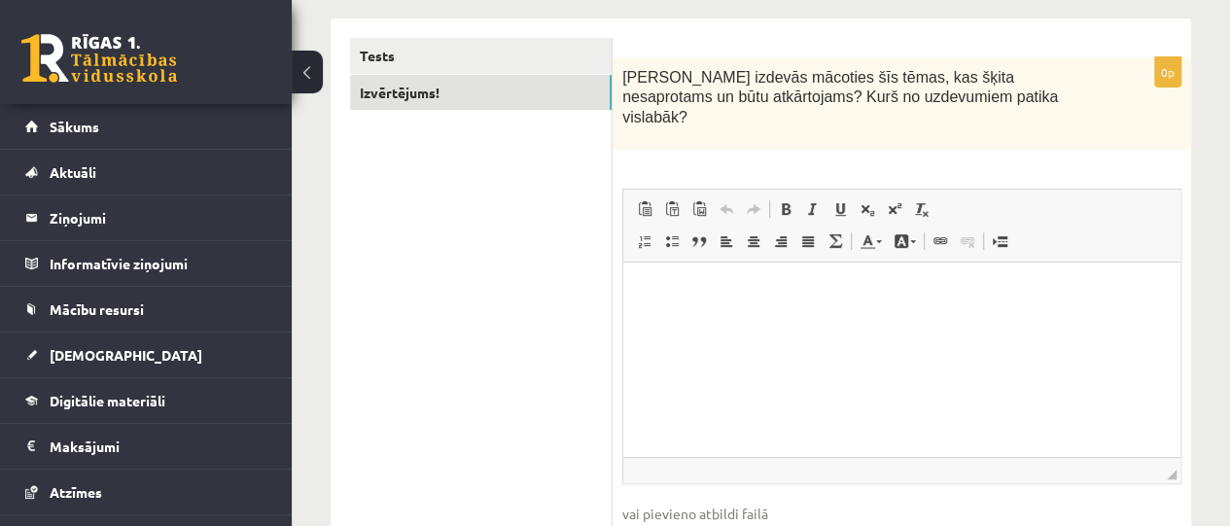
scroll to position [339, 0]
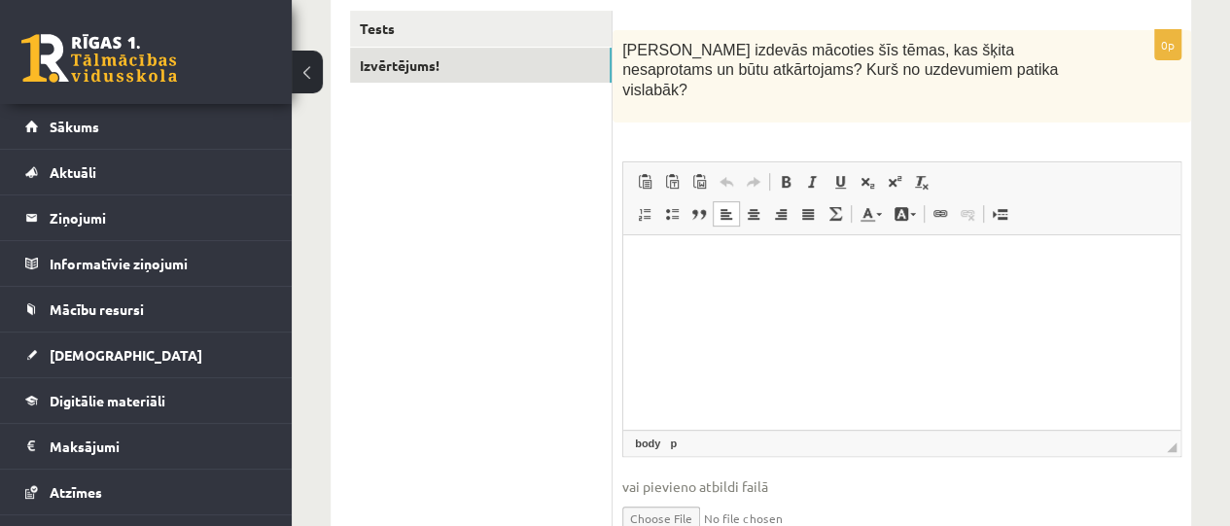
click at [730, 285] on html at bounding box center [902, 263] width 557 height 59
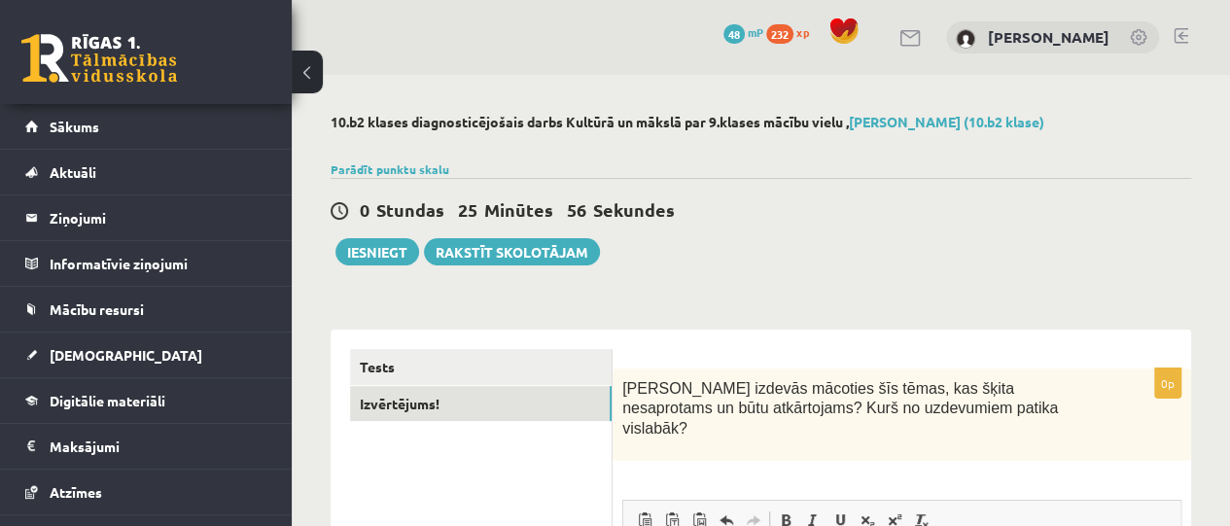
scroll to position [97, 0]
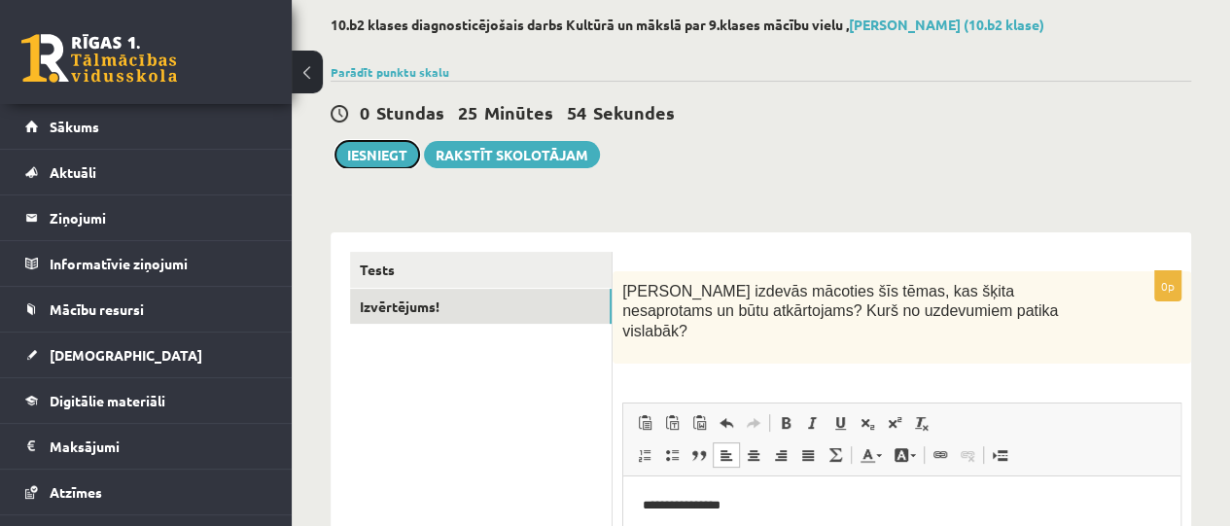
click at [388, 151] on button "Iesniegt" at bounding box center [378, 154] width 84 height 27
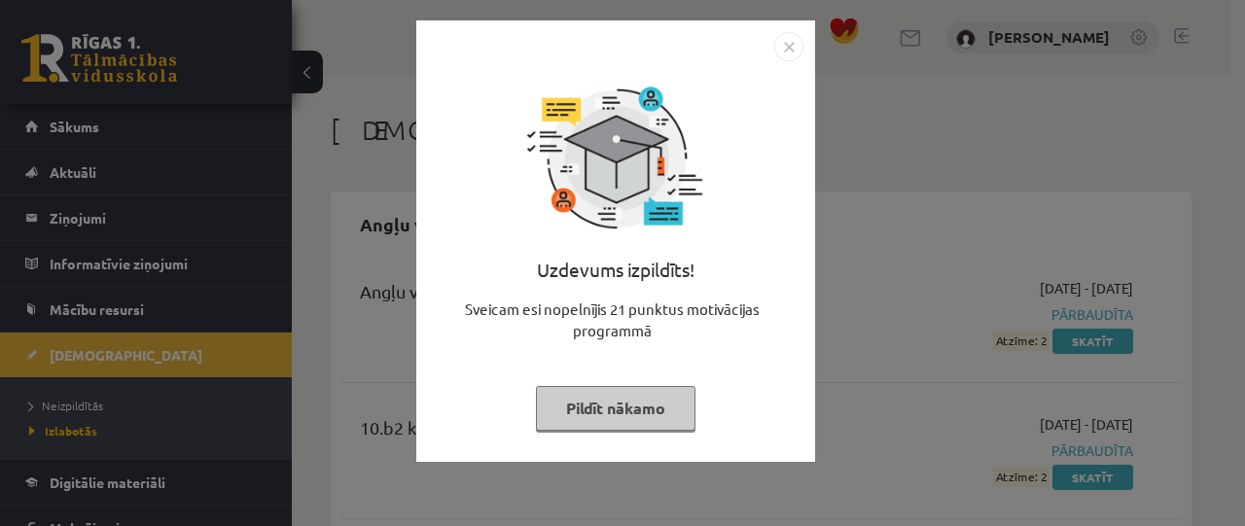
click at [797, 44] on img "Close" at bounding box center [788, 46] width 29 height 29
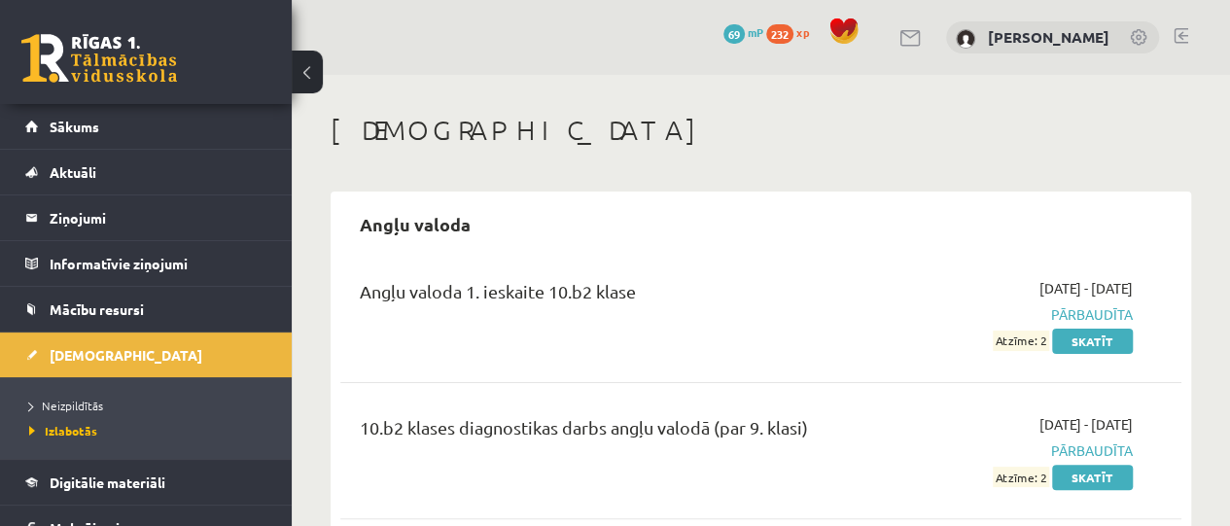
click at [61, 357] on span "[DEMOGRAPHIC_DATA]" at bounding box center [126, 355] width 153 height 18
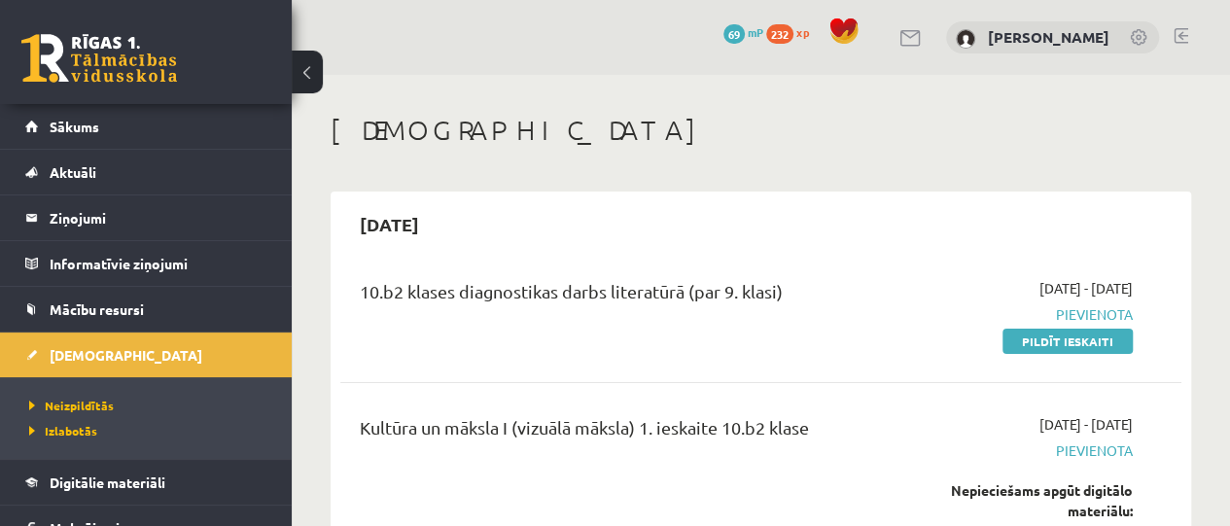
click at [529, 307] on div "10.b2 klases diagnostikas darbs literatūrā (par 9. klasi)" at bounding box center [613, 296] width 506 height 36
click at [770, 117] on h1 "[DEMOGRAPHIC_DATA]" at bounding box center [761, 130] width 861 height 33
click at [607, 359] on div "10.b2 klases diagnostikas darbs literatūrā (par 9. klasi) 2025-09-16 - 2025-09-…" at bounding box center [760, 315] width 841 height 112
